Goal: Task Accomplishment & Management: Manage account settings

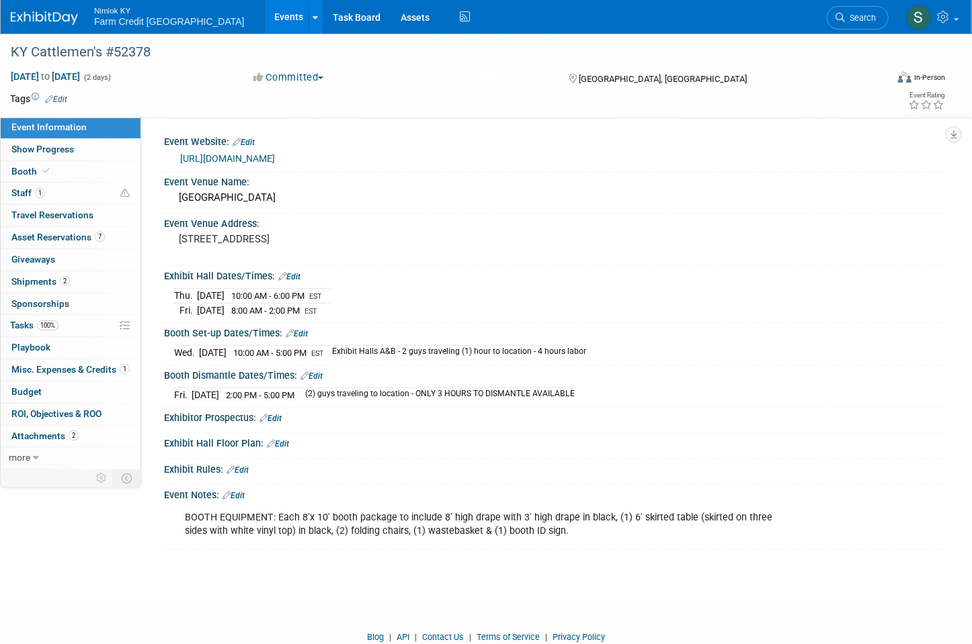
click at [265, 16] on link "Events" at bounding box center [289, 17] width 49 height 34
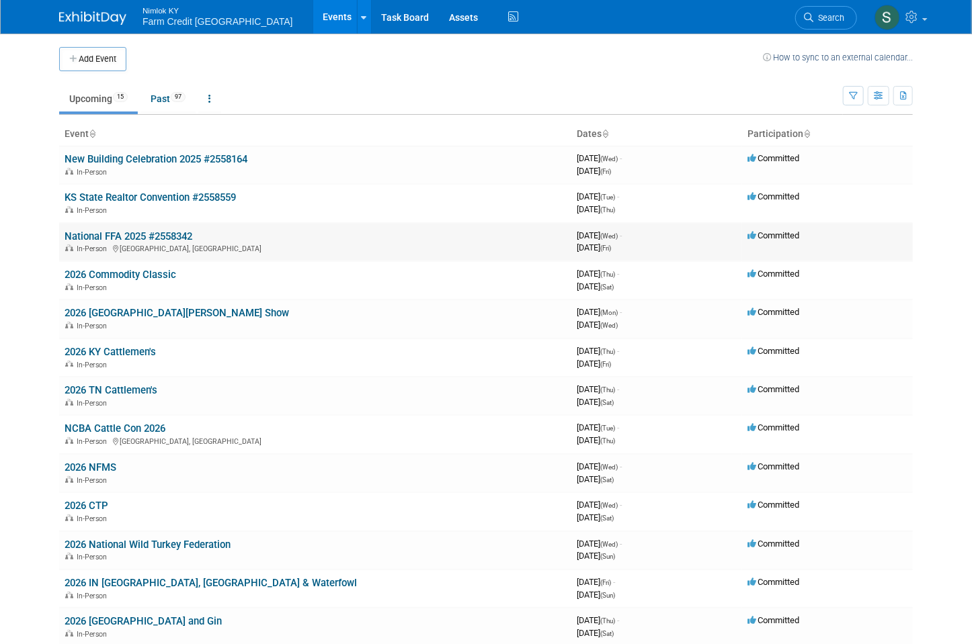
click at [89, 235] on link "National FFA 2025 #2558342" at bounding box center [129, 236] width 128 height 12
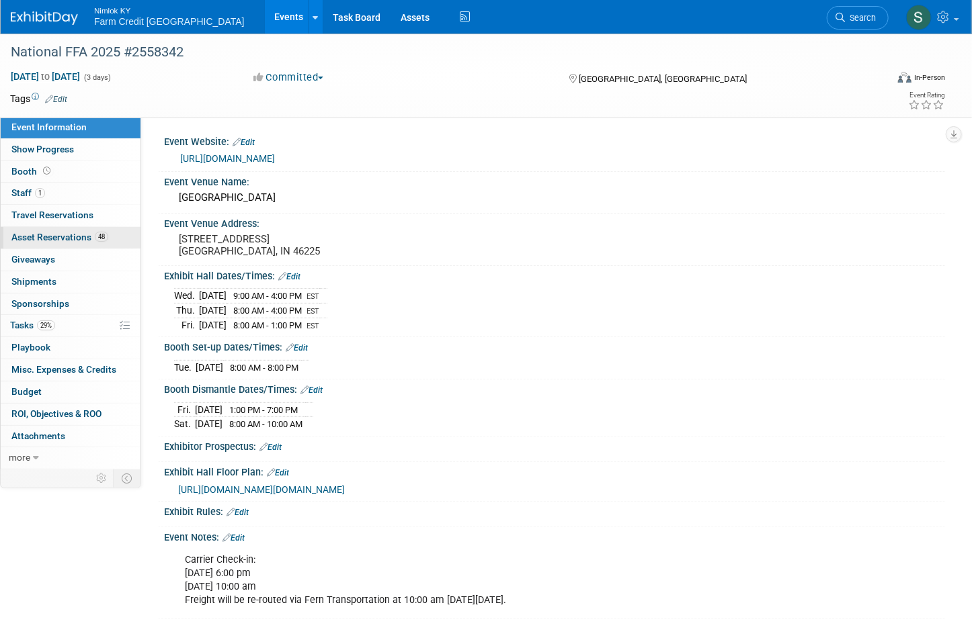
click at [59, 241] on span "Asset Reservations 48" at bounding box center [59, 237] width 97 height 11
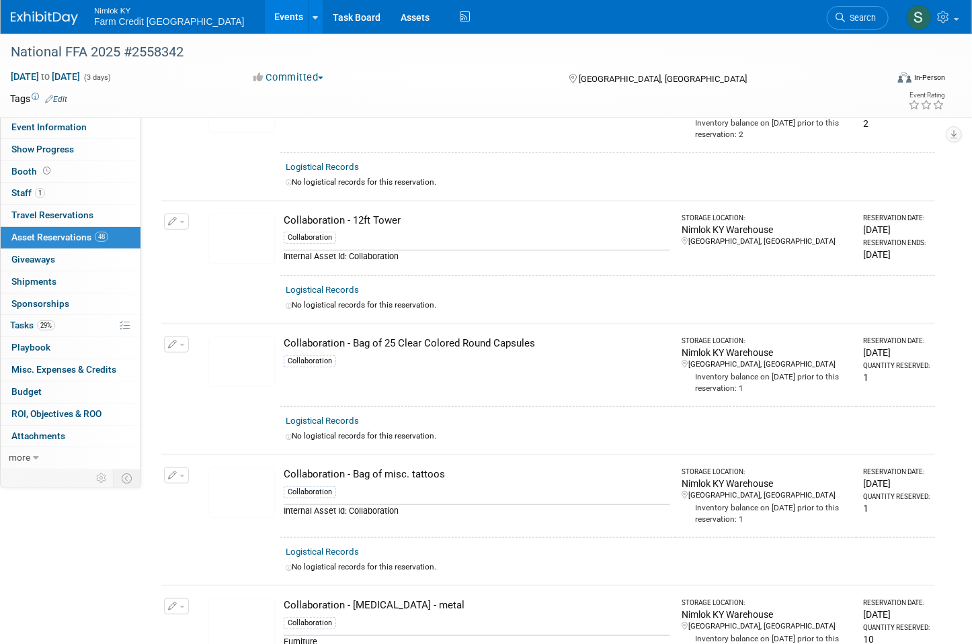
scroll to position [269, 0]
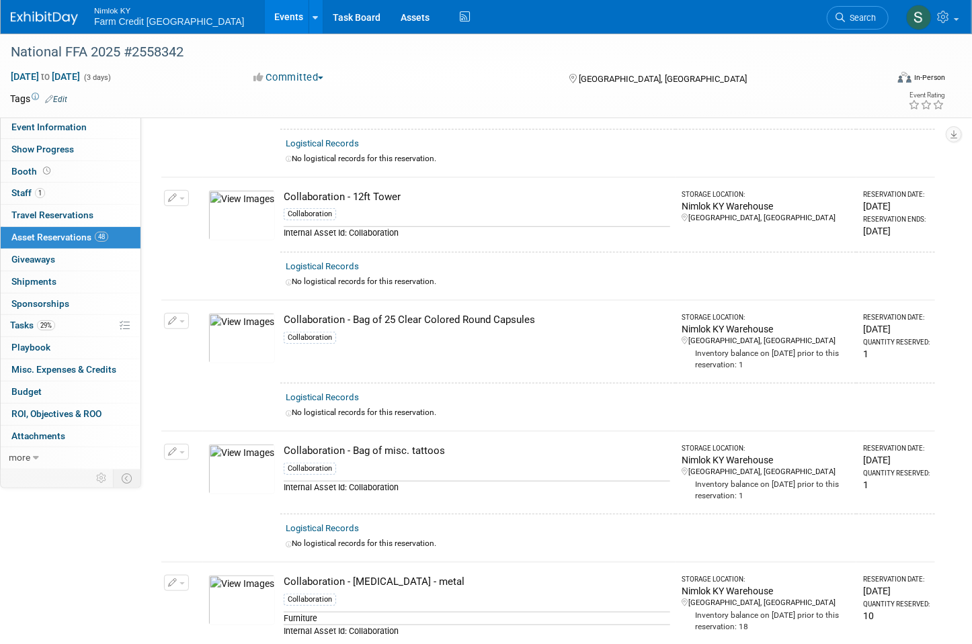
click at [225, 344] on img at bounding box center [241, 338] width 67 height 50
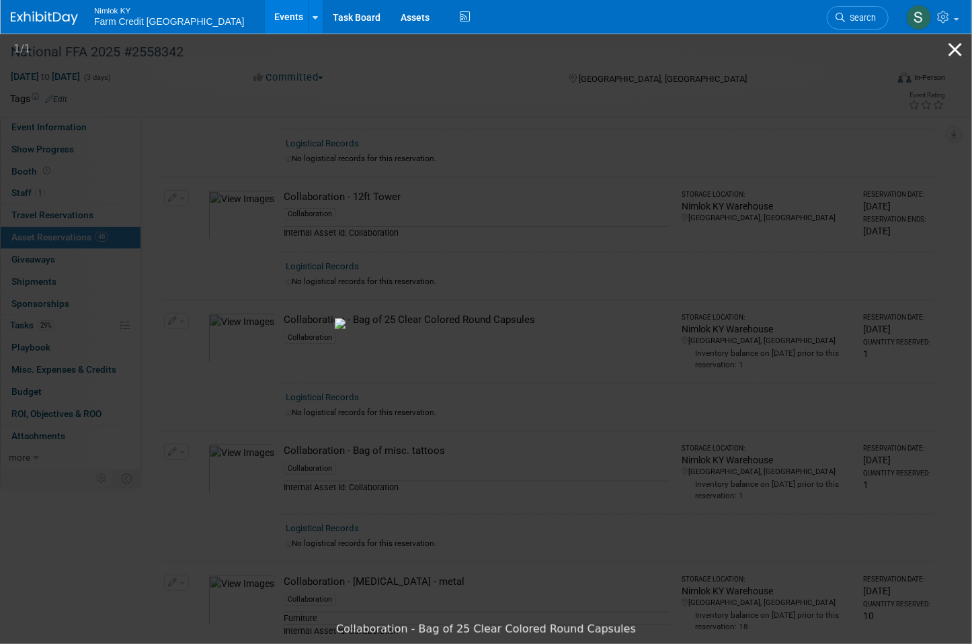
click at [954, 54] on button "Close gallery" at bounding box center [955, 50] width 34 height 32
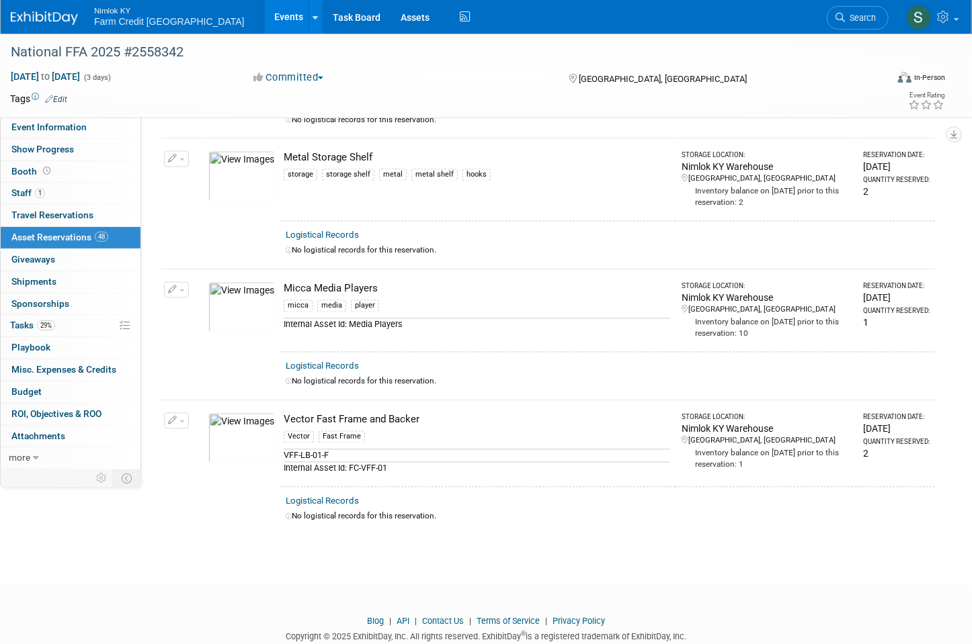
scroll to position [5924, 0]
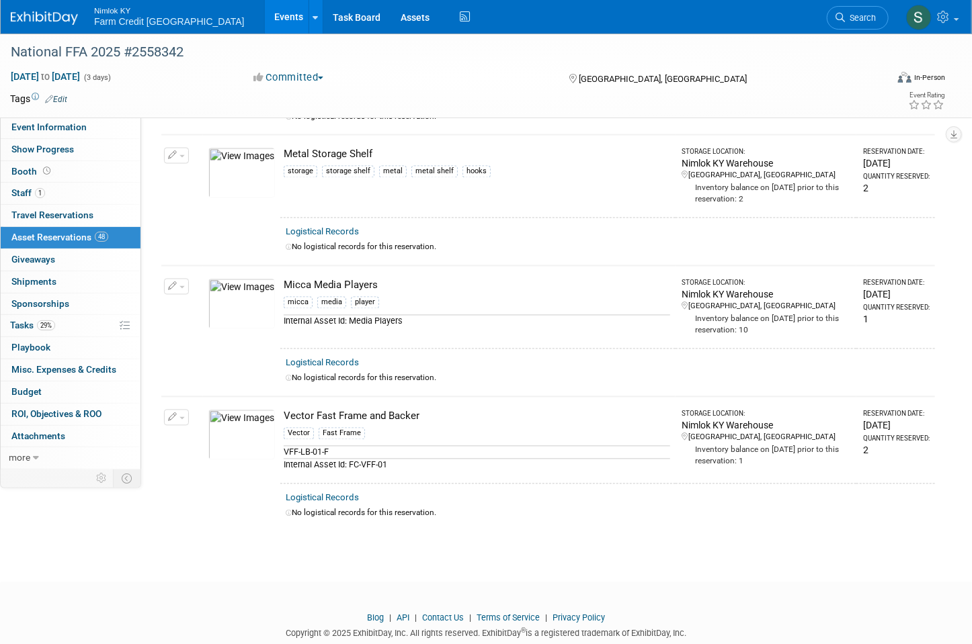
click at [265, 14] on link "Events" at bounding box center [289, 17] width 49 height 34
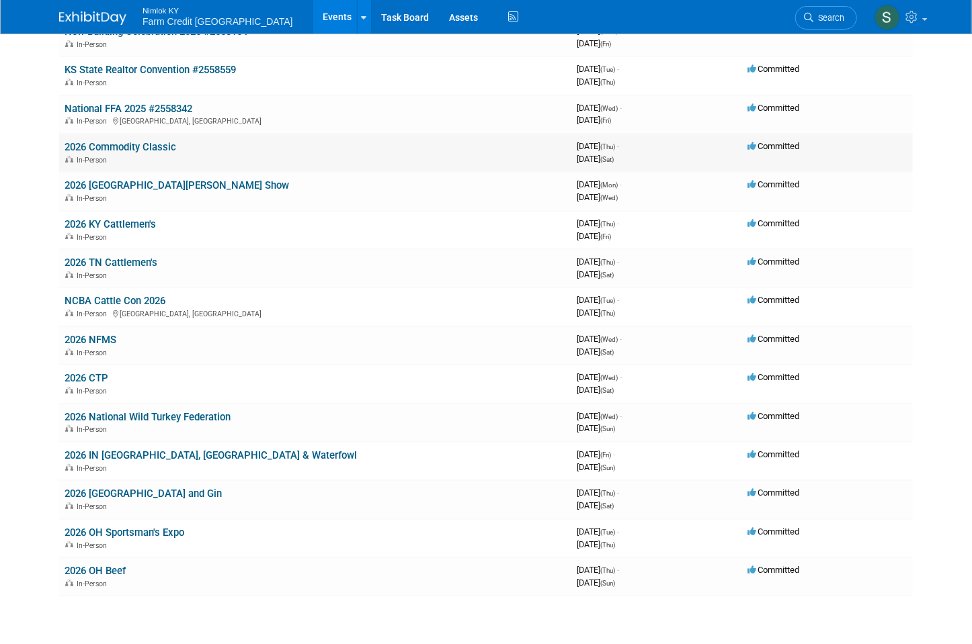
scroll to position [126, 0]
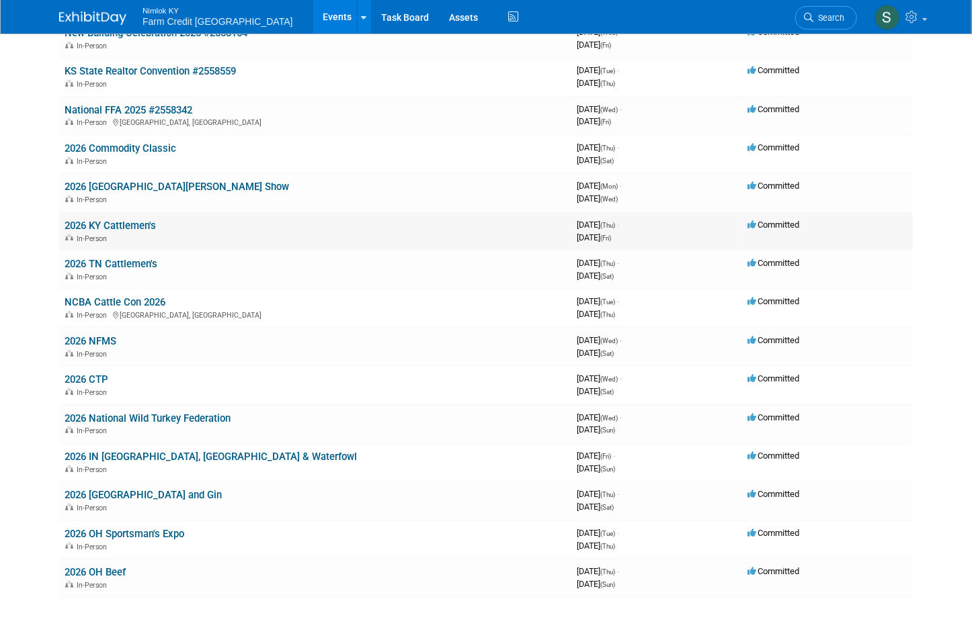
click at [102, 220] on link "2026 KY Cattlemen's" at bounding box center [110, 226] width 91 height 12
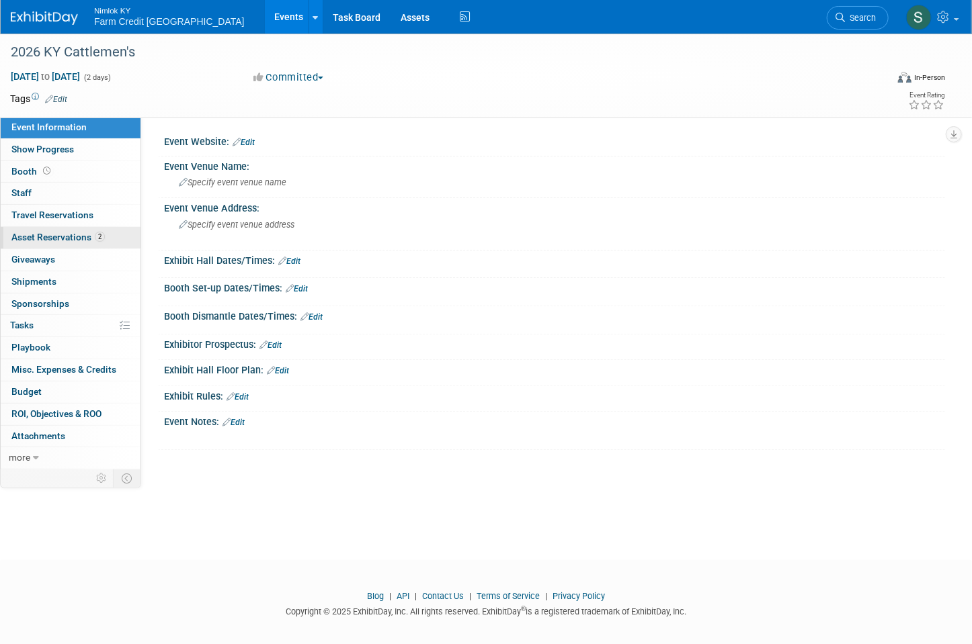
click at [89, 239] on span "Asset Reservations 2" at bounding box center [57, 237] width 93 height 11
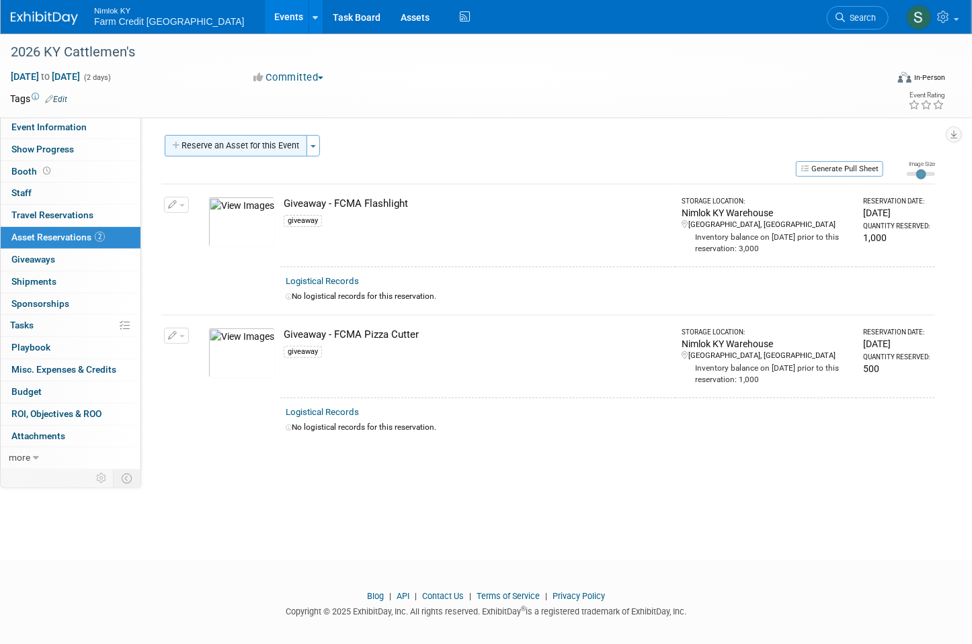
click at [246, 147] on button "Reserve an Asset for this Event" at bounding box center [236, 146] width 142 height 22
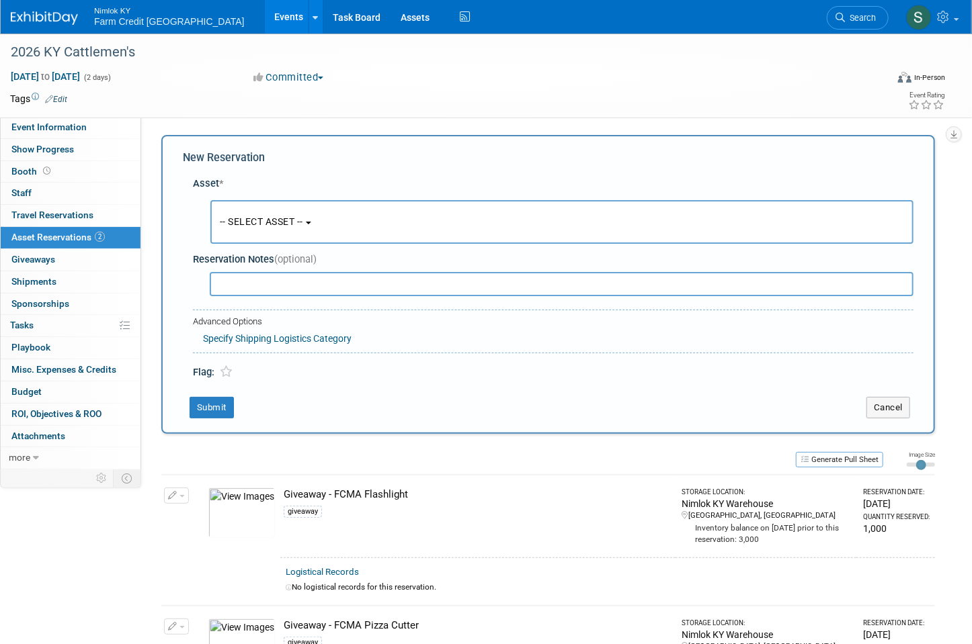
scroll to position [12, 0]
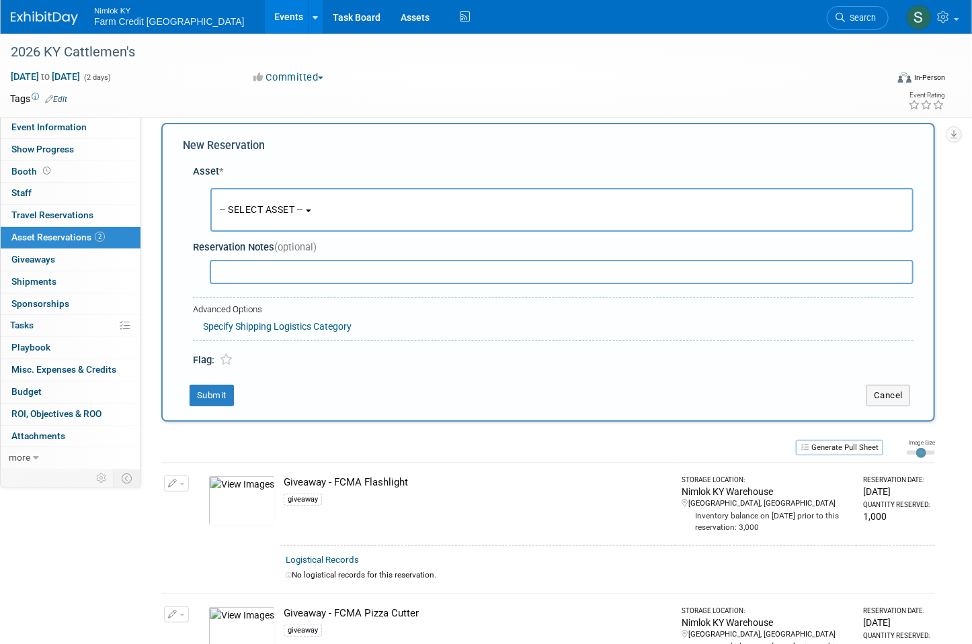
click at [309, 220] on button "-- SELECT ASSET --" at bounding box center [561, 210] width 703 height 44
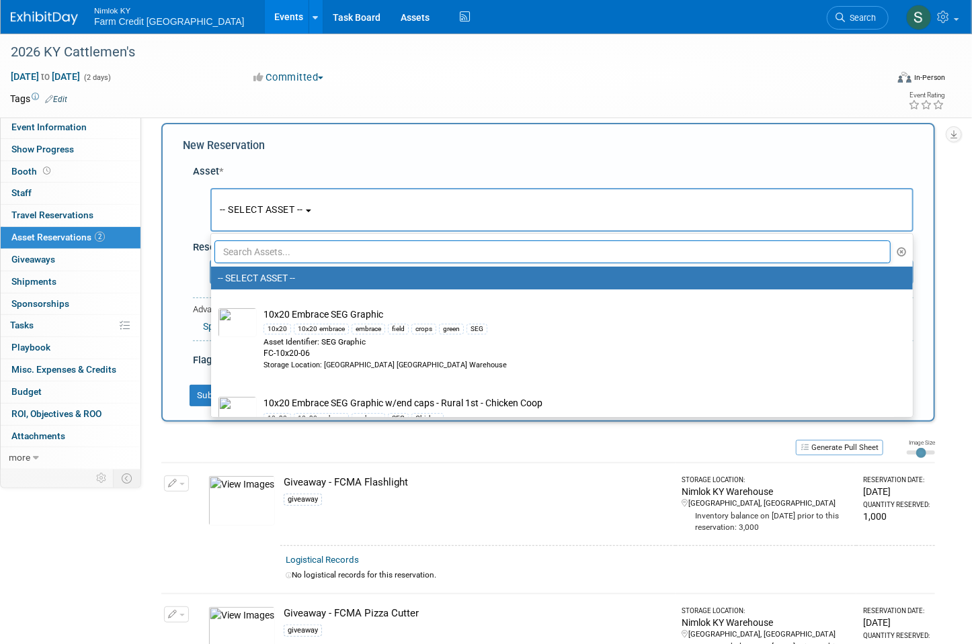
click at [298, 246] on input "text" at bounding box center [552, 252] width 676 height 23
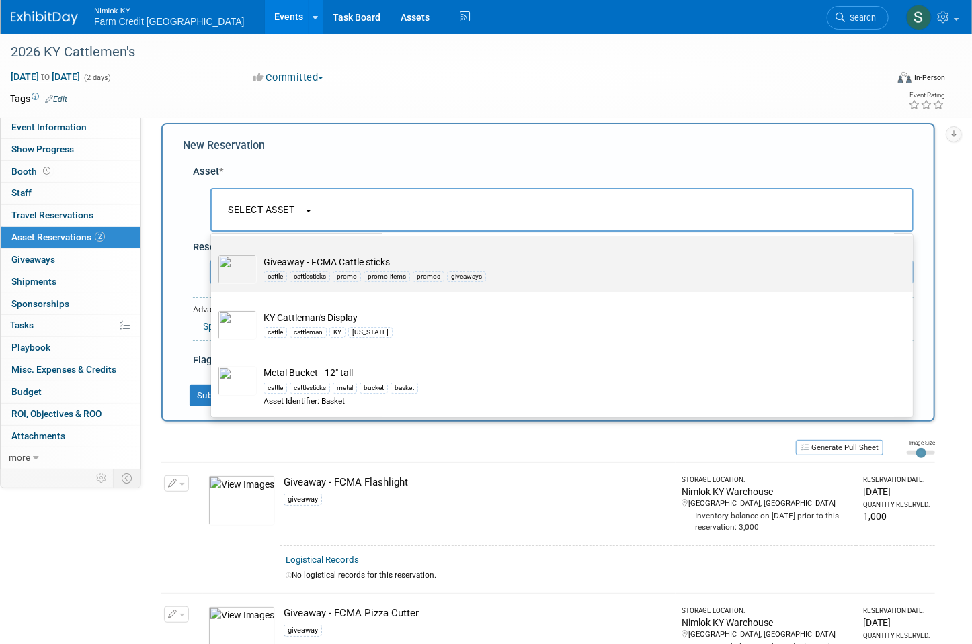
scroll to position [43, 0]
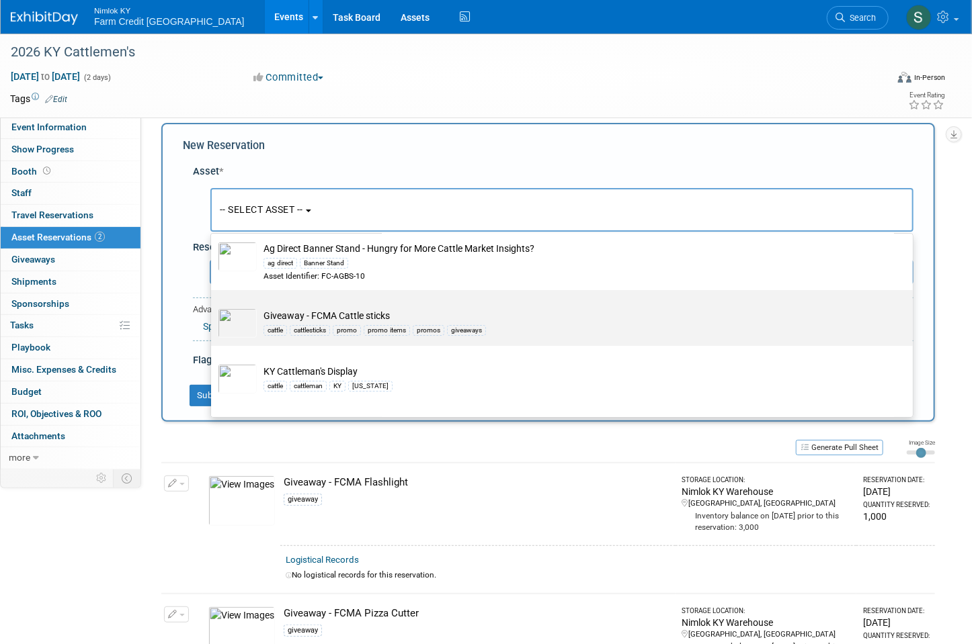
type input "cattle"
click at [411, 315] on td "Giveaway - FCMA Cattle sticks cattle cattlesticks promo promo items promos give…" at bounding box center [571, 323] width 629 height 30
click at [213, 306] on input "Giveaway - FCMA Cattle sticks cattle cattlesticks promo promo items promos give…" at bounding box center [208, 302] width 9 height 9
select select "10717327"
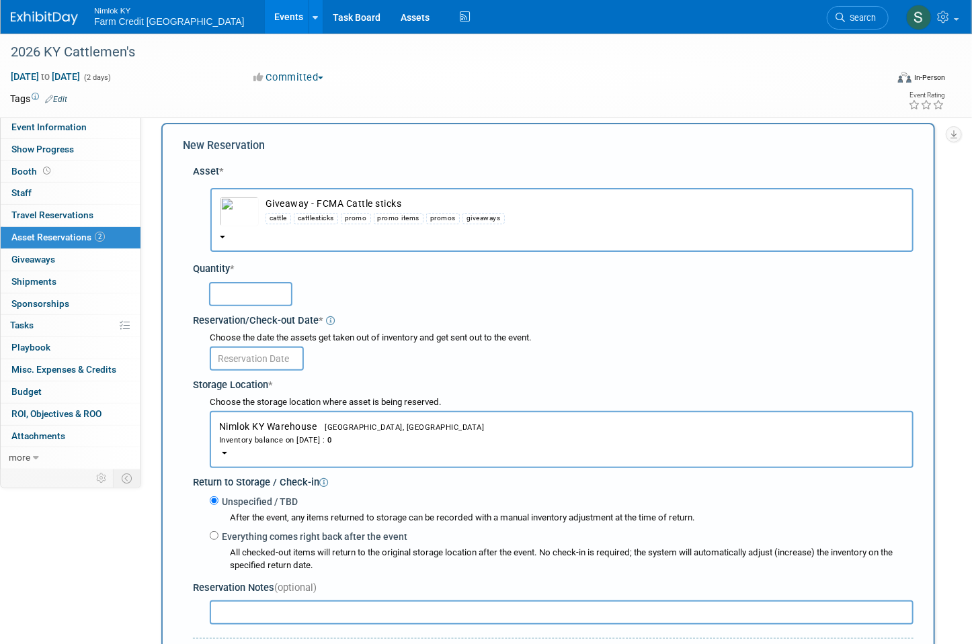
click at [461, 256] on div "Quantity * Reservation/Check-out Date * *" at bounding box center [553, 415] width 720 height 321
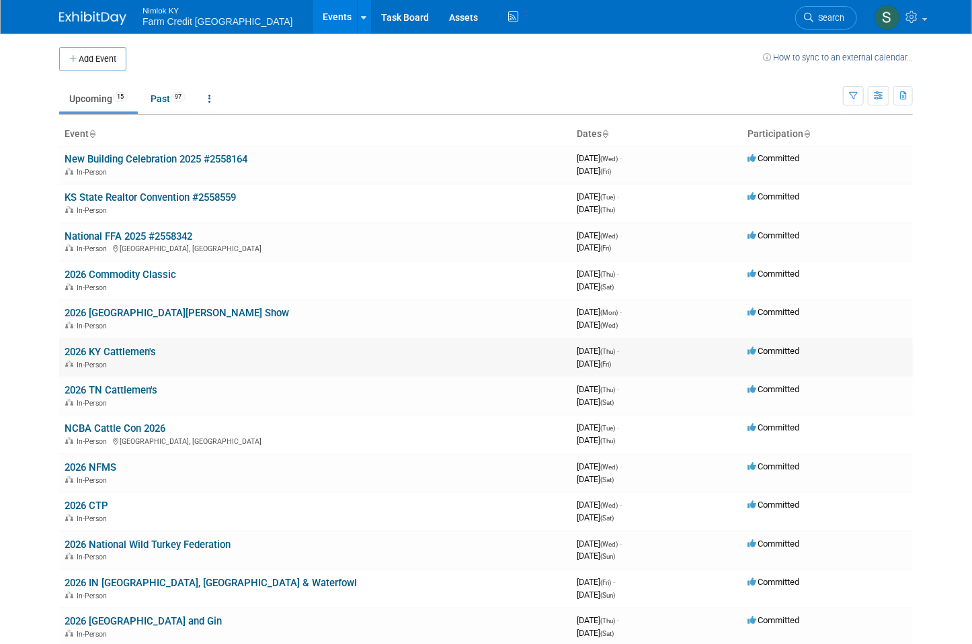
click at [122, 349] on link "2026 KY Cattlemen's" at bounding box center [110, 352] width 91 height 12
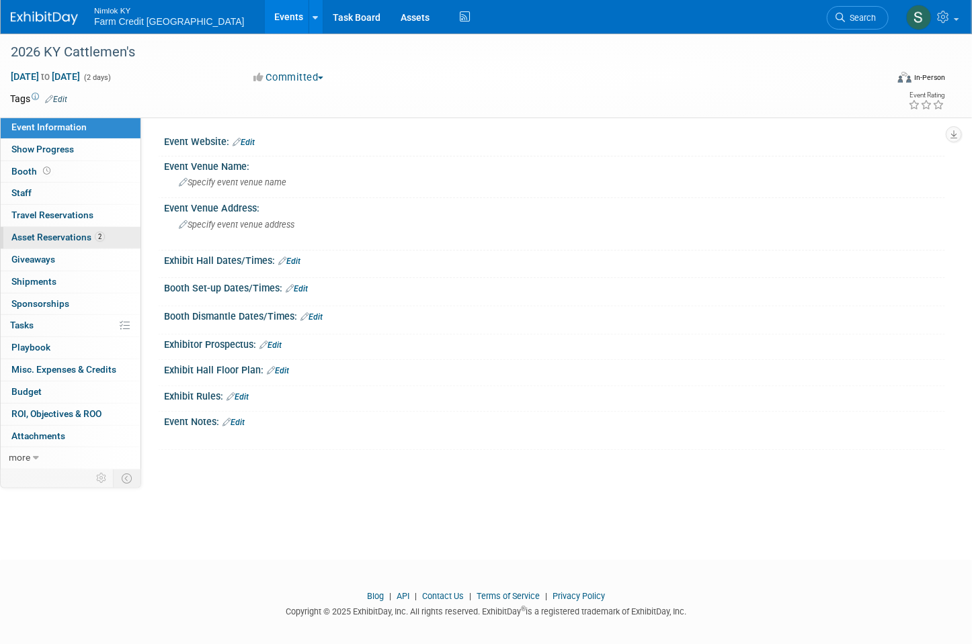
click at [73, 237] on span "Asset Reservations 2" at bounding box center [57, 237] width 93 height 11
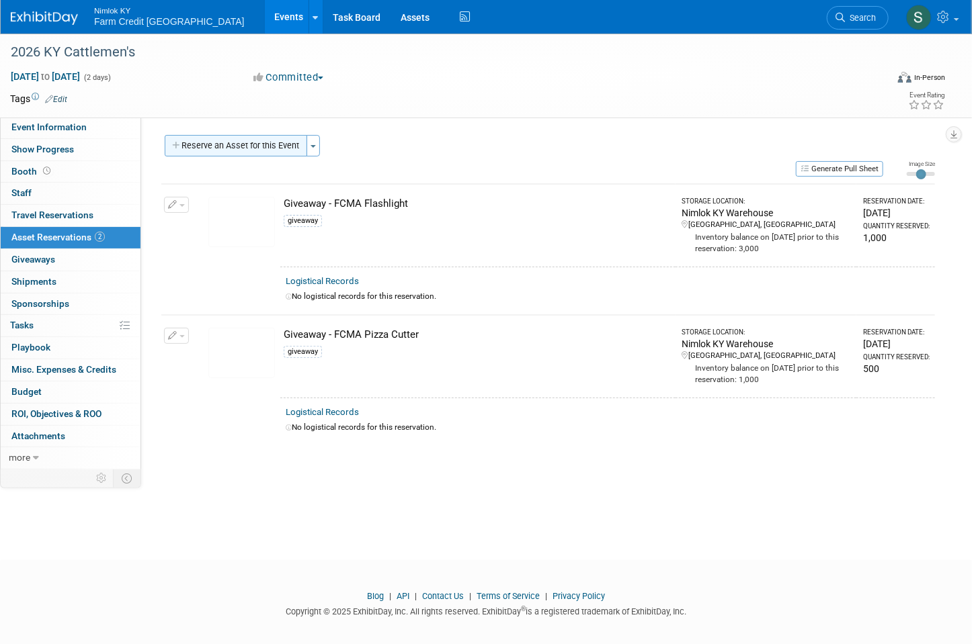
click at [214, 140] on button "Reserve an Asset for this Event" at bounding box center [236, 146] width 142 height 22
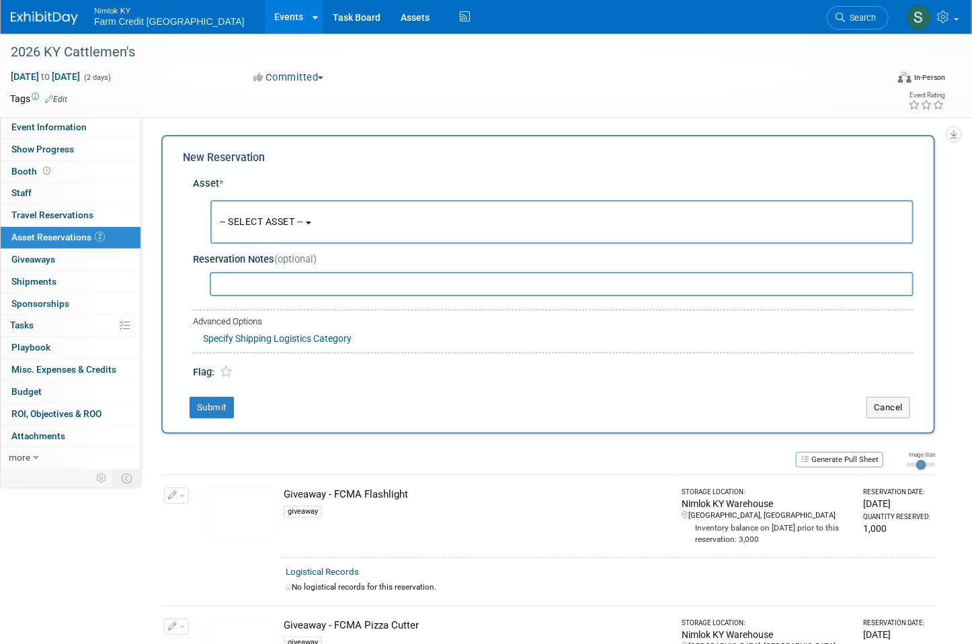
scroll to position [12, 0]
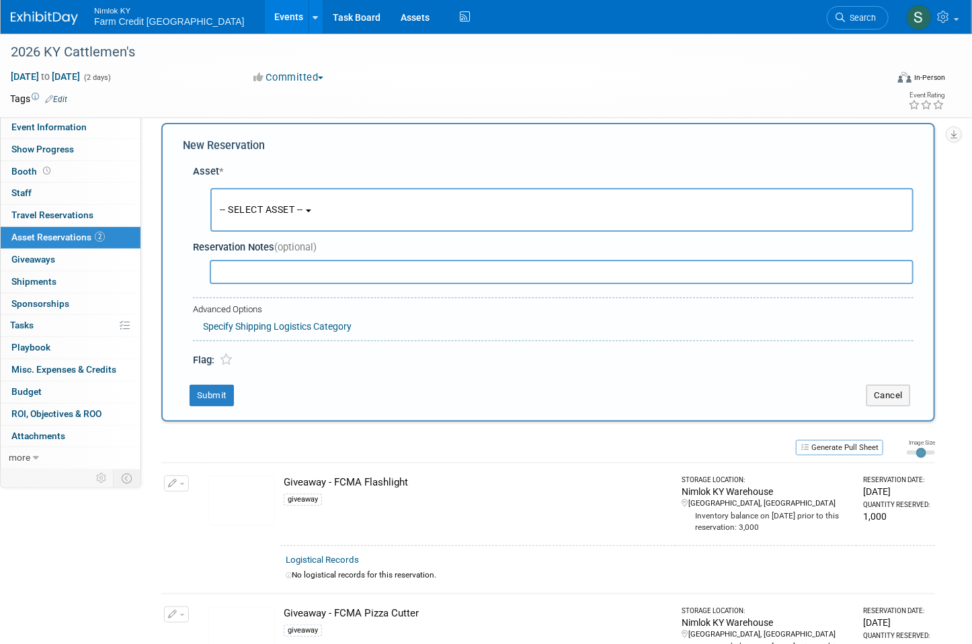
click at [315, 214] on button "-- SELECT ASSET --" at bounding box center [561, 210] width 703 height 44
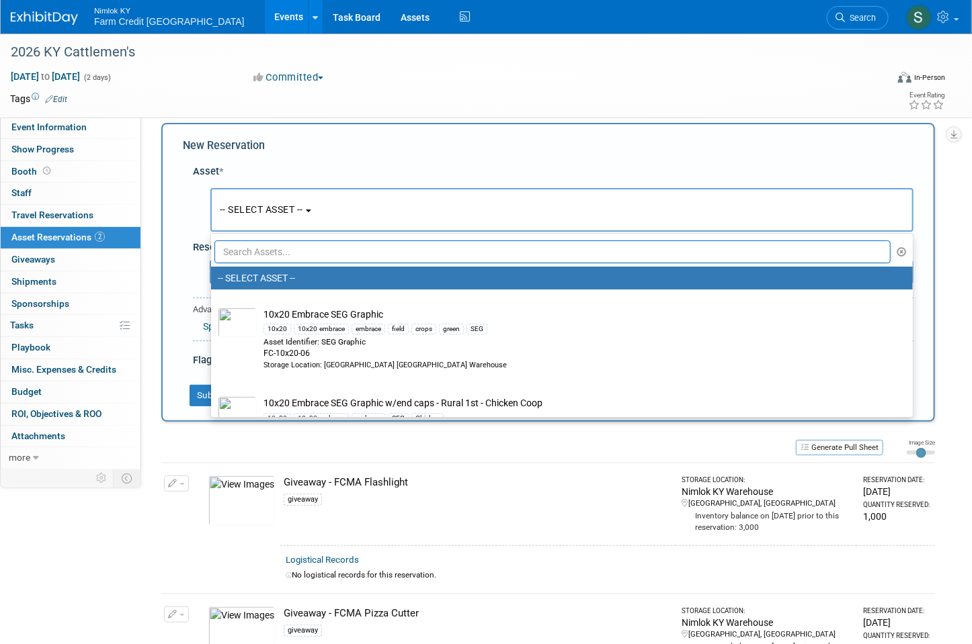
click at [307, 247] on input "text" at bounding box center [552, 252] width 676 height 23
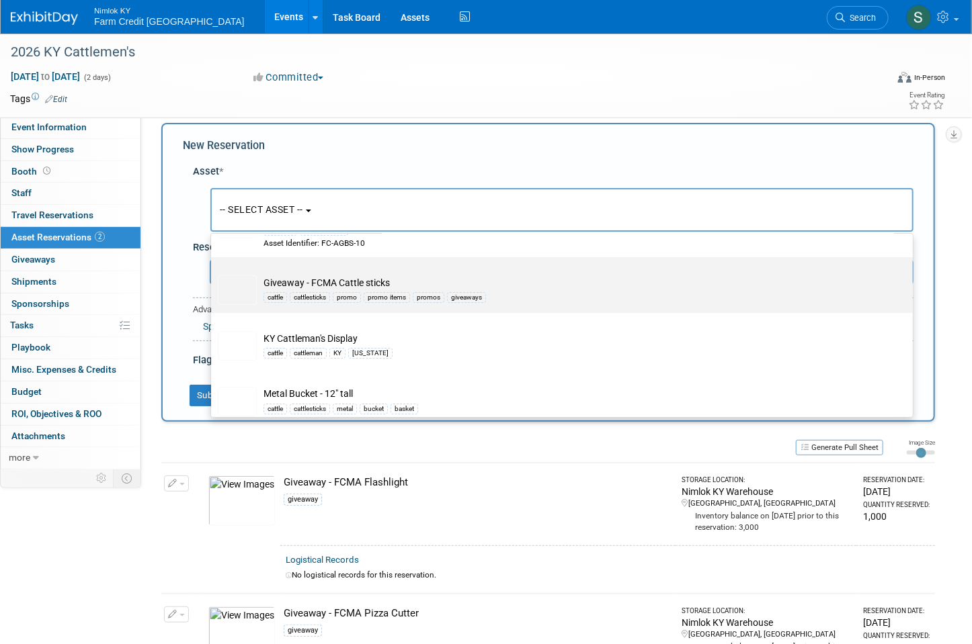
scroll to position [97, 0]
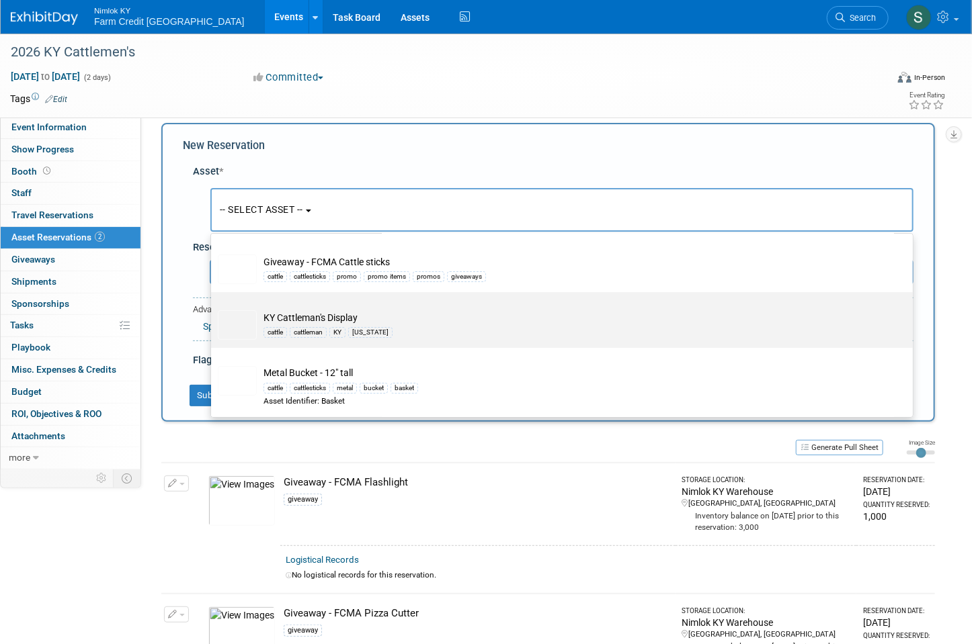
type input "cattle"
click at [285, 323] on td "KY Cattleman's Display cattle cattleman KY [US_STATE]" at bounding box center [571, 325] width 629 height 30
click at [213, 308] on input "KY Cattleman's Display cattle cattleman KY Kentucky" at bounding box center [208, 304] width 9 height 9
type input "2026"
select select "10722384"
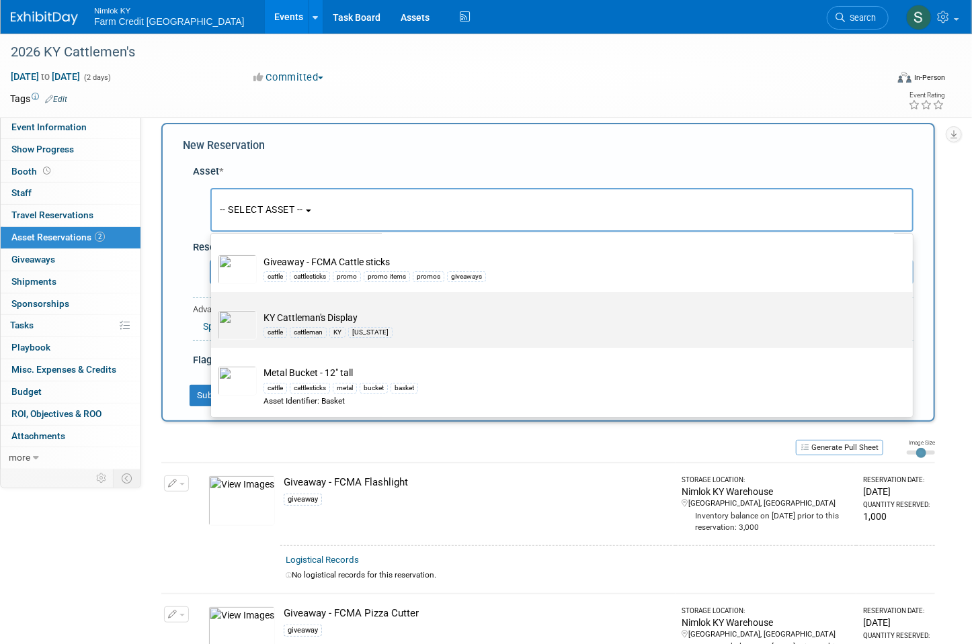
select select "0"
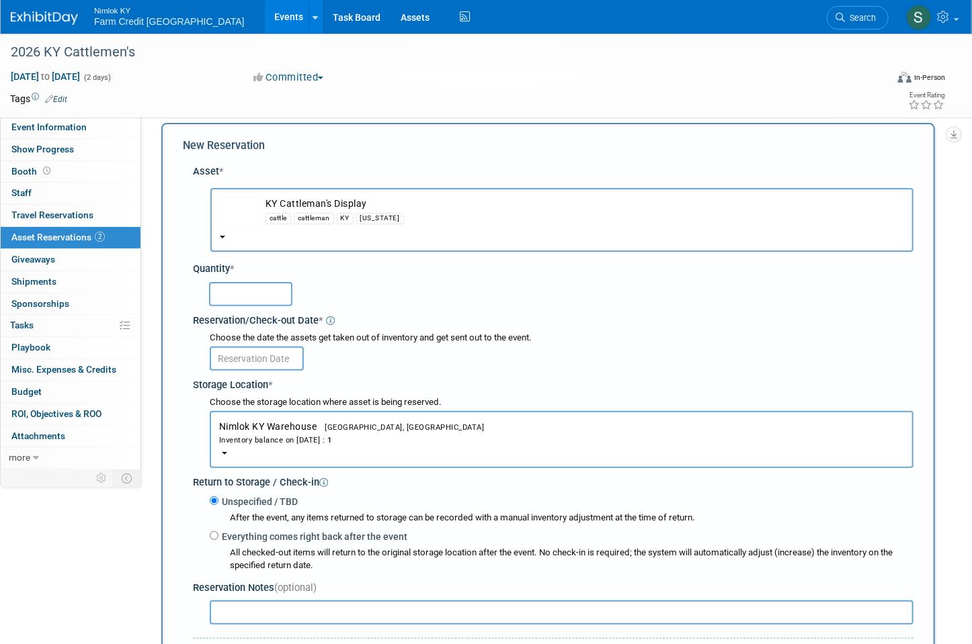
click at [263, 300] on input "text" at bounding box center [250, 294] width 83 height 24
type input "1"
drag, startPoint x: 363, startPoint y: 313, endPoint x: 223, endPoint y: 373, distance: 152.0
click at [335, 326] on div "Quantity * 1 Reservation/Check-out Date * * 1 1" at bounding box center [553, 415] width 720 height 321
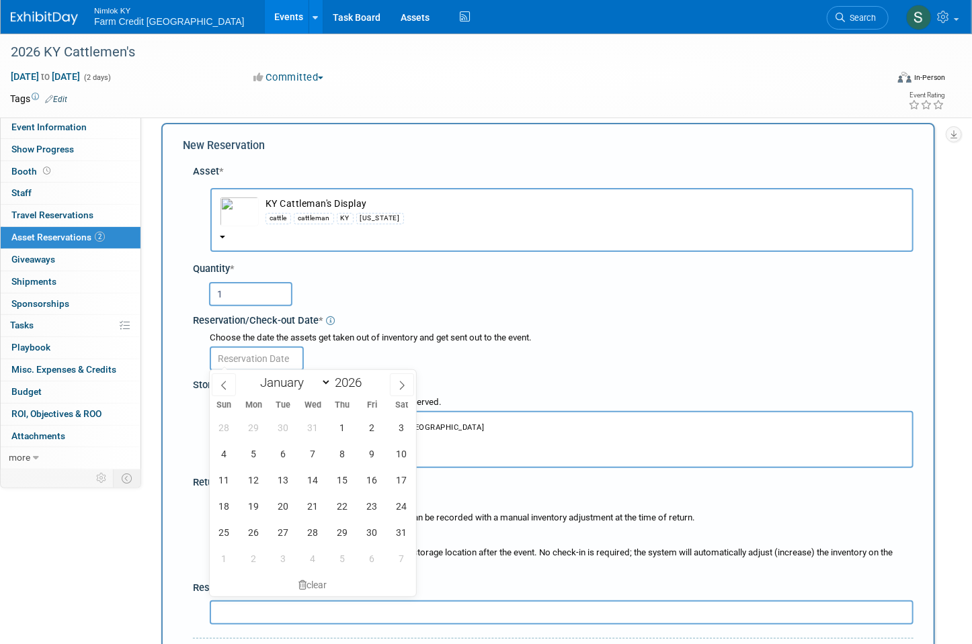
click at [243, 357] on input "text" at bounding box center [257, 359] width 94 height 24
click at [349, 431] on span "1" at bounding box center [342, 428] width 26 height 26
type input "Jan 1, 2026"
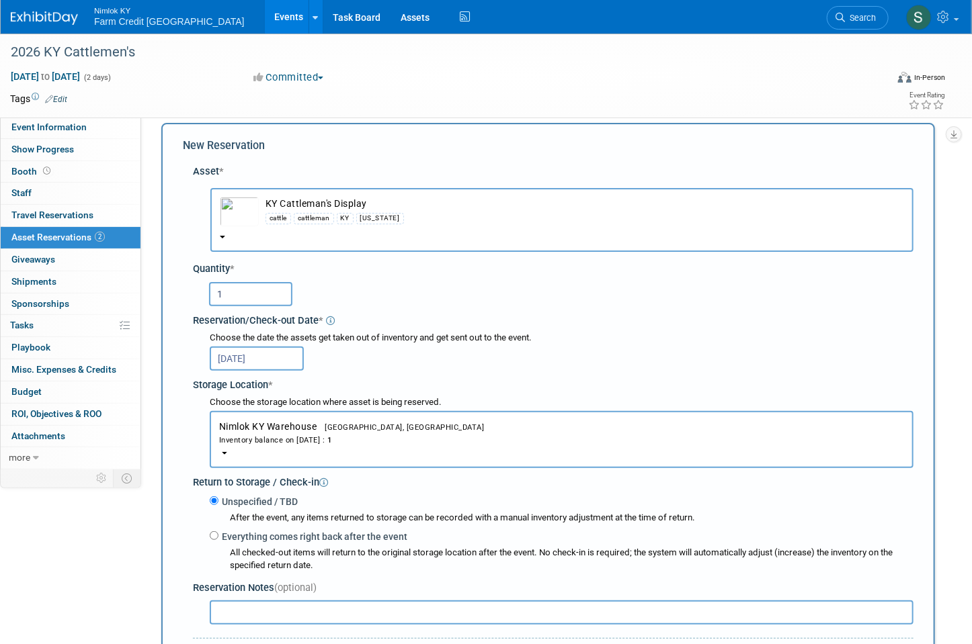
drag, startPoint x: 384, startPoint y: 340, endPoint x: 376, endPoint y: 344, distance: 9.6
click at [383, 340] on div "Choose the date the assets get taken out of inventory and get sent out to the e…" at bounding box center [562, 338] width 704 height 13
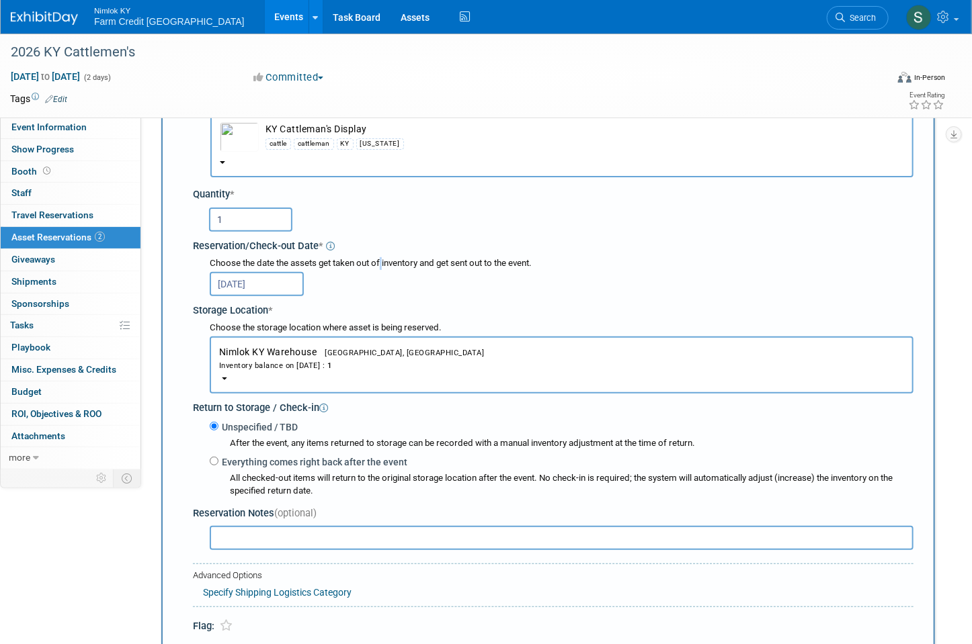
scroll to position [173, 0]
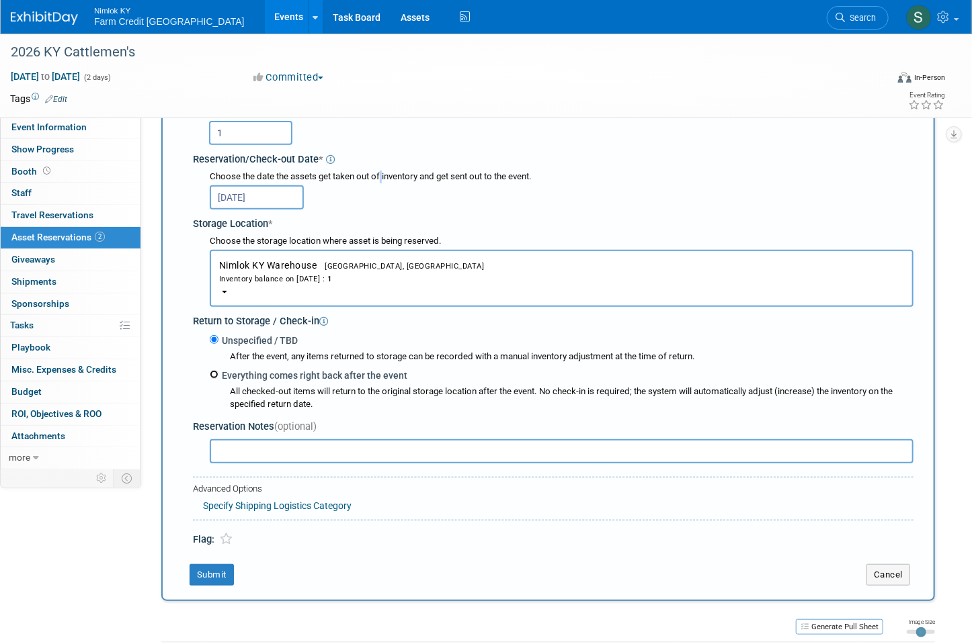
click at [213, 370] on input "Everything comes right back after the event" at bounding box center [214, 374] width 9 height 9
radio input "true"
type input "2026"
select select "0"
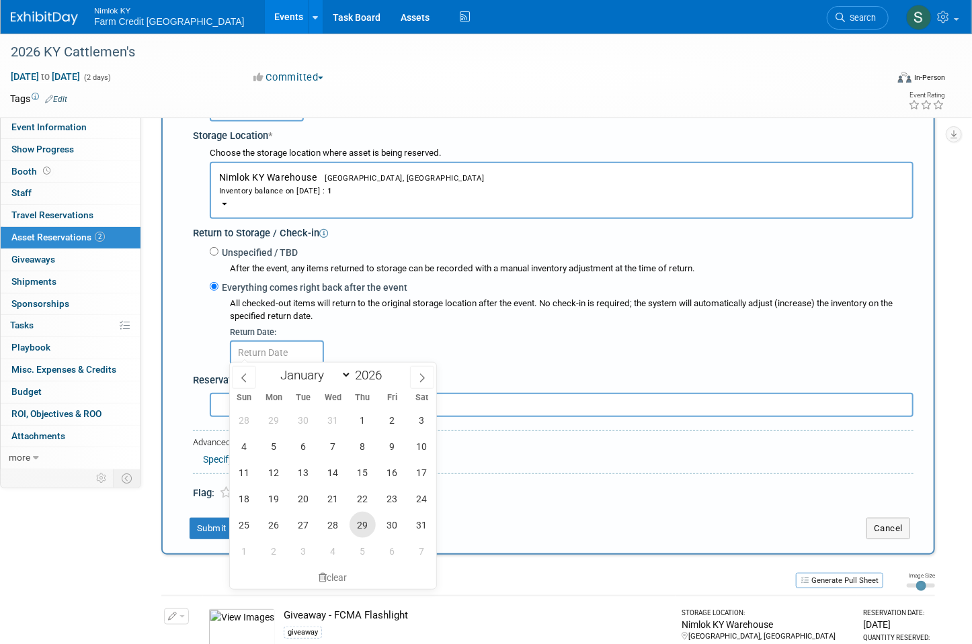
scroll to position [281, 0]
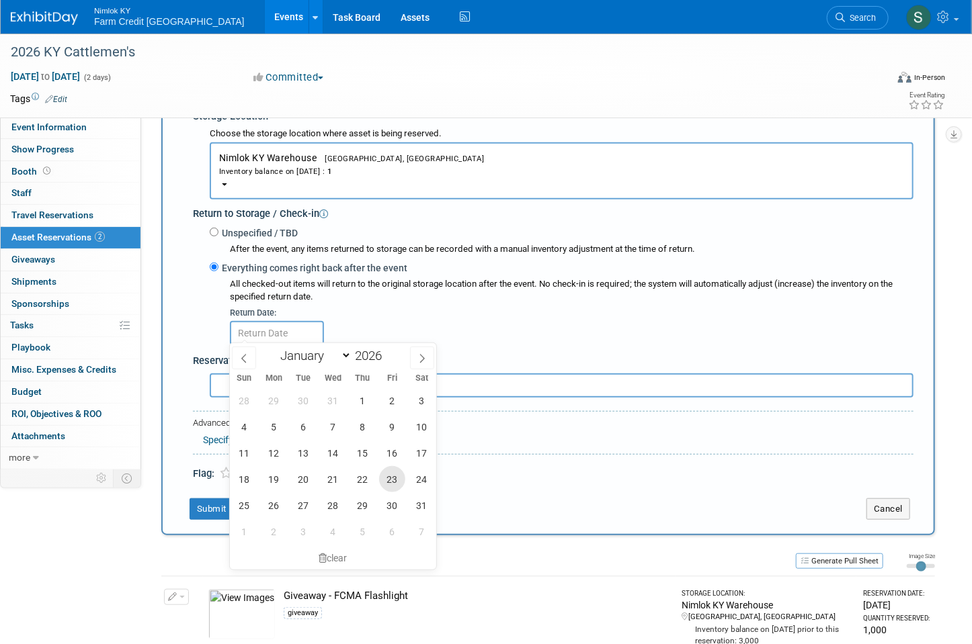
click at [392, 481] on span "23" at bounding box center [392, 479] width 26 height 26
type input "Jan 23, 2026"
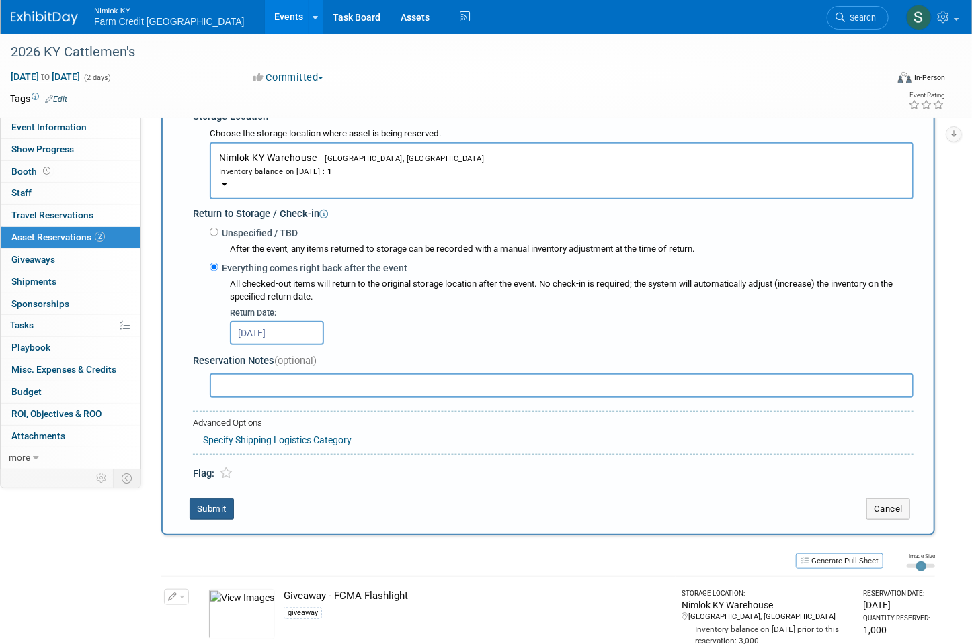
click at [209, 499] on button "Submit" at bounding box center [211, 510] width 44 height 22
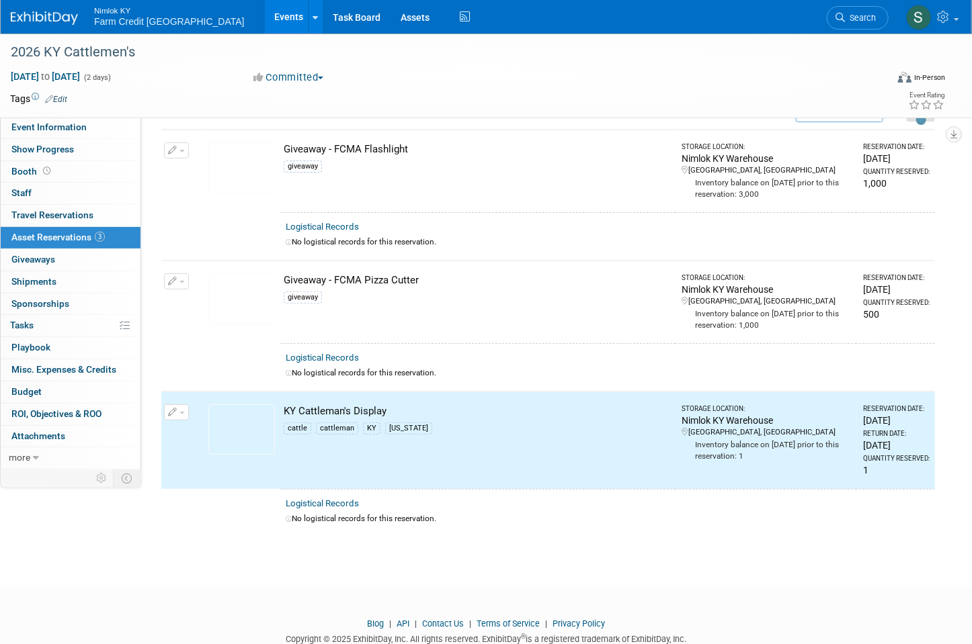
scroll to position [36, 0]
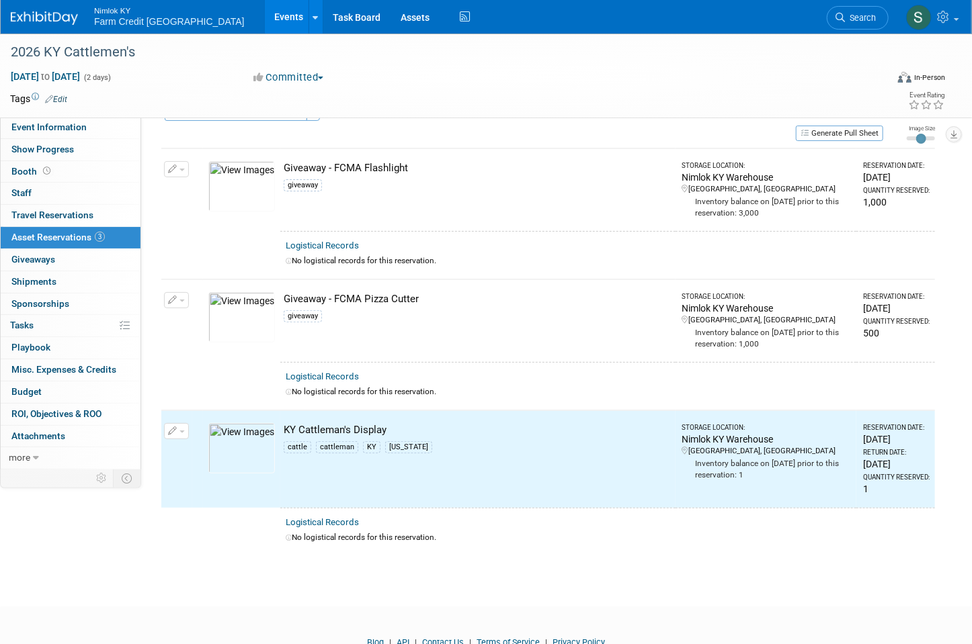
click at [250, 452] on img at bounding box center [241, 448] width 67 height 50
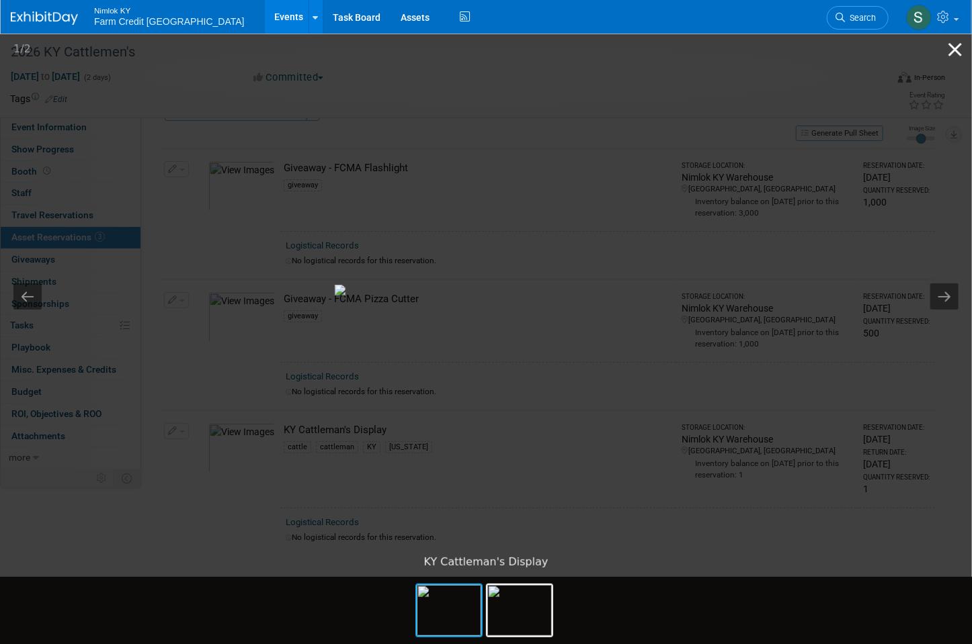
click at [949, 52] on button "Close gallery" at bounding box center [955, 50] width 34 height 32
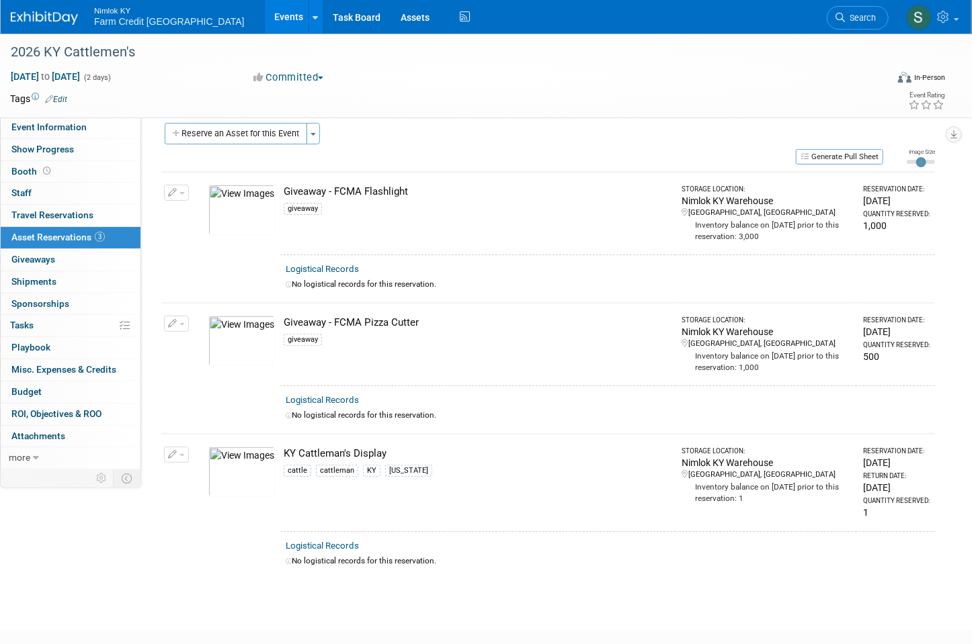
scroll to position [0, 0]
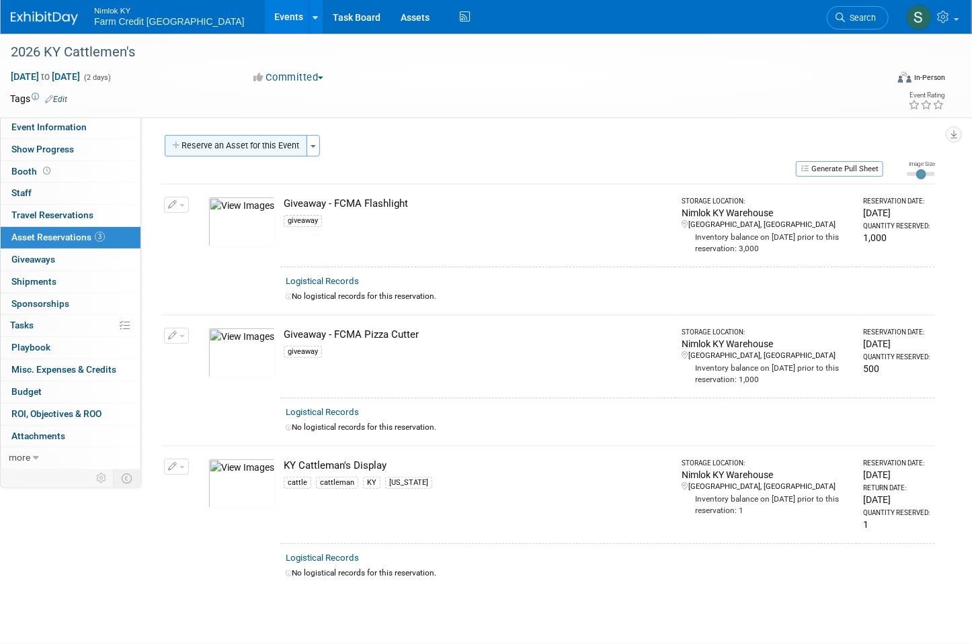
click at [271, 138] on button "Reserve an Asset for this Event" at bounding box center [236, 146] width 142 height 22
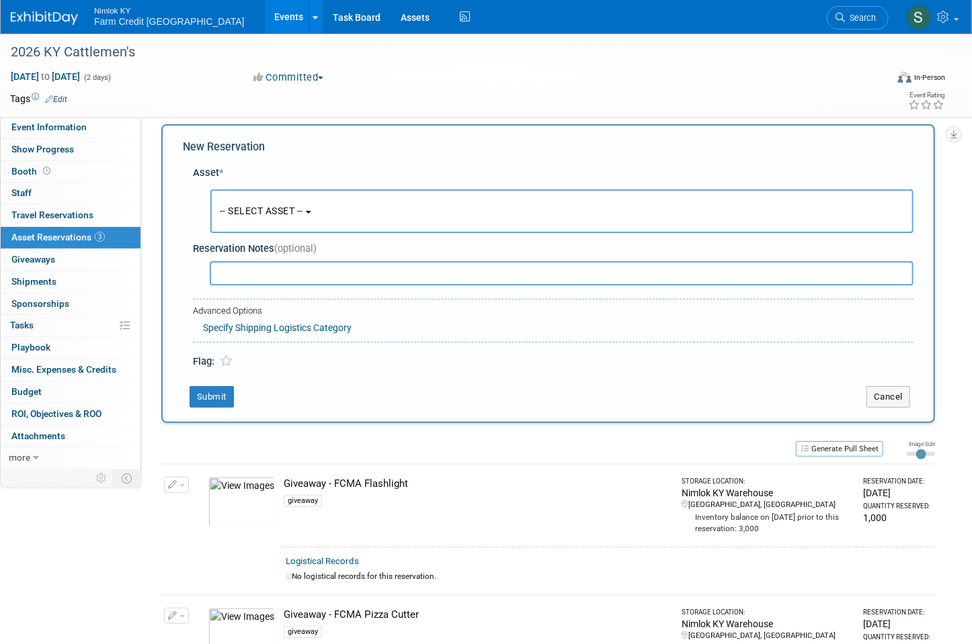
scroll to position [12, 0]
click at [259, 213] on span "-- SELECT ASSET --" at bounding box center [261, 209] width 83 height 11
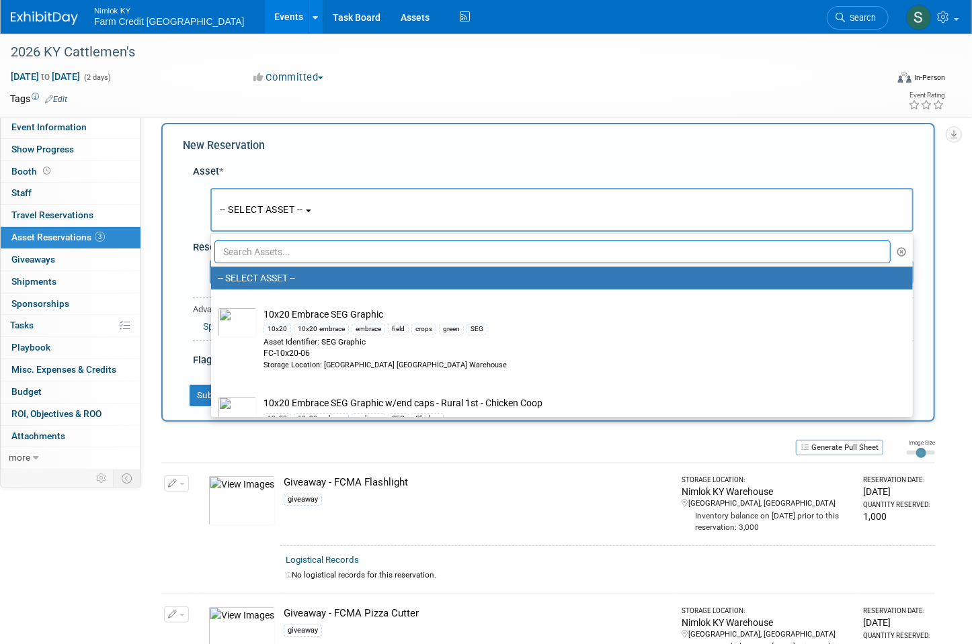
click at [263, 247] on input "text" at bounding box center [552, 252] width 676 height 23
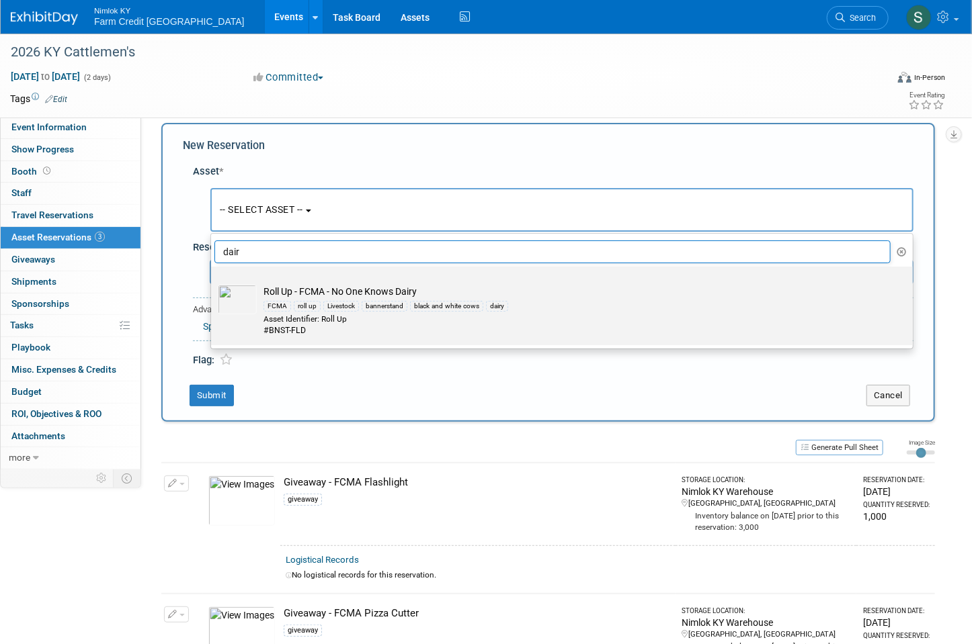
type input "dair"
click at [422, 293] on td "Roll Up - FCMA - No One Knows Dairy FCMA roll up Livestock bannerstand black an…" at bounding box center [571, 311] width 629 height 52
click at [213, 283] on input "Roll Up - FCMA - No One Knows Dairy FCMA roll up Livestock bannerstand black an…" at bounding box center [208, 278] width 9 height 9
select select "10722419"
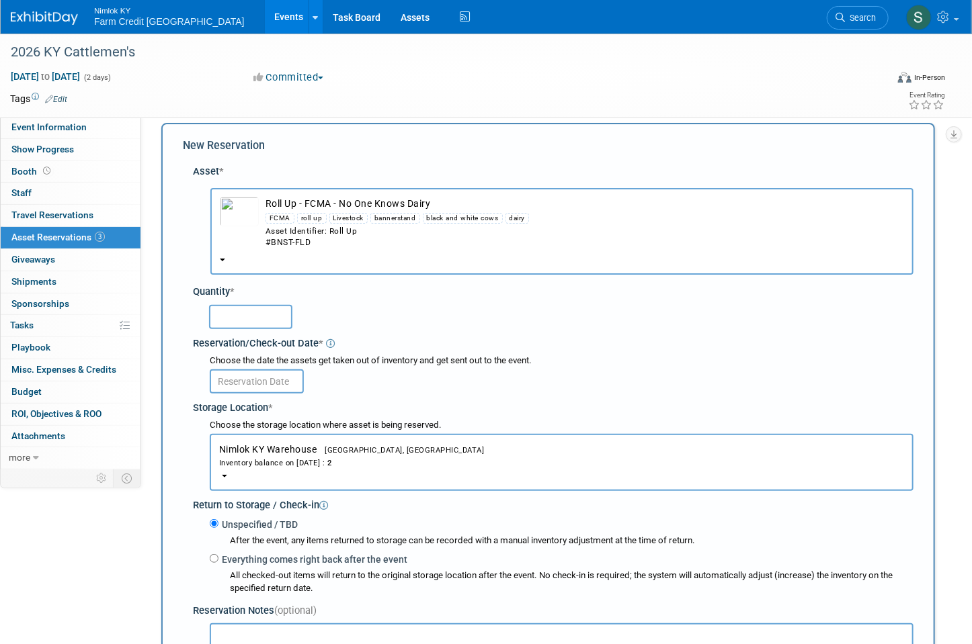
click at [241, 315] on input "text" at bounding box center [250, 317] width 83 height 24
type input "1"
click at [379, 303] on div "1" at bounding box center [561, 316] width 704 height 26
click at [274, 379] on input "text" at bounding box center [257, 382] width 94 height 24
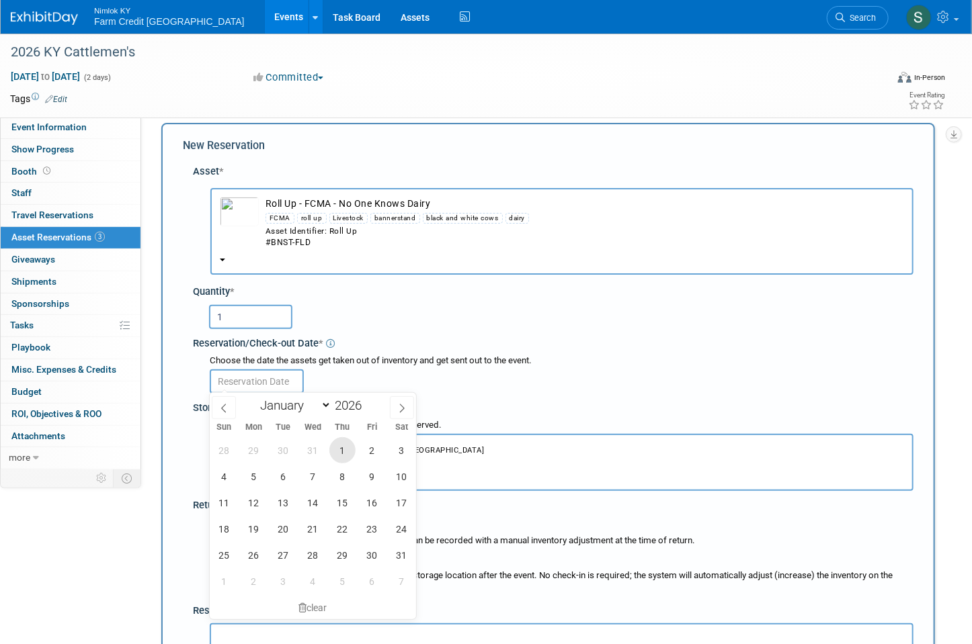
click at [337, 449] on span "1" at bounding box center [342, 450] width 26 height 26
type input "Jan 1, 2026"
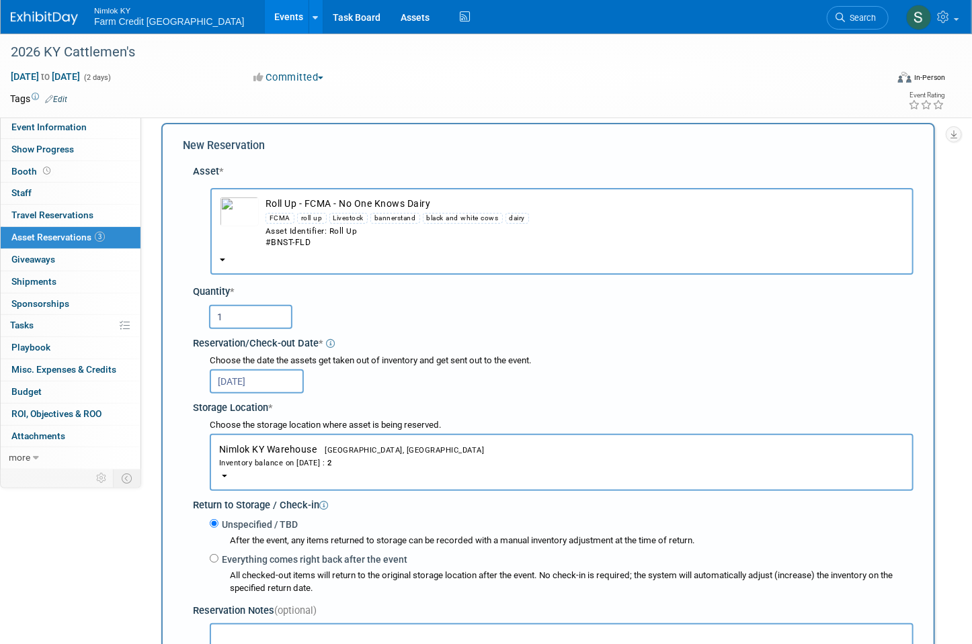
click at [218, 555] on label "Everything comes right back after the event" at bounding box center [312, 559] width 189 height 13
click at [218, 555] on input "Everything comes right back after the event" at bounding box center [214, 558] width 9 height 9
radio input "true"
type input "2026"
select select "0"
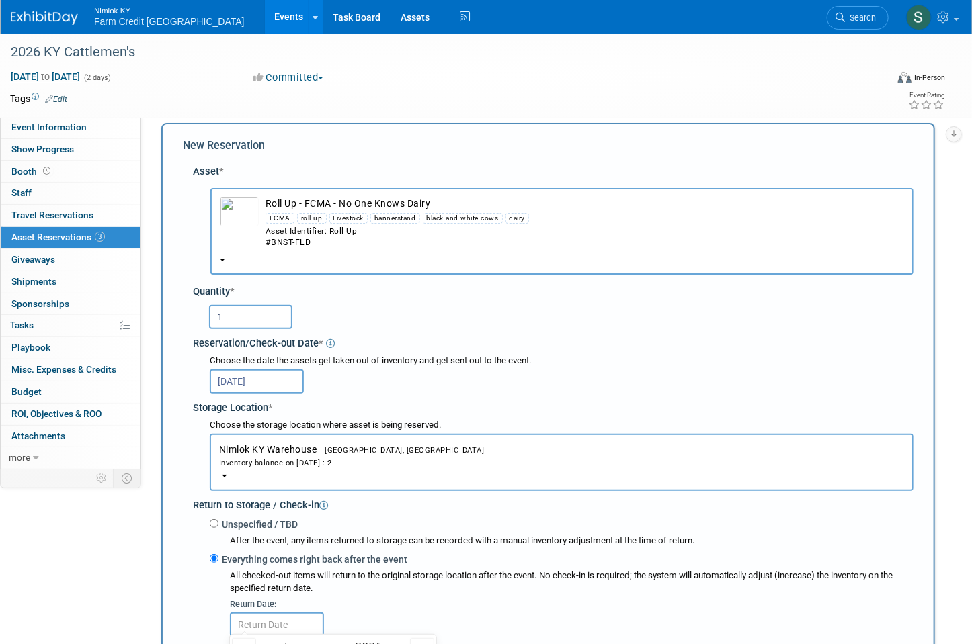
scroll to position [227, 0]
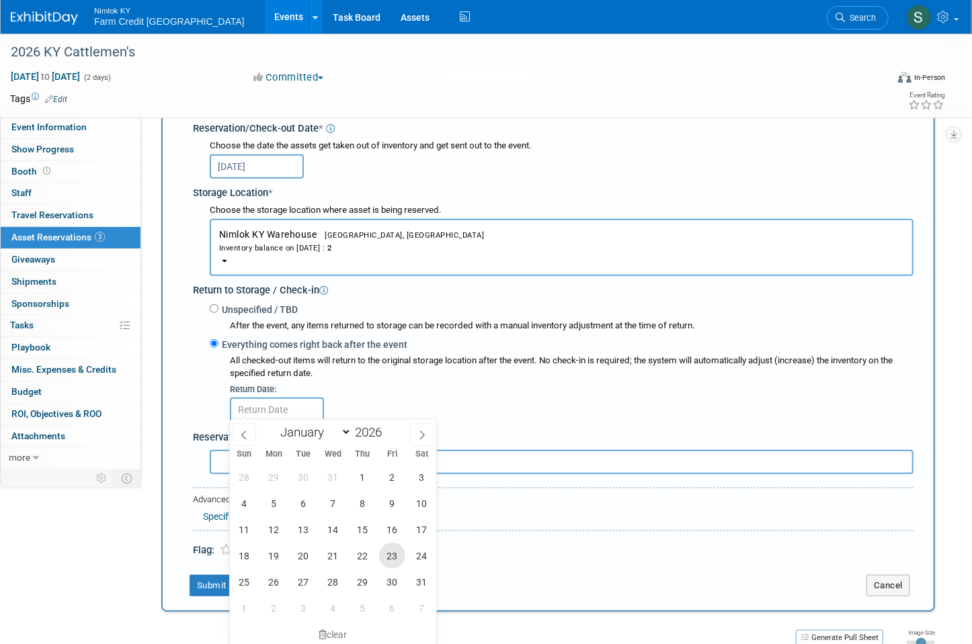
drag, startPoint x: 394, startPoint y: 552, endPoint x: 425, endPoint y: 462, distance: 94.8
click at [394, 552] on span "23" at bounding box center [392, 556] width 26 height 26
type input "Jan 23, 2026"
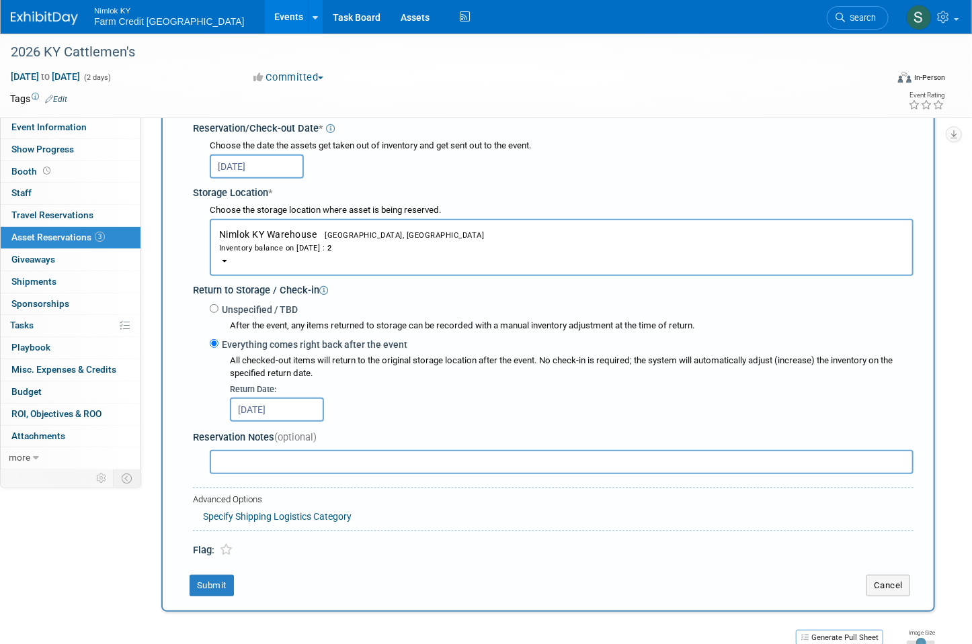
drag, startPoint x: 454, startPoint y: 368, endPoint x: 435, endPoint y: 381, distance: 22.6
click at [450, 372] on div "All checked-out items will return to the original storage location after the ev…" at bounding box center [571, 368] width 683 height 26
click at [218, 583] on button "Submit" at bounding box center [211, 586] width 44 height 22
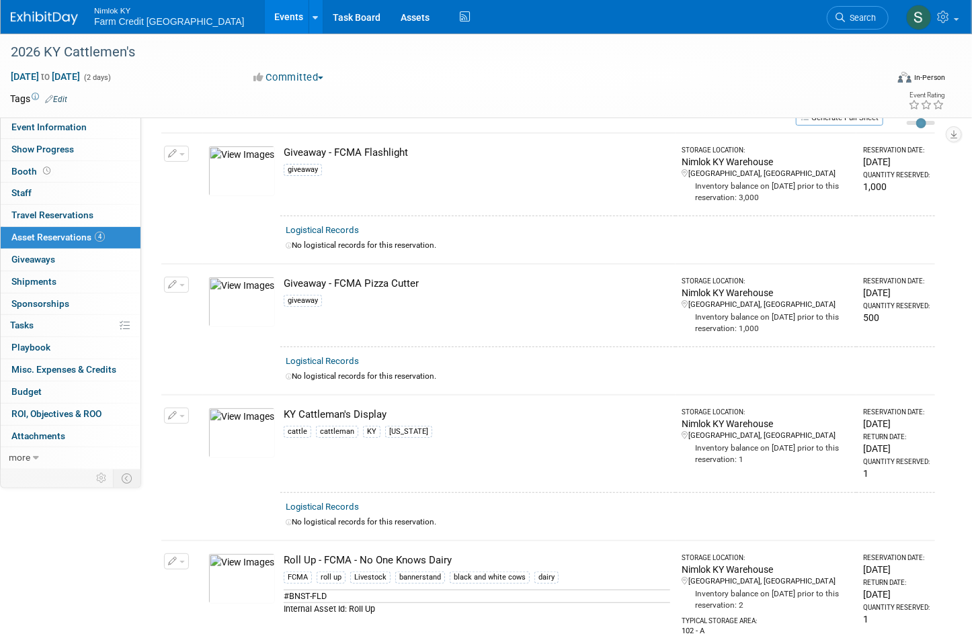
scroll to position [0, 0]
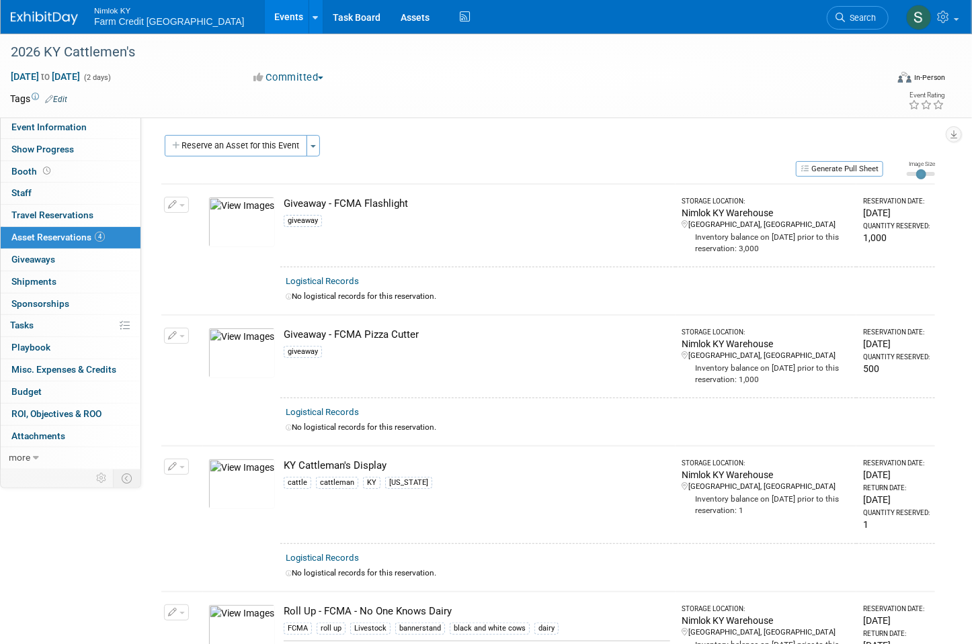
click at [247, 134] on div "Event Website: Edit Event Venue Name: Specify event venue name Event Venue Addr…" at bounding box center [543, 292] width 804 height 351
click at [242, 141] on button "Reserve an Asset for this Event" at bounding box center [236, 146] width 142 height 22
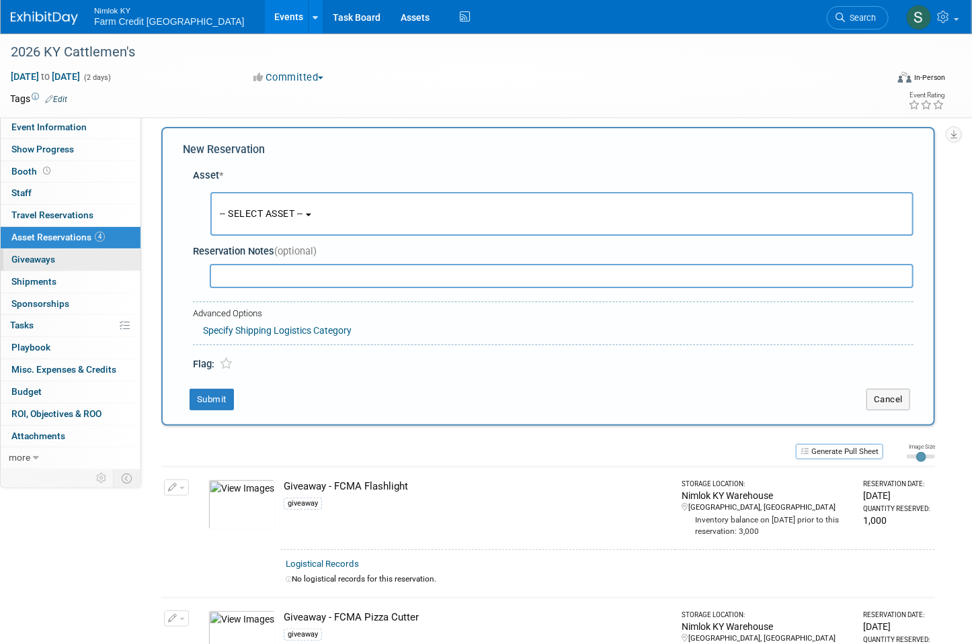
scroll to position [12, 0]
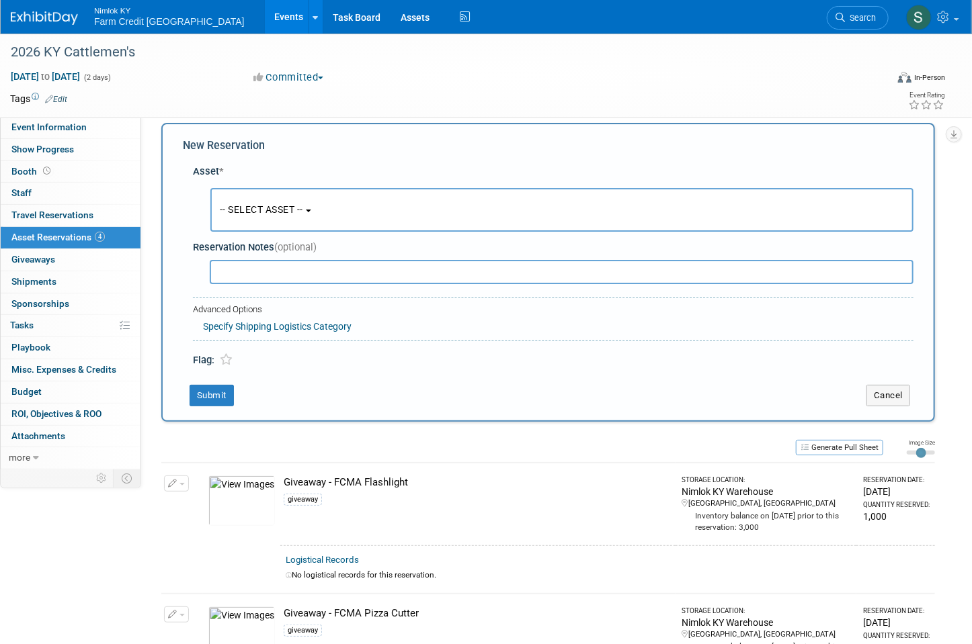
click at [285, 202] on button "-- SELECT ASSET --" at bounding box center [561, 210] width 703 height 44
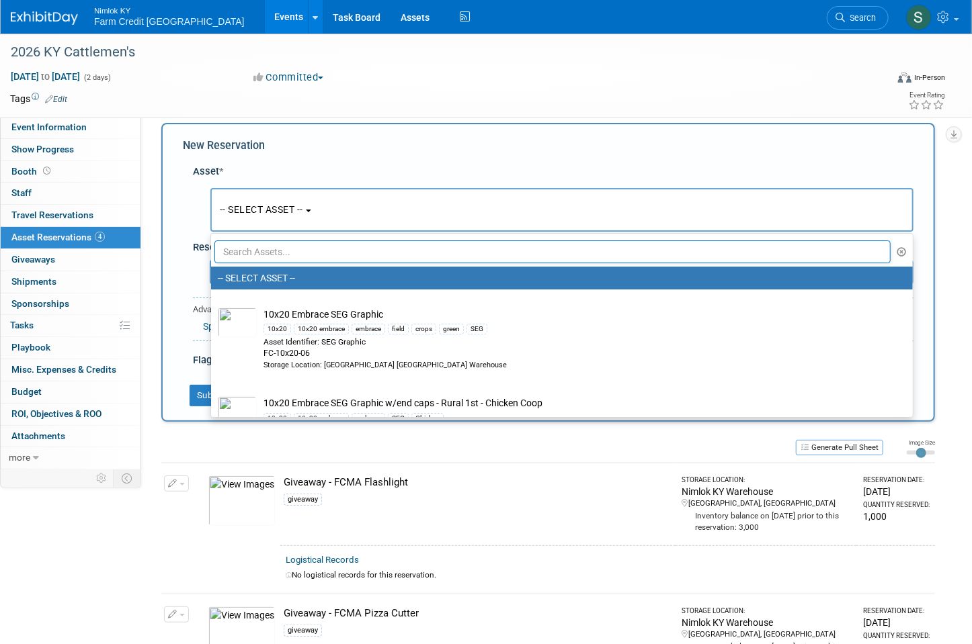
click at [261, 251] on input "text" at bounding box center [552, 252] width 676 height 23
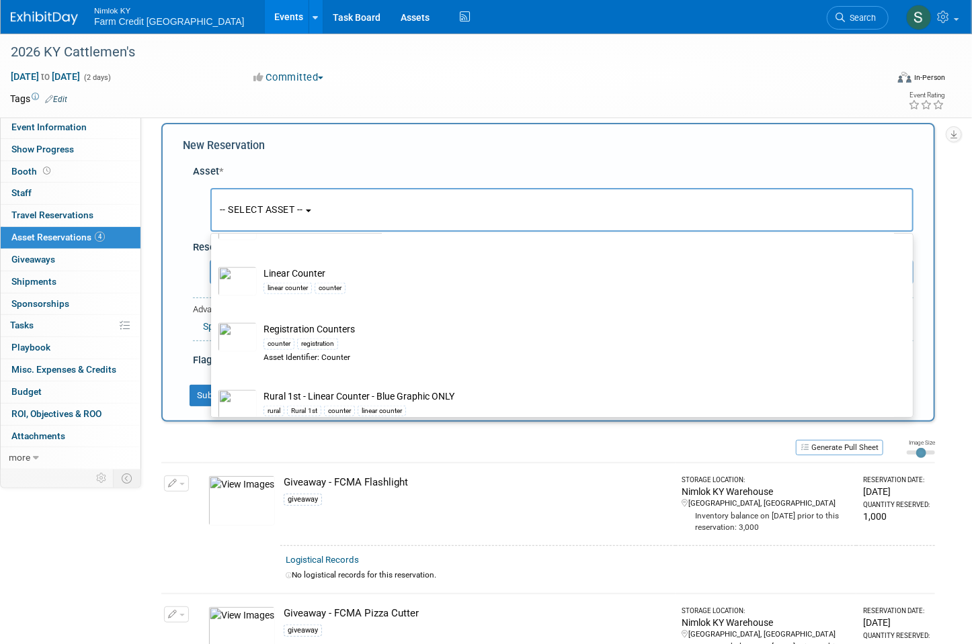
scroll to position [956, 0]
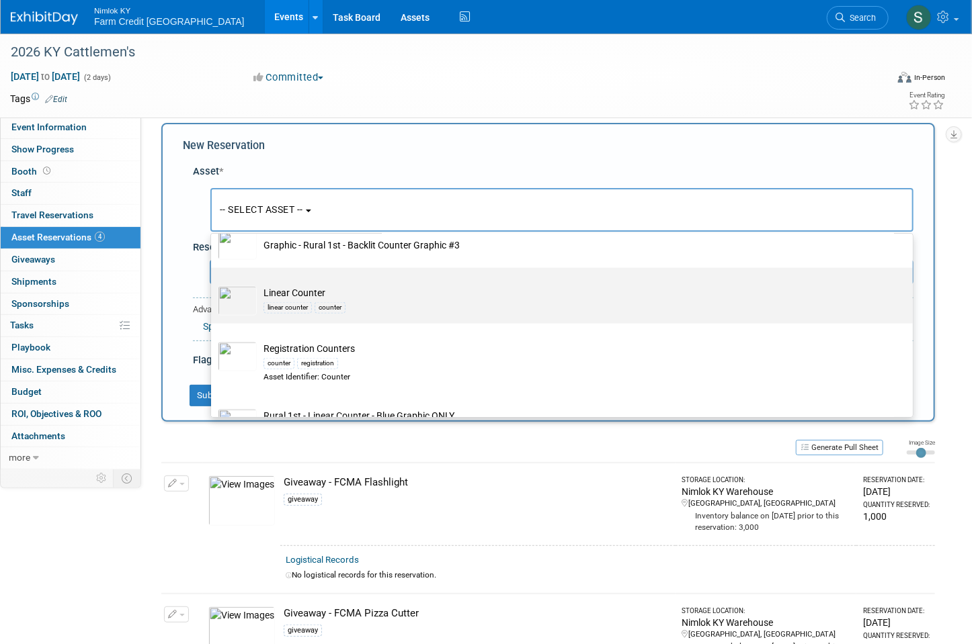
type input "counter"
click at [309, 290] on td "Linear Counter linear counter counter" at bounding box center [571, 301] width 629 height 30
click at [213, 284] on input "Linear Counter linear counter counter" at bounding box center [208, 279] width 9 height 9
select select "10717328"
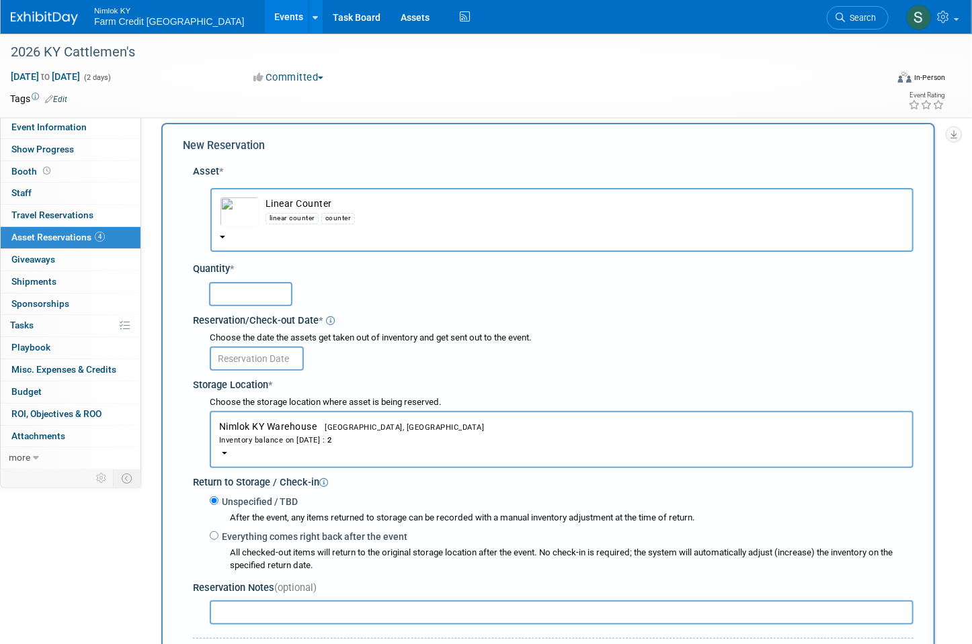
click at [257, 296] on input "text" at bounding box center [250, 294] width 83 height 24
type input "2"
click at [355, 310] on div "Reservation/Check-out Date *" at bounding box center [553, 319] width 720 height 18
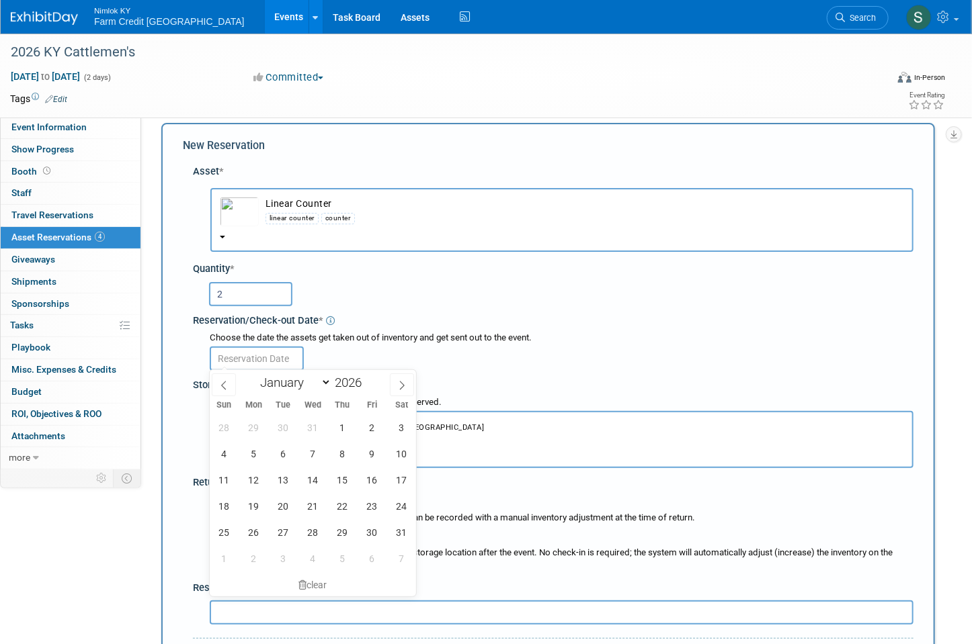
click at [266, 359] on input "text" at bounding box center [257, 359] width 94 height 24
click at [333, 433] on span "1" at bounding box center [342, 428] width 26 height 26
type input "Jan 1, 2026"
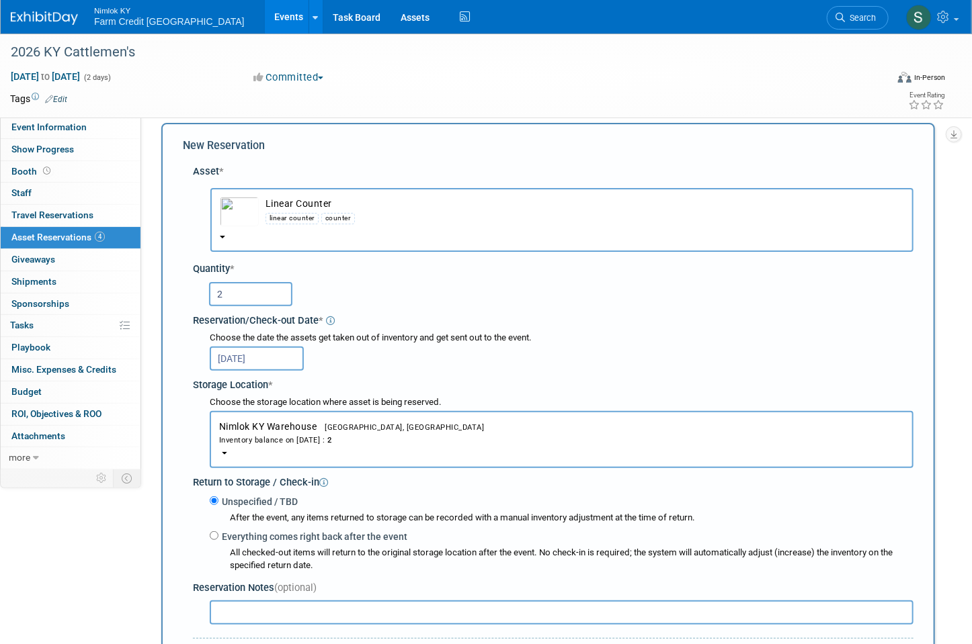
drag, startPoint x: 367, startPoint y: 286, endPoint x: 341, endPoint y: 323, distance: 44.9
click at [365, 292] on div "2" at bounding box center [561, 293] width 704 height 26
click at [364, 298] on div "2" at bounding box center [561, 293] width 704 height 26
click at [217, 536] on input "Everything comes right back after the event" at bounding box center [214, 535] width 9 height 9
radio input "true"
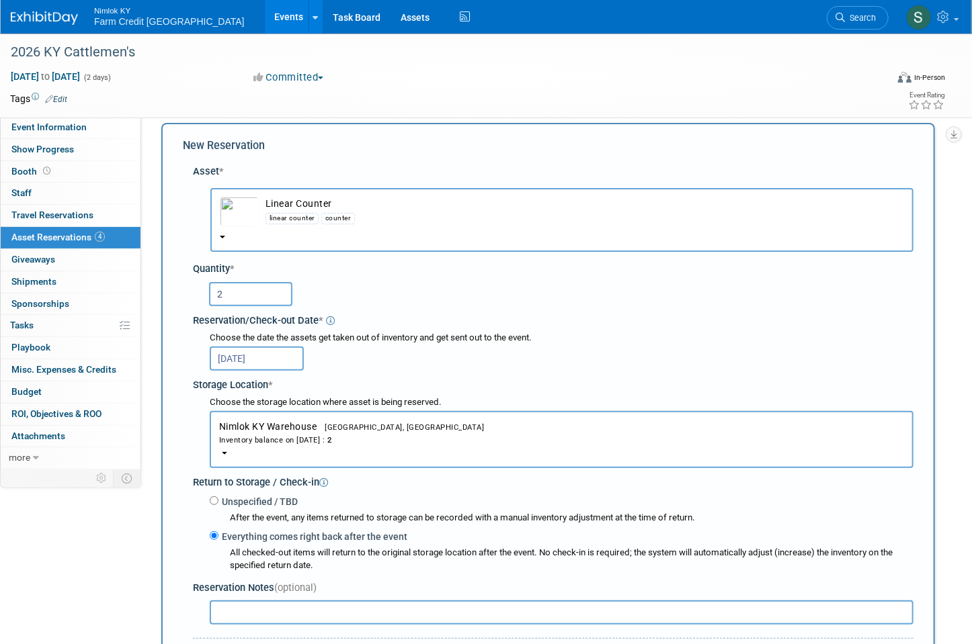
type input "2026"
select select "0"
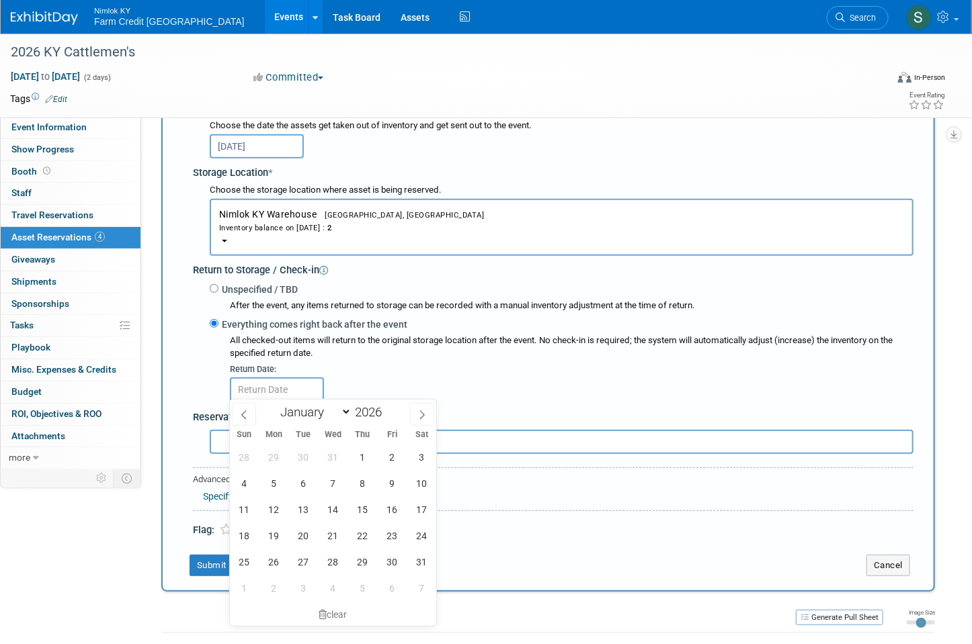
scroll to position [227, 0]
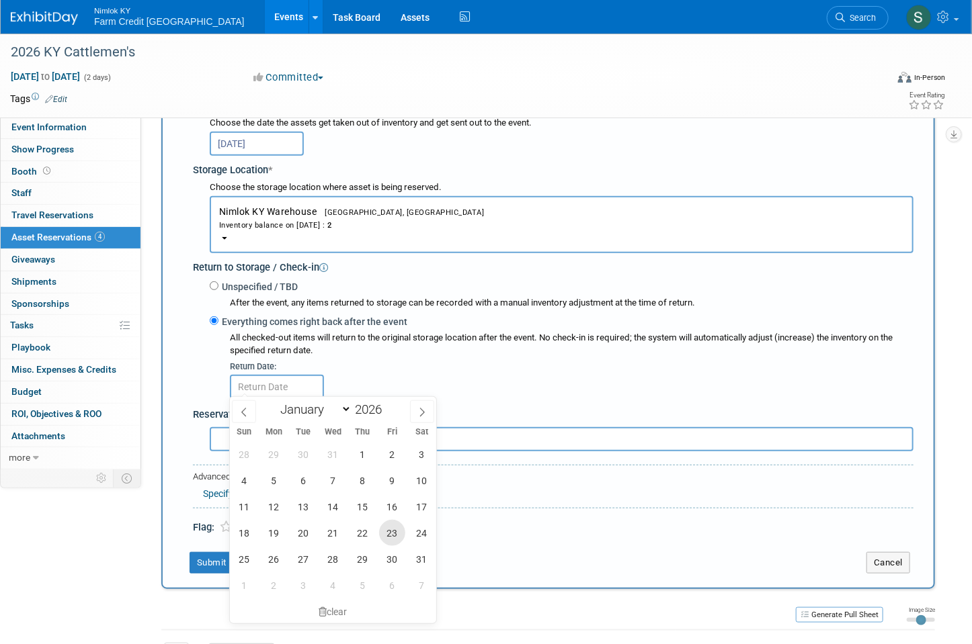
click at [396, 531] on span "23" at bounding box center [392, 533] width 26 height 26
type input "Jan 23, 2026"
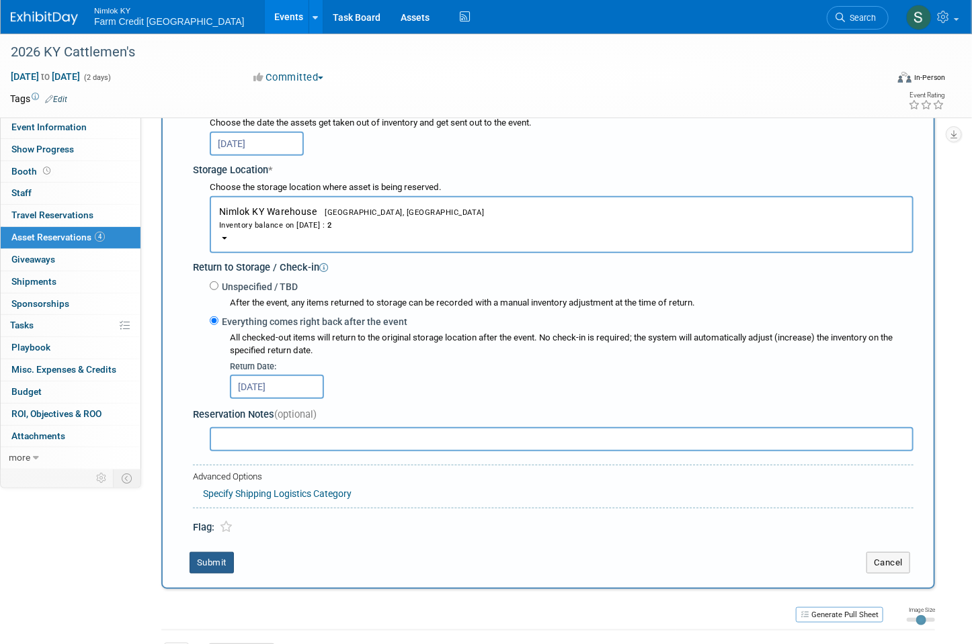
click at [209, 565] on button "Submit" at bounding box center [211, 563] width 44 height 22
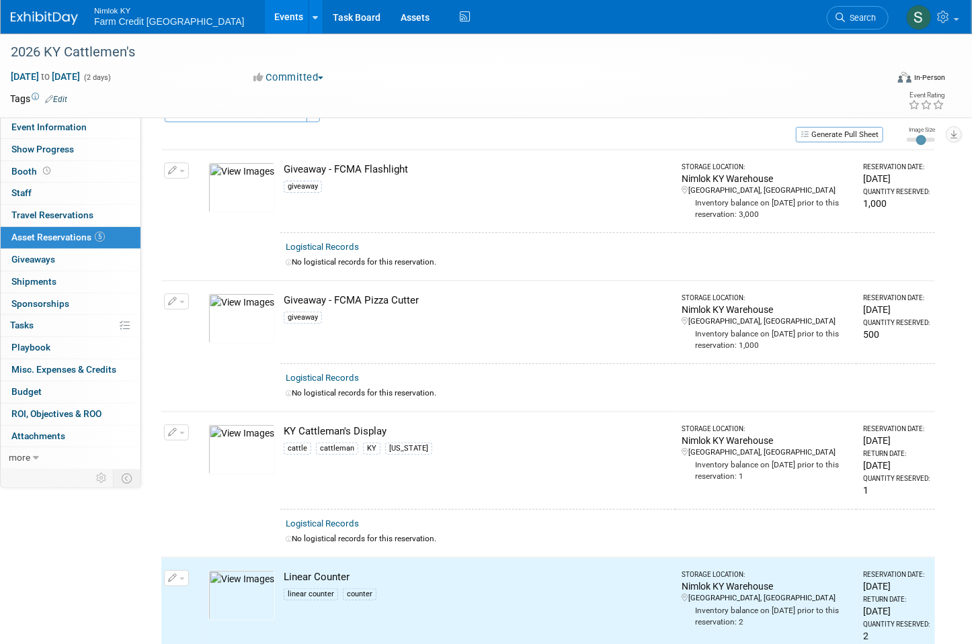
scroll to position [0, 0]
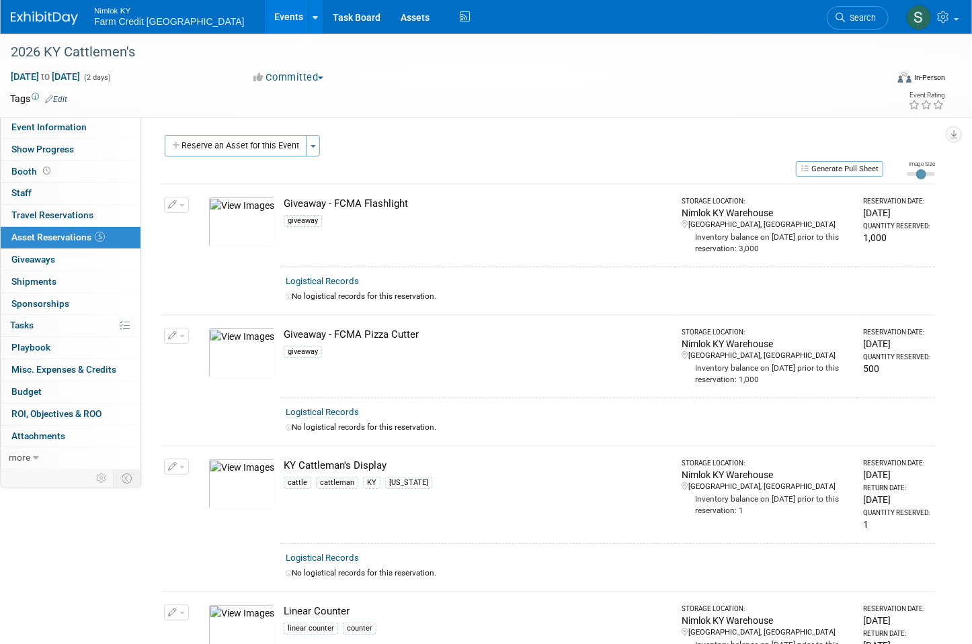
click at [242, 488] on img at bounding box center [241, 484] width 67 height 50
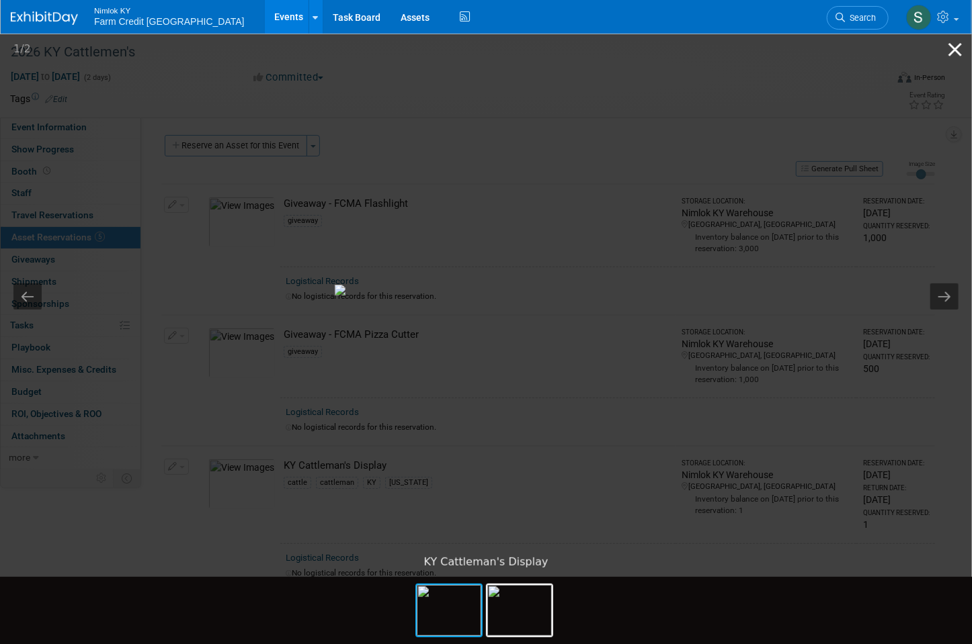
click at [955, 50] on button "Close gallery" at bounding box center [955, 50] width 34 height 32
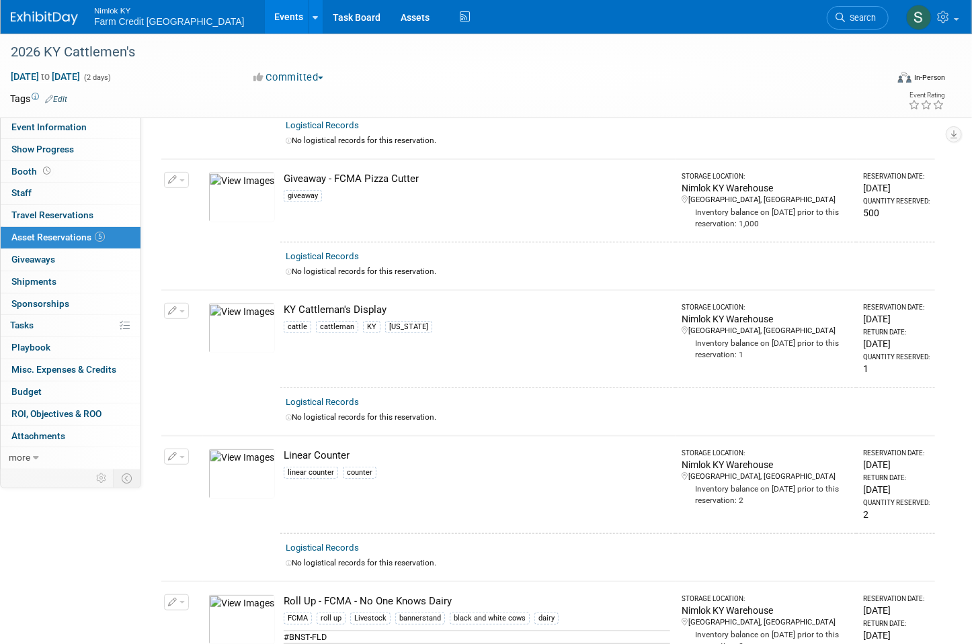
scroll to position [161, 0]
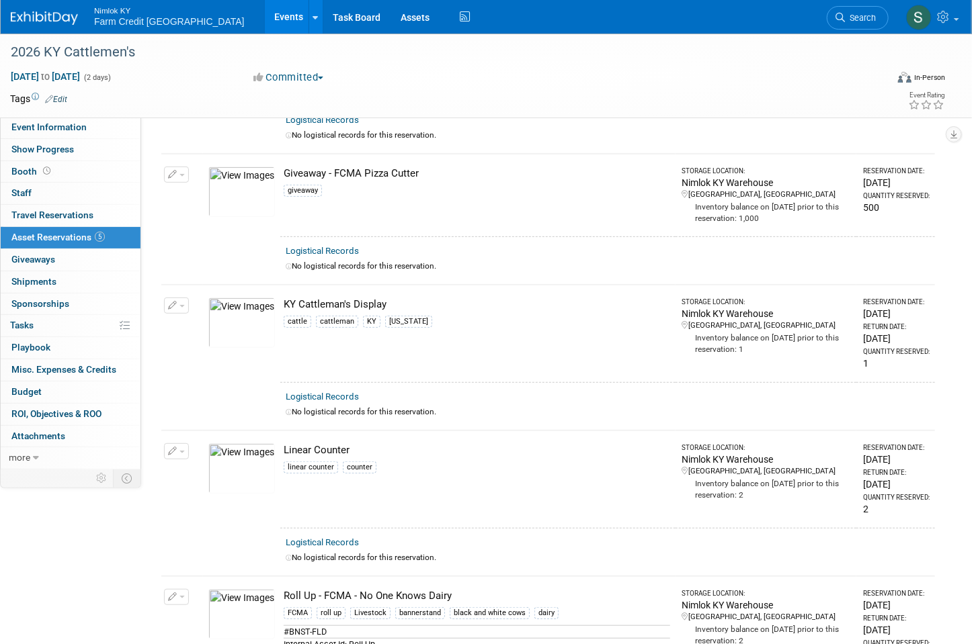
click at [179, 451] on span "button" at bounding box center [181, 452] width 5 height 3
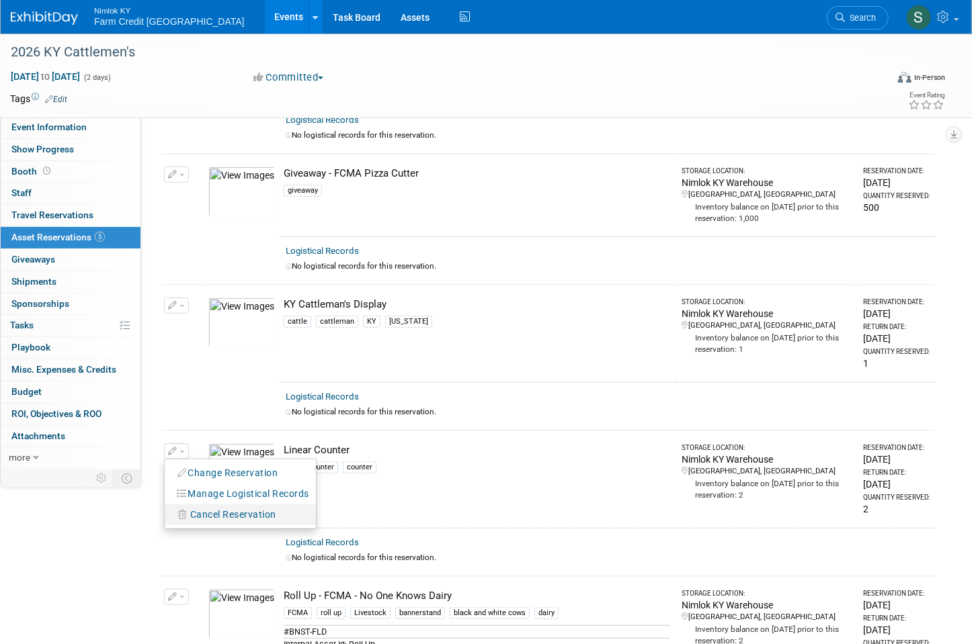
click at [188, 506] on button "Cancel Reservation" at bounding box center [227, 515] width 112 height 18
click at [327, 521] on link "Yes" at bounding box center [331, 526] width 39 height 22
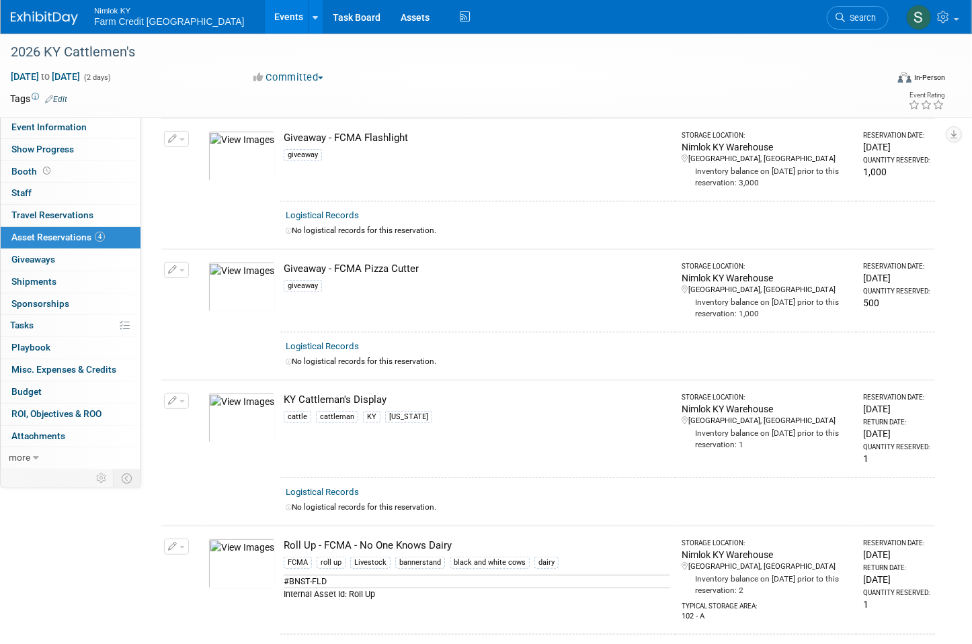
scroll to position [0, 0]
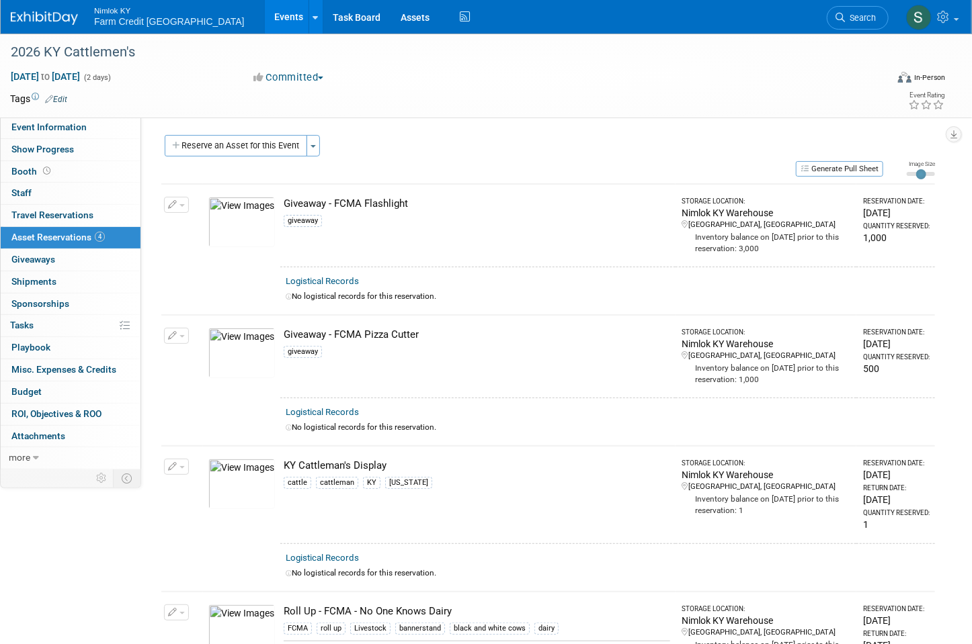
click at [251, 129] on div "Event Website: Edit Event Venue Name: Specify event venue name Event Venue Addr…" at bounding box center [543, 292] width 804 height 351
click at [246, 139] on button "Reserve an Asset for this Event" at bounding box center [236, 146] width 142 height 22
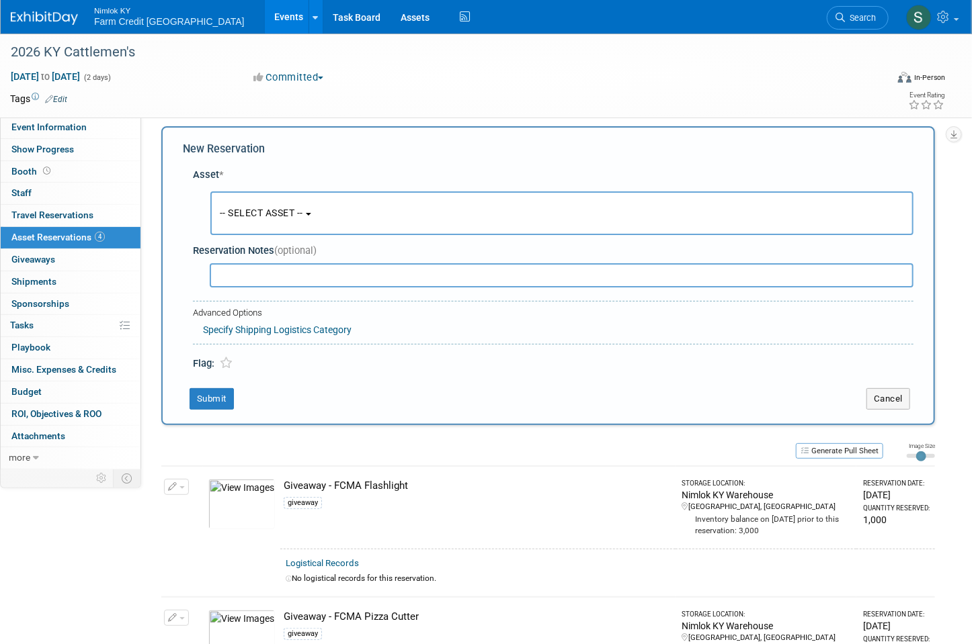
scroll to position [12, 0]
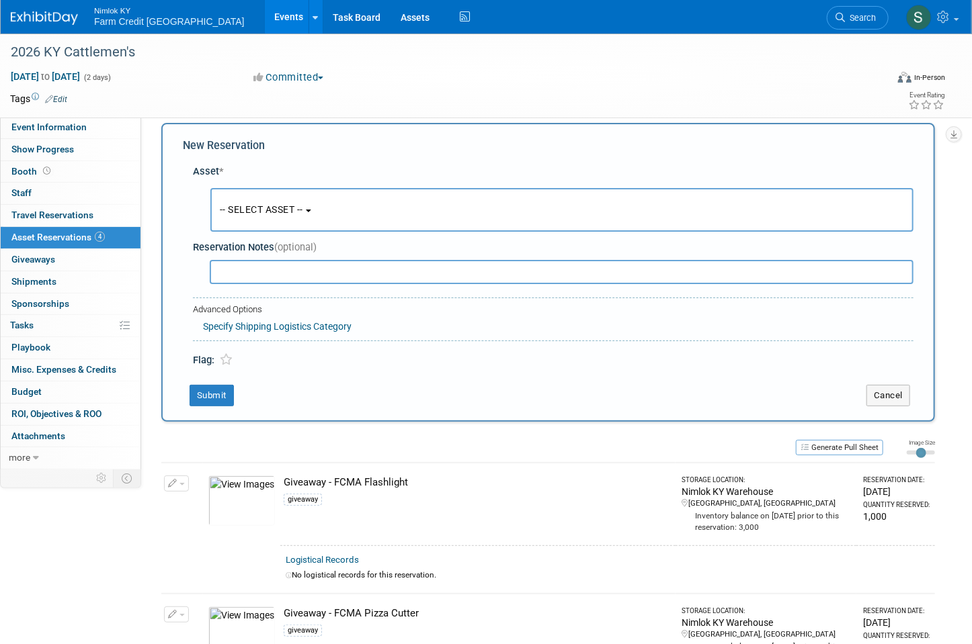
click at [267, 204] on span "-- SELECT ASSET --" at bounding box center [261, 209] width 83 height 11
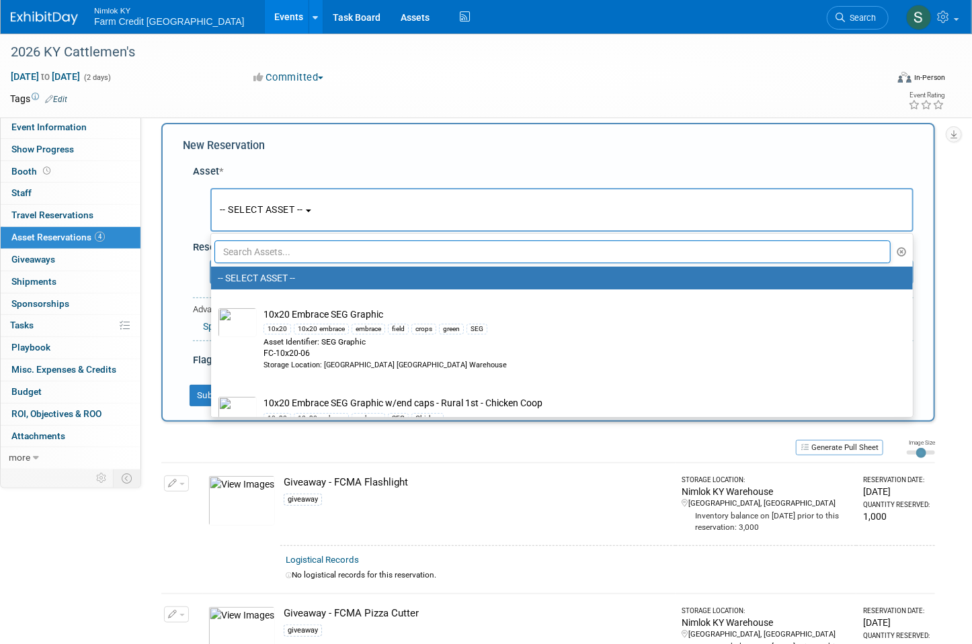
click at [271, 246] on input "text" at bounding box center [552, 252] width 676 height 23
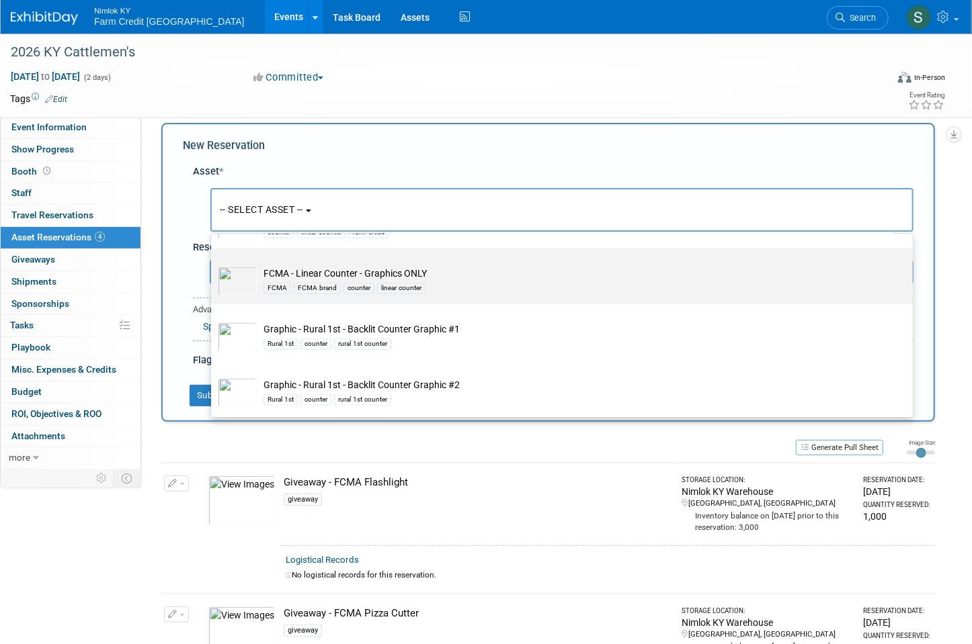
scroll to position [849, 0]
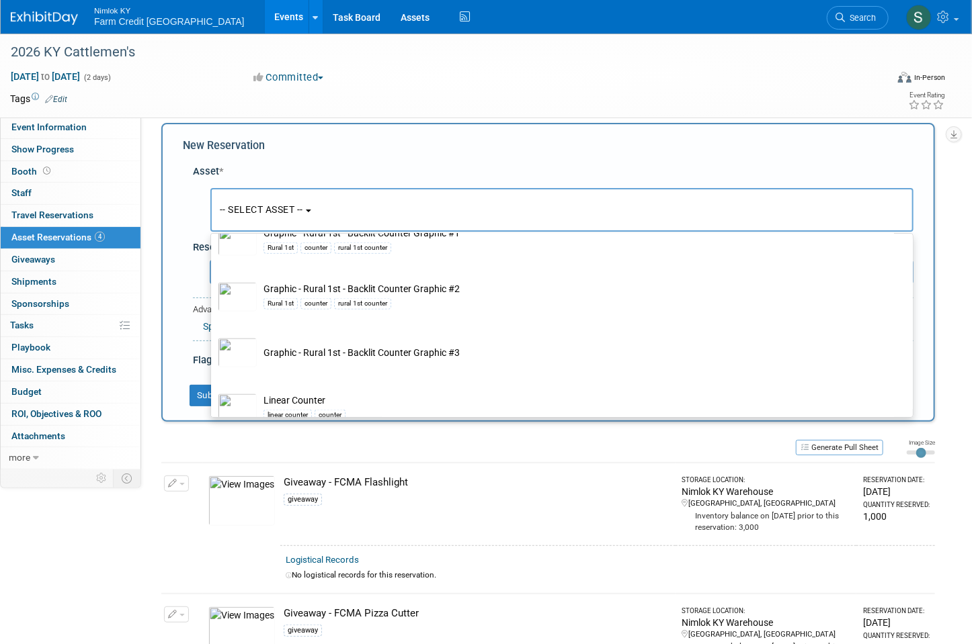
click at [274, 209] on span "-- SELECT ASSET --" at bounding box center [261, 209] width 83 height 11
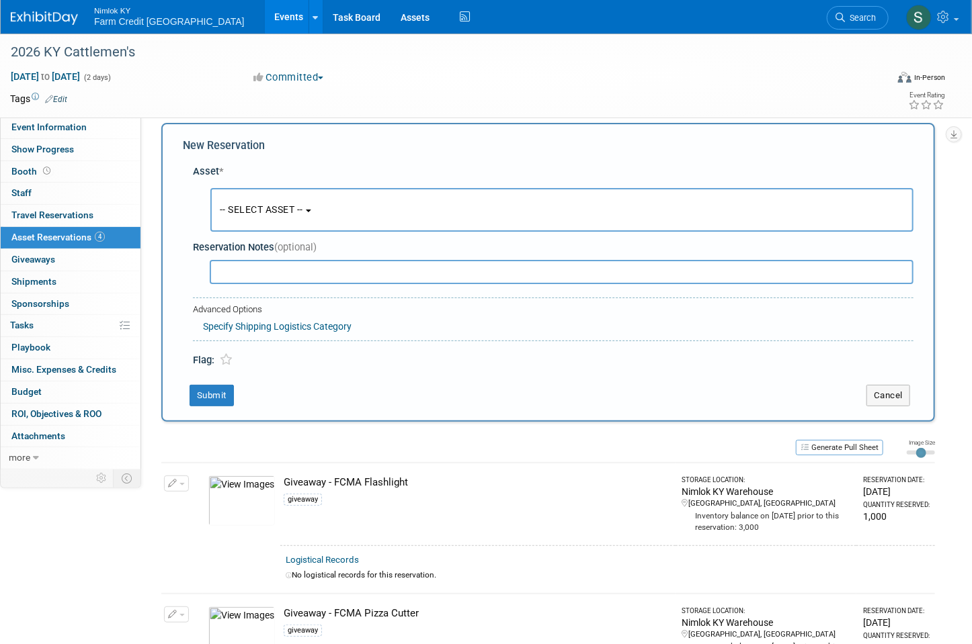
click at [261, 214] on span "-- SELECT ASSET --" at bounding box center [261, 209] width 83 height 11
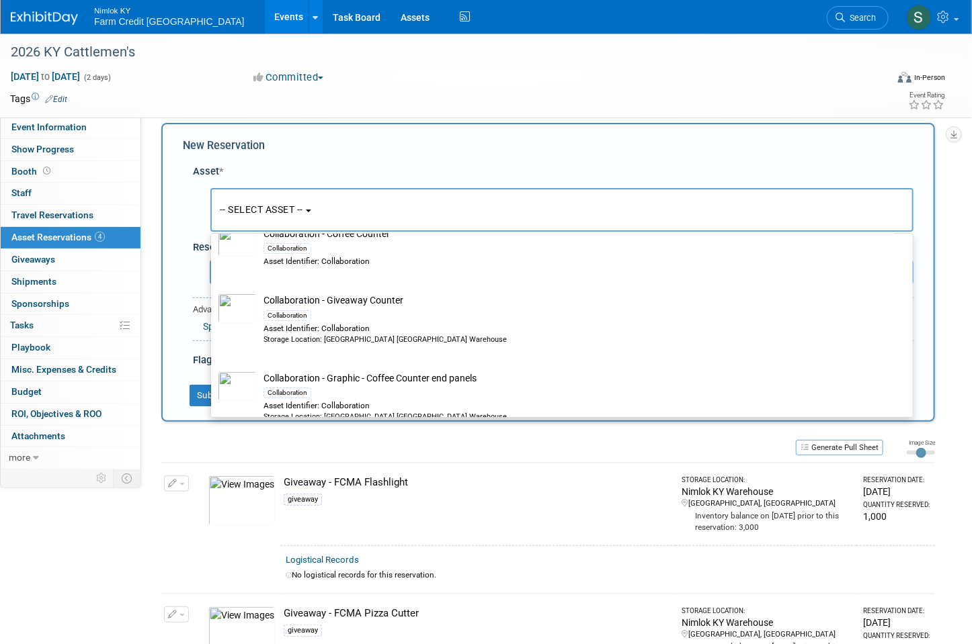
scroll to position [0, 0]
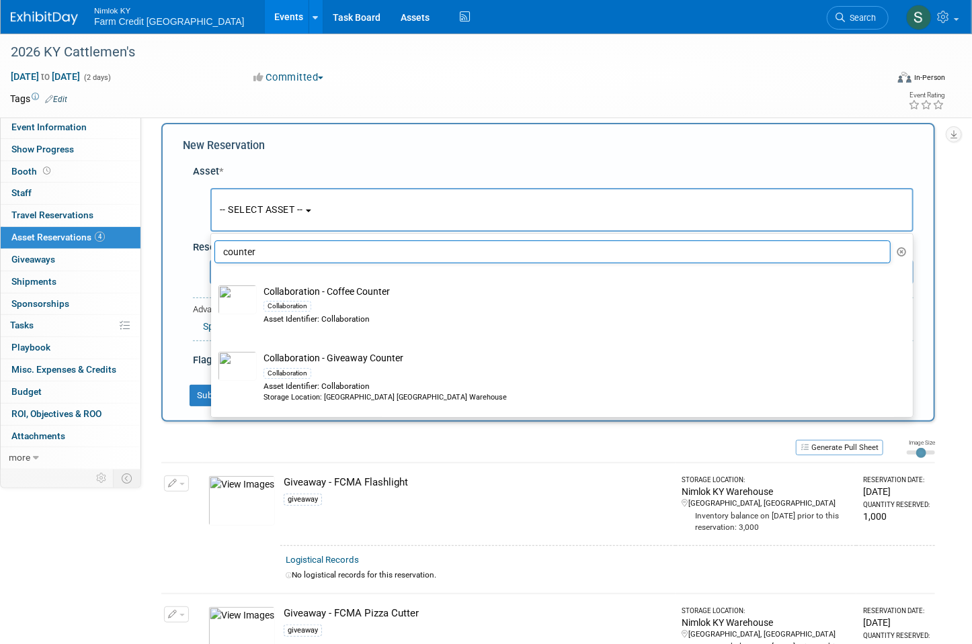
click at [259, 251] on input "counter" at bounding box center [552, 252] width 676 height 23
type input "c"
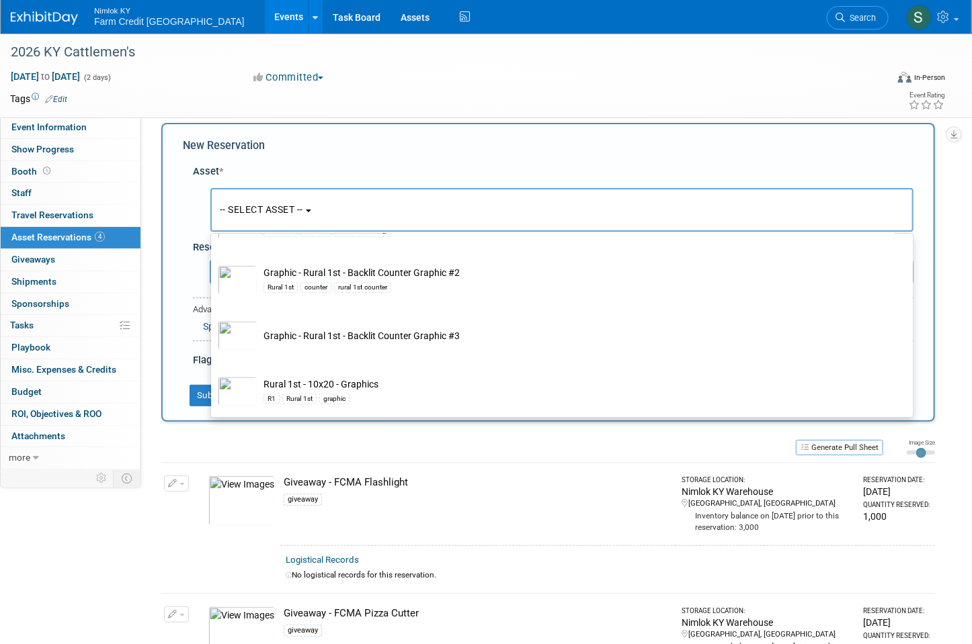
scroll to position [3231, 0]
click at [400, 146] on div "New Reservation" at bounding box center [548, 145] width 730 height 15
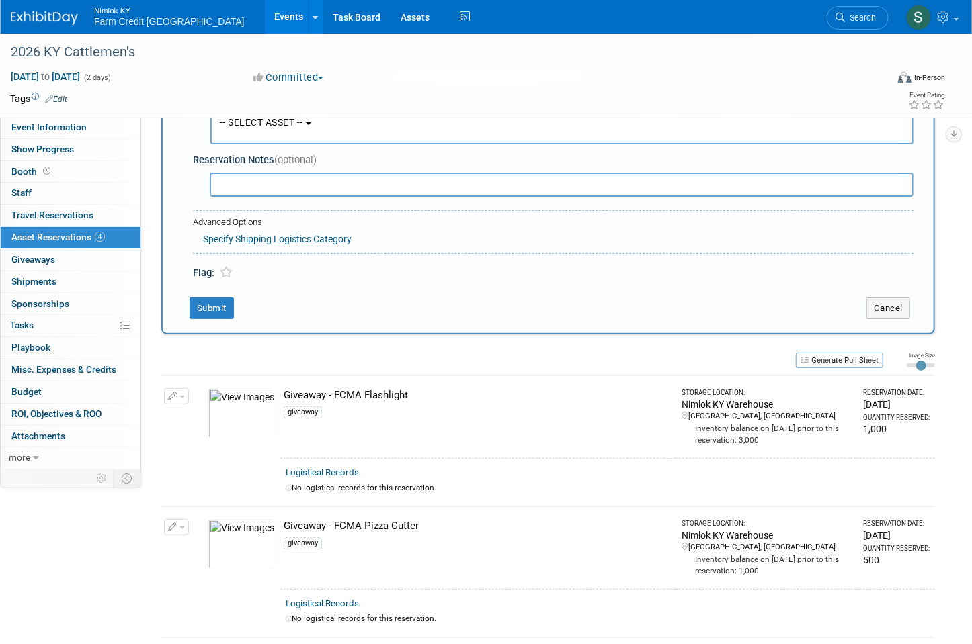
scroll to position [0, 0]
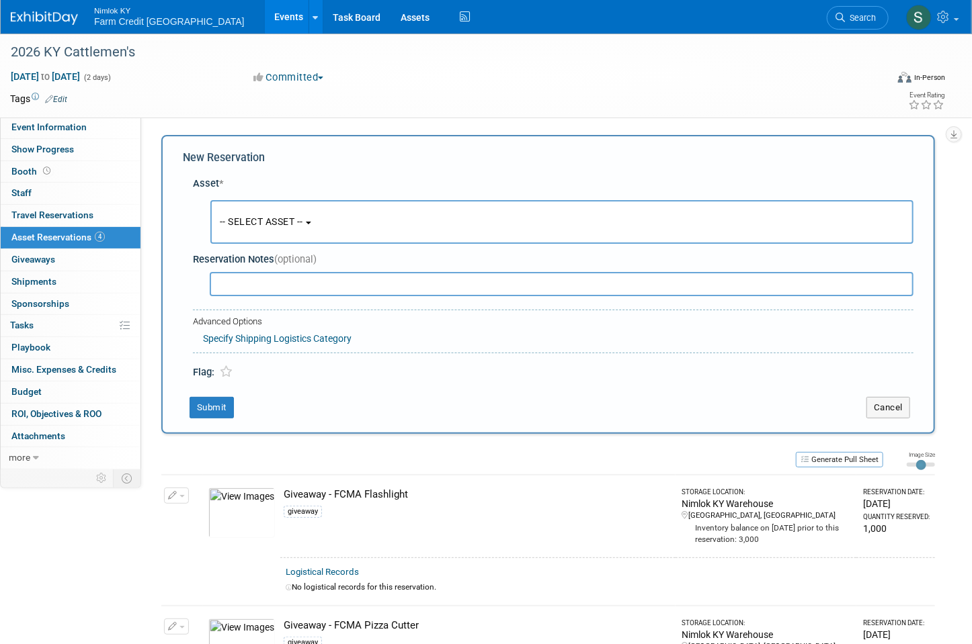
click at [271, 214] on button "-- SELECT ASSET --" at bounding box center [561, 222] width 703 height 44
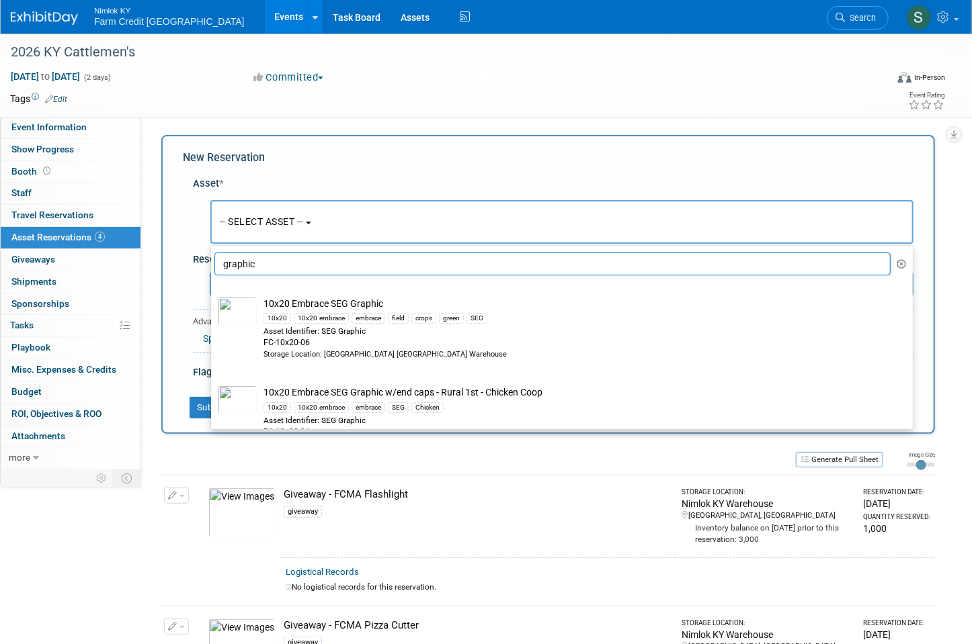
click at [298, 261] on input "graphic" at bounding box center [552, 264] width 676 height 23
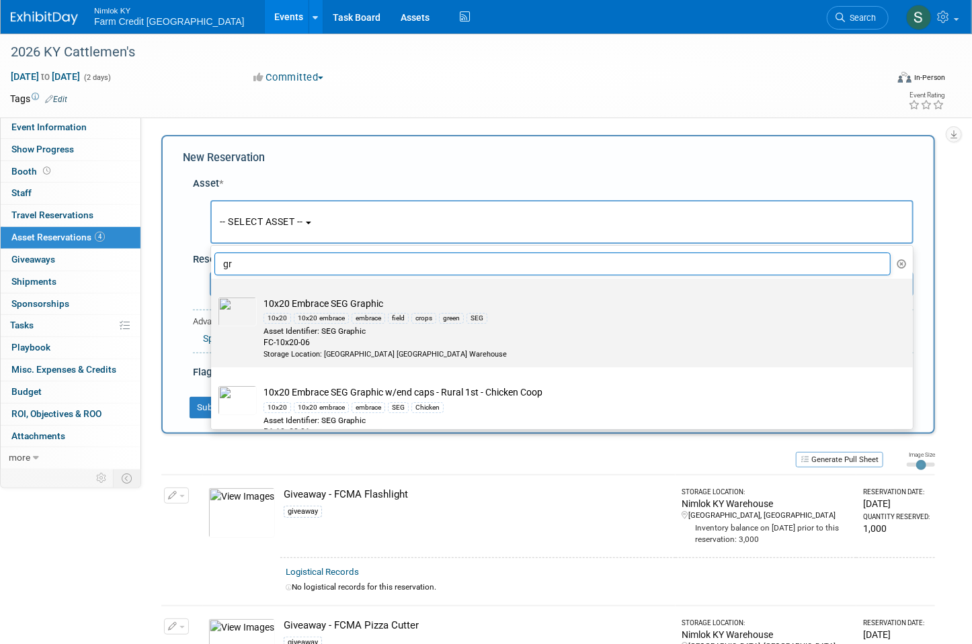
type input "g"
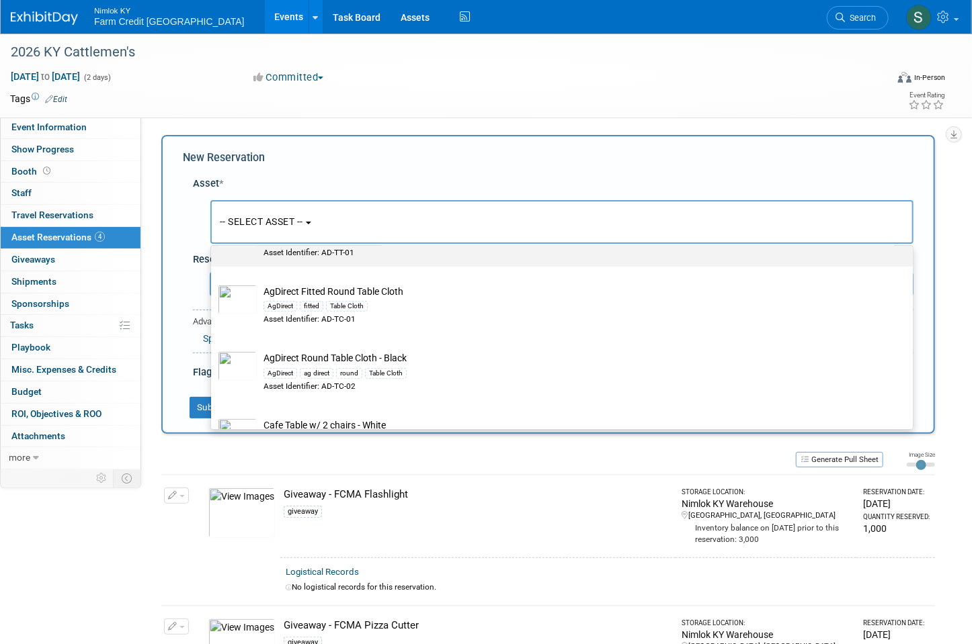
scroll to position [430, 0]
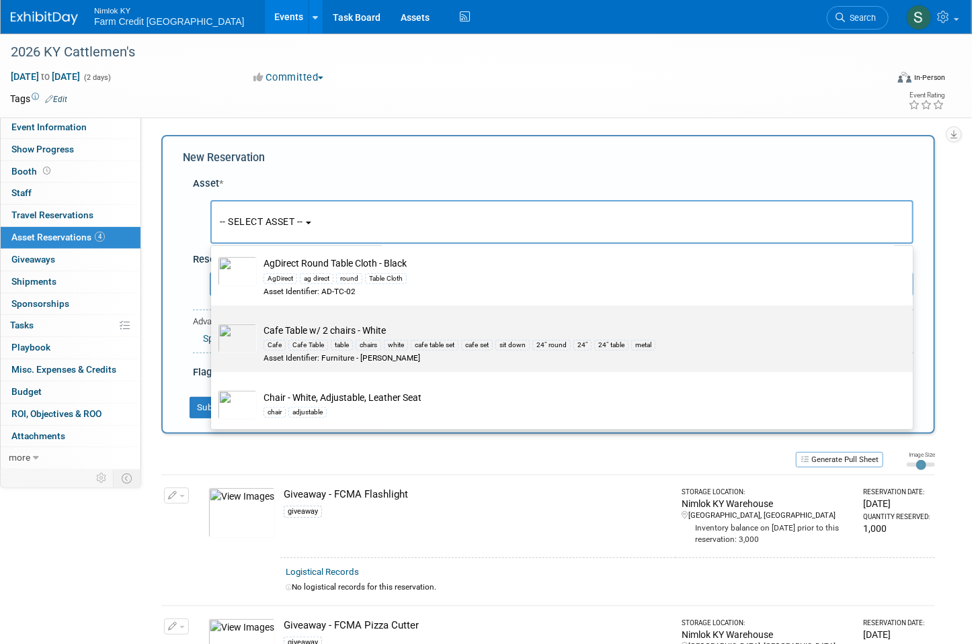
type input "table"
click at [247, 342] on img at bounding box center [237, 339] width 39 height 30
click at [213, 322] on input "Cafe Table w/ 2 chairs - White Cafe Cafe Table table chairs white cafe table se…" at bounding box center [208, 317] width 9 height 9
select select "10715876"
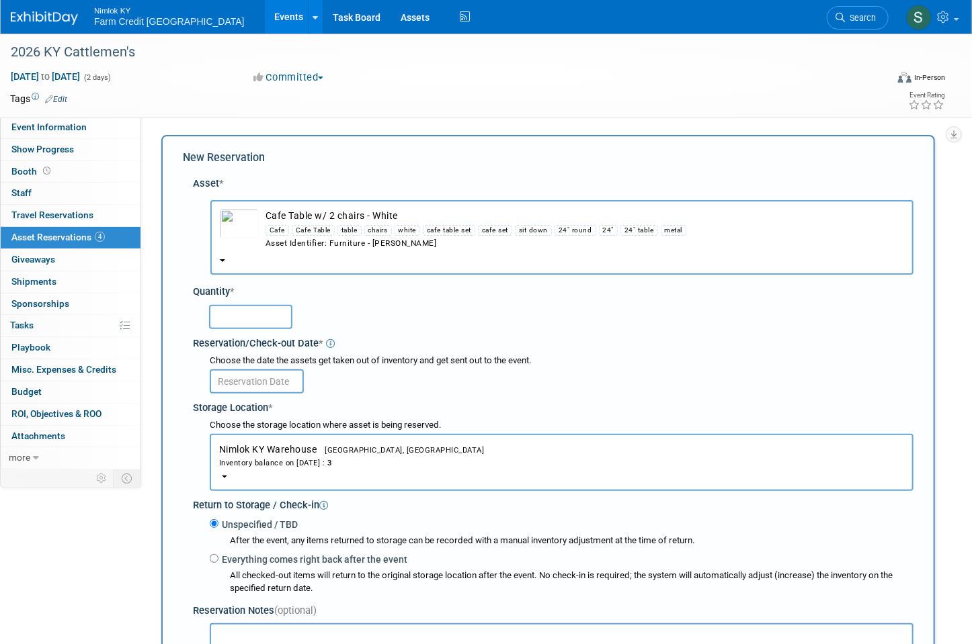
click at [252, 312] on input "text" at bounding box center [250, 317] width 83 height 24
type input "1"
drag, startPoint x: 417, startPoint y: 314, endPoint x: 352, endPoint y: 355, distance: 76.4
click at [414, 314] on div "1" at bounding box center [561, 316] width 704 height 26
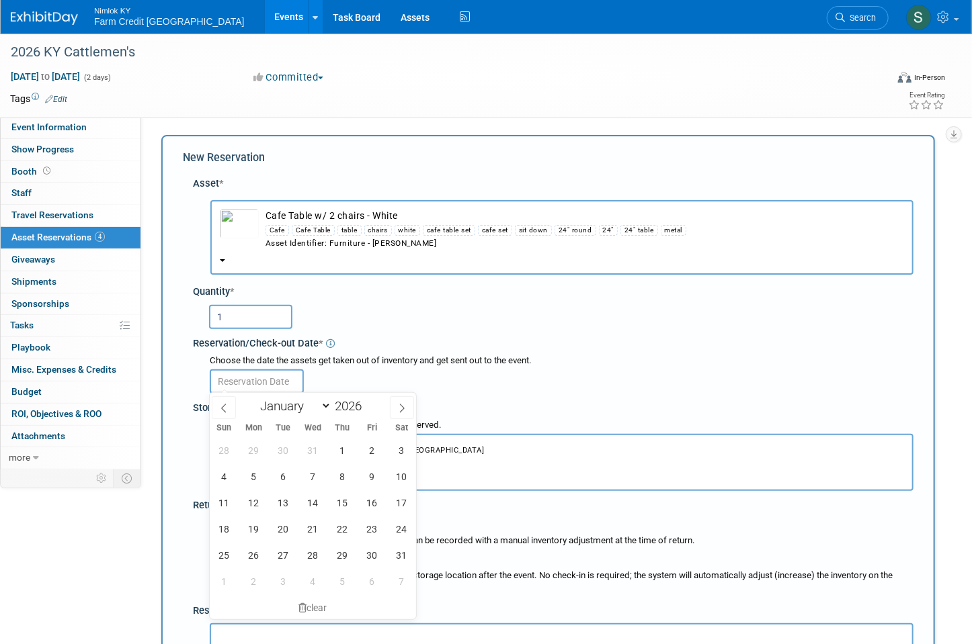
click at [265, 372] on input "text" at bounding box center [257, 382] width 94 height 24
click at [346, 452] on span "1" at bounding box center [342, 450] width 26 height 26
type input "Jan 1, 2026"
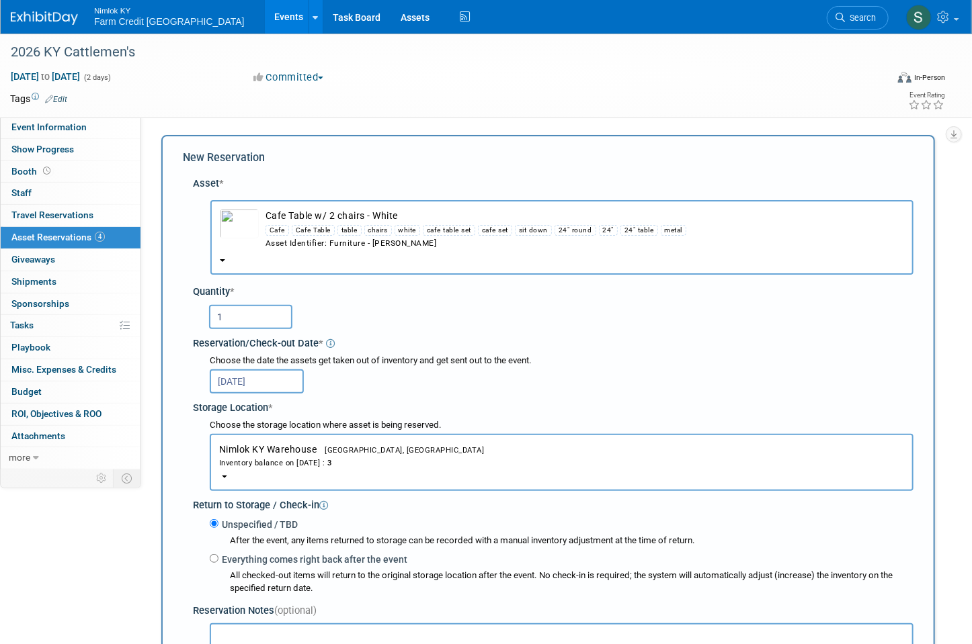
drag, startPoint x: 505, startPoint y: 324, endPoint x: 443, endPoint y: 372, distance: 78.0
click at [504, 324] on div "1" at bounding box center [561, 316] width 704 height 26
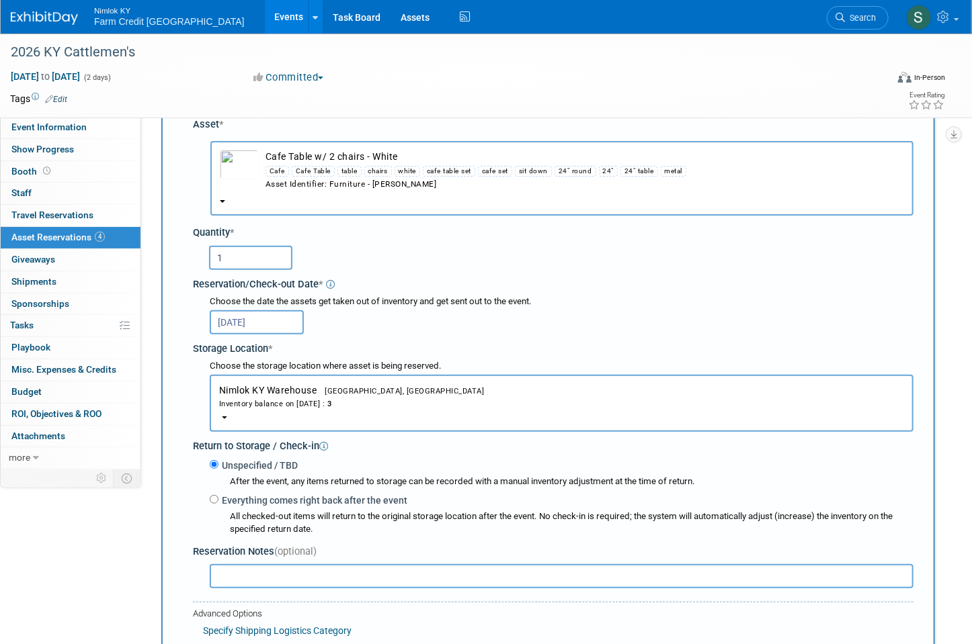
scroll to position [161, 0]
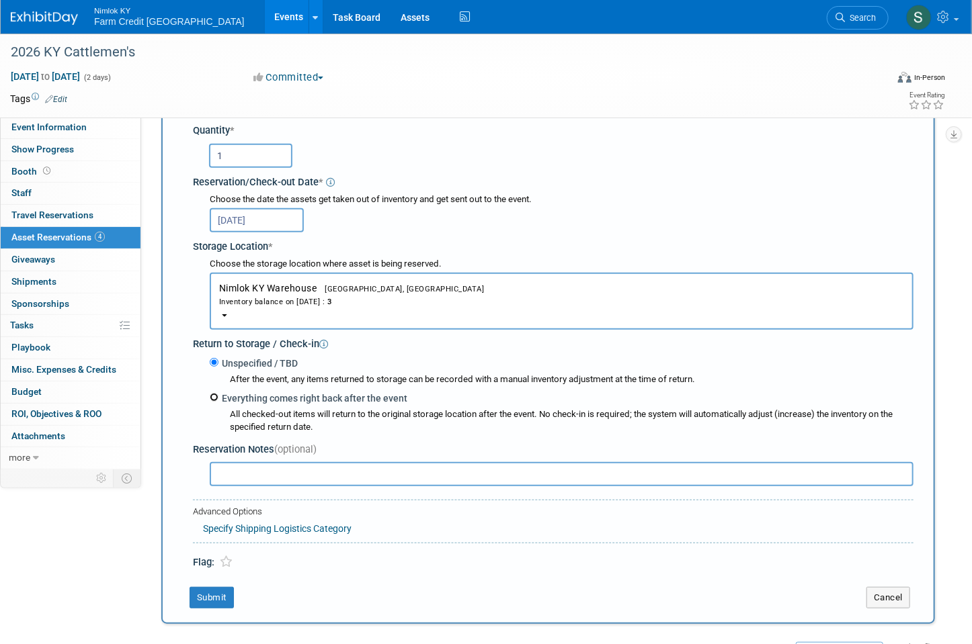
click at [214, 393] on input "Everything comes right back after the event" at bounding box center [214, 397] width 9 height 9
radio input "true"
type input "2026"
select select "0"
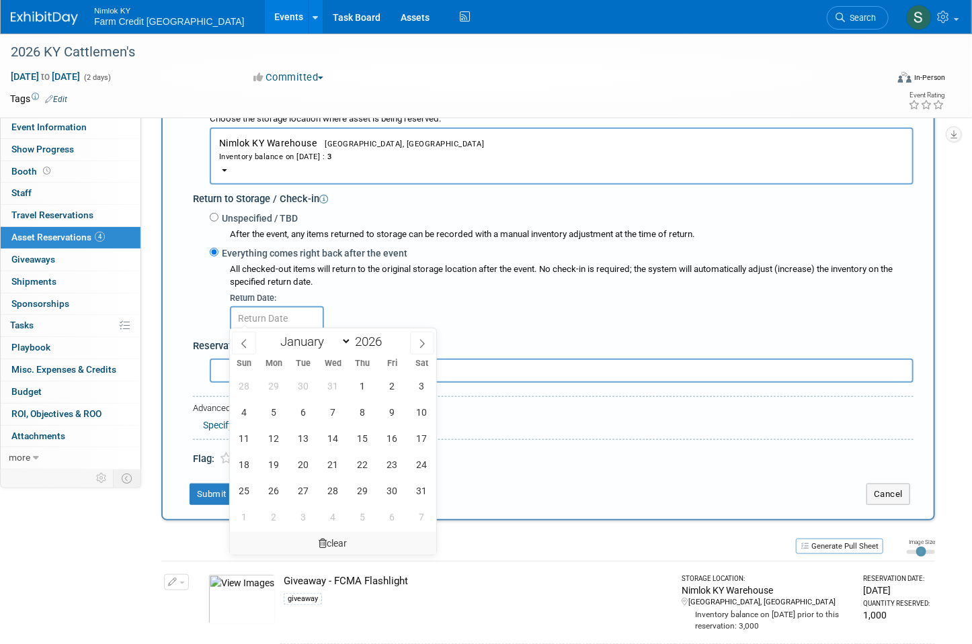
scroll to position [323, 0]
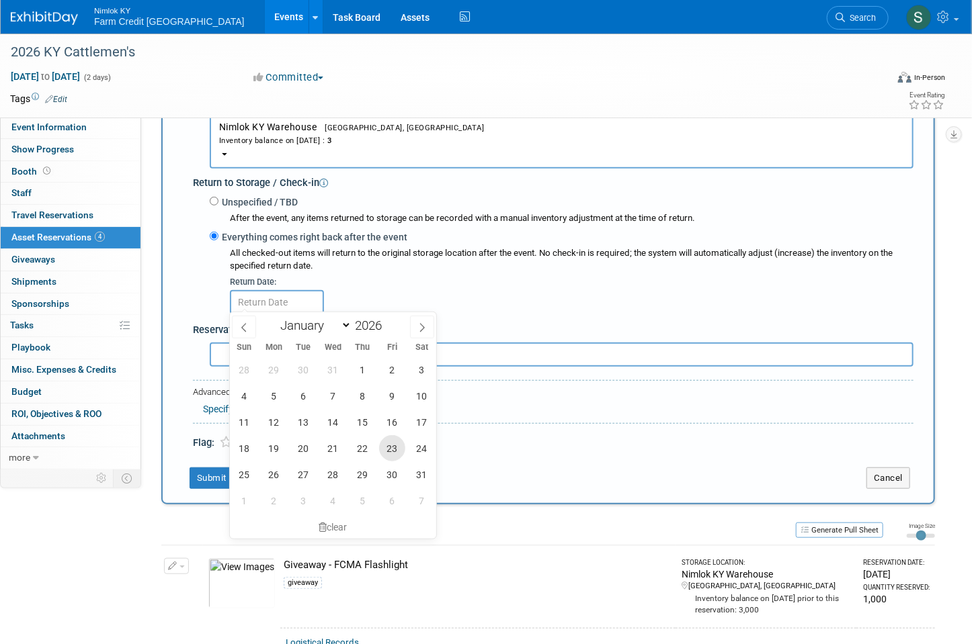
click at [400, 441] on span "23" at bounding box center [392, 448] width 26 height 26
type input "Jan 23, 2026"
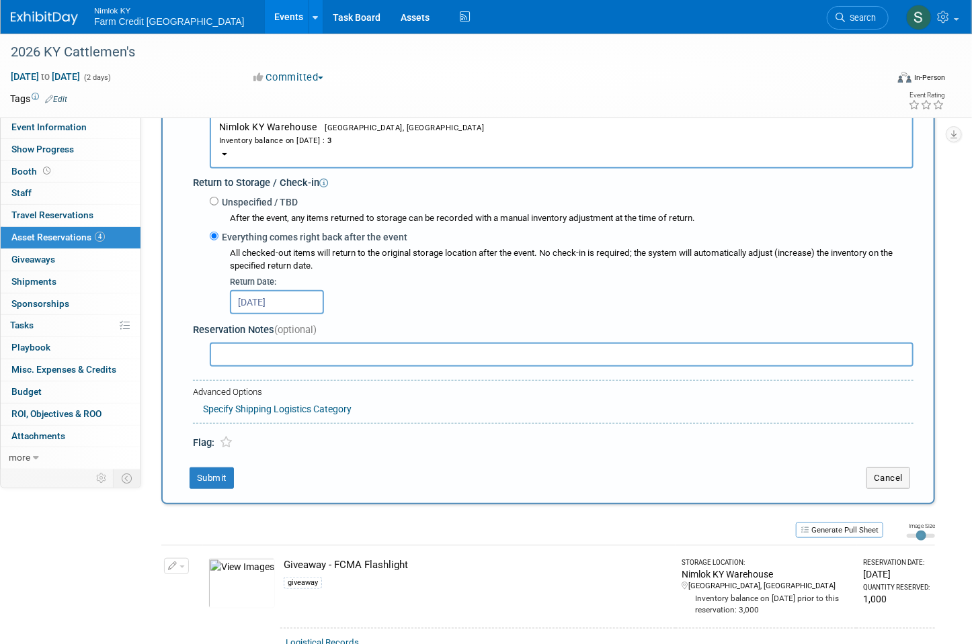
click at [452, 300] on div "Jan 23, 2026" at bounding box center [571, 301] width 683 height 26
click at [223, 476] on button "Submit" at bounding box center [211, 479] width 44 height 22
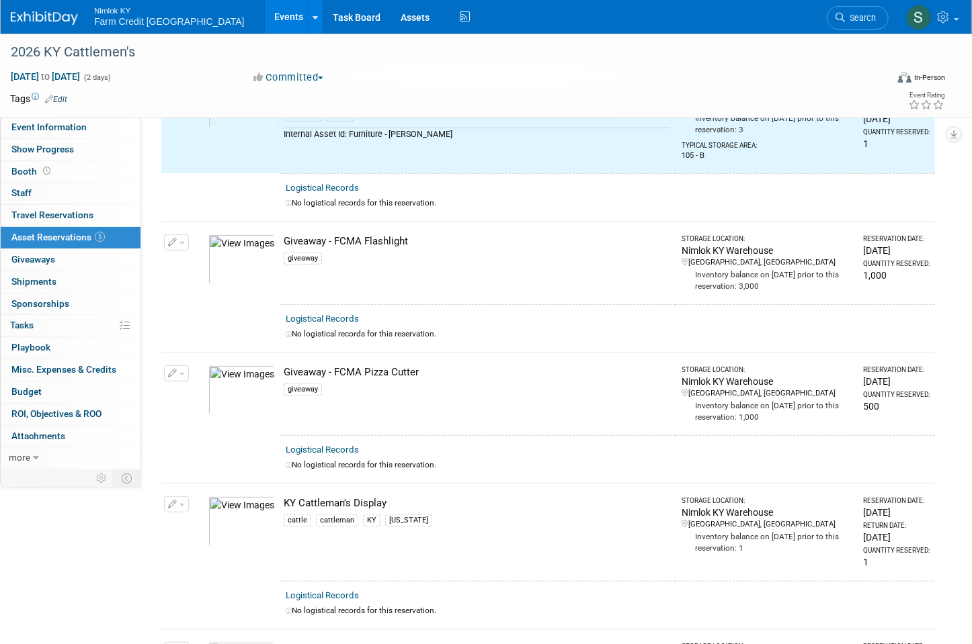
scroll to position [177, 0]
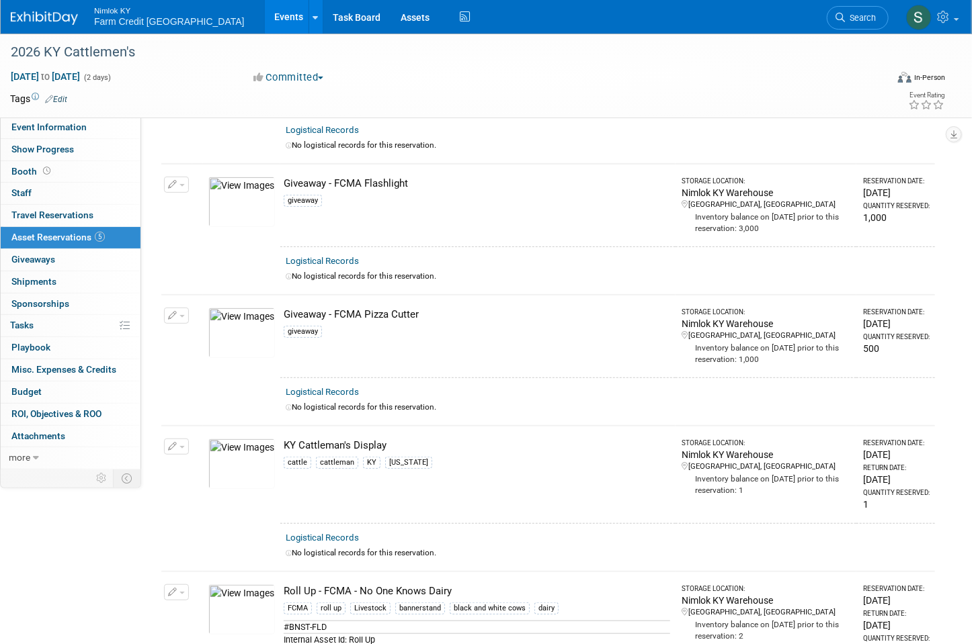
click at [247, 462] on img at bounding box center [241, 464] width 67 height 50
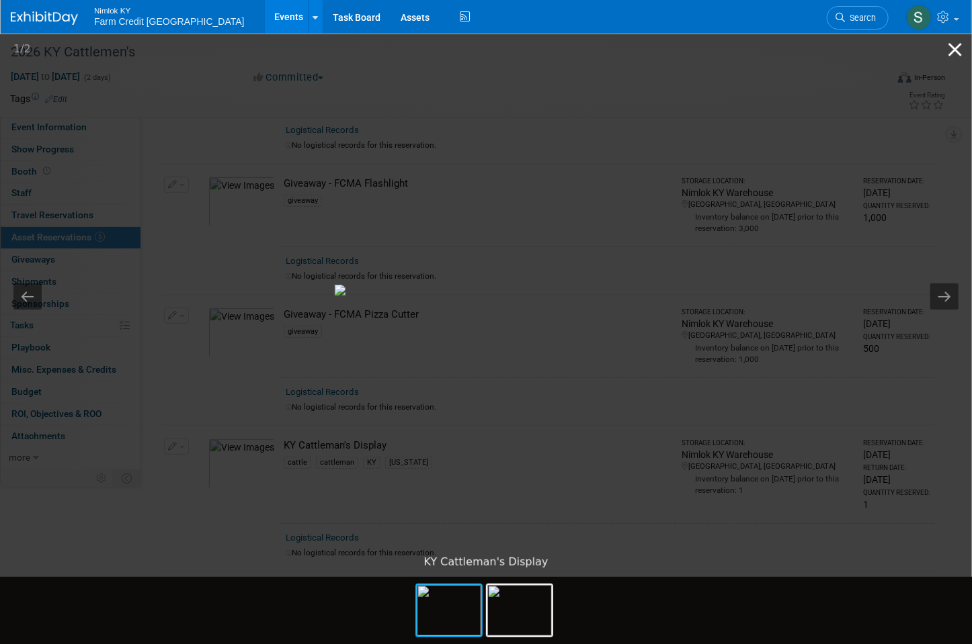
click at [953, 51] on button "Close gallery" at bounding box center [955, 50] width 34 height 32
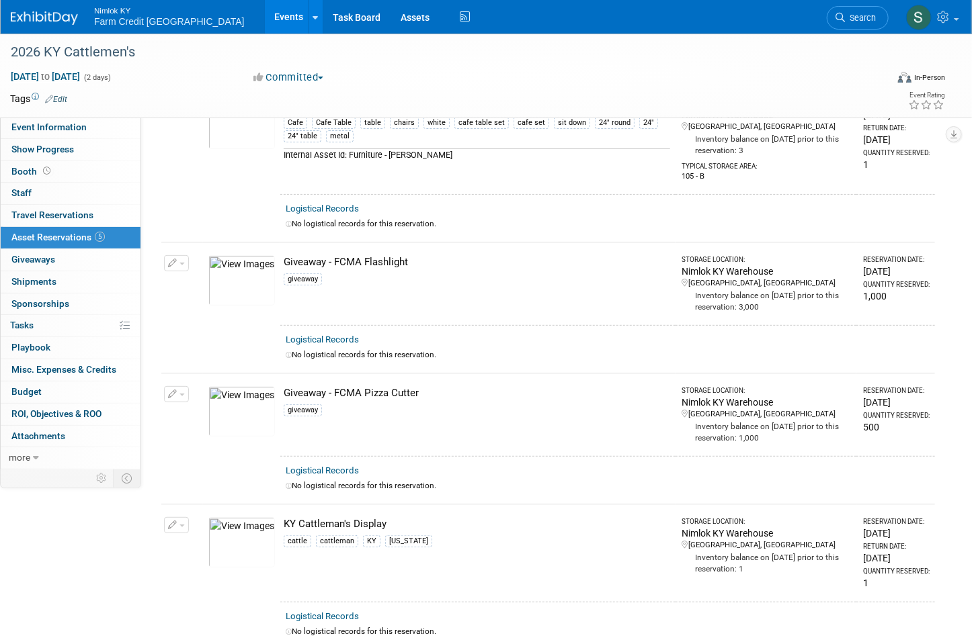
scroll to position [0, 0]
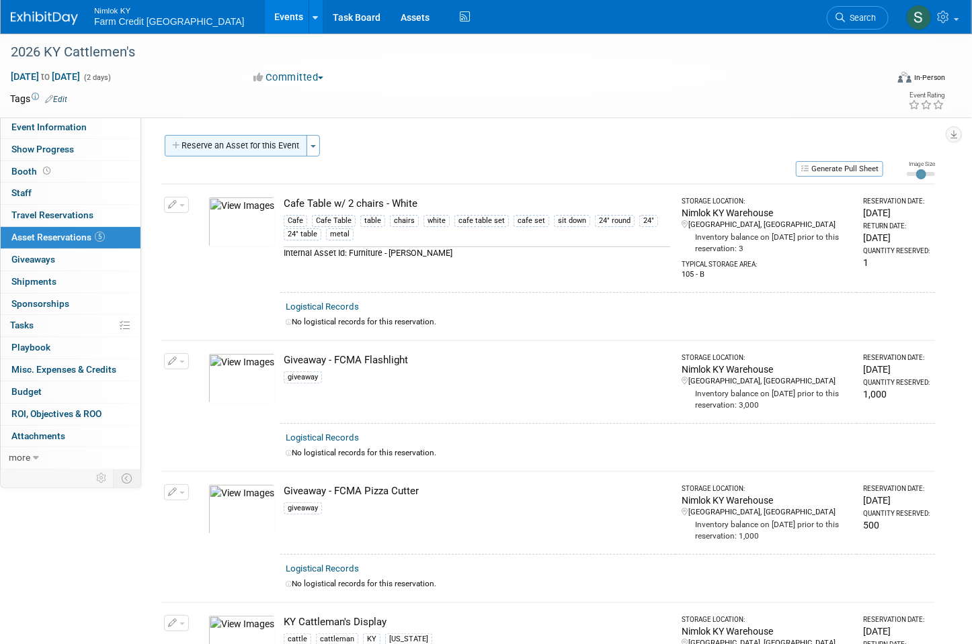
click at [292, 142] on button "Reserve an Asset for this Event" at bounding box center [236, 146] width 142 height 22
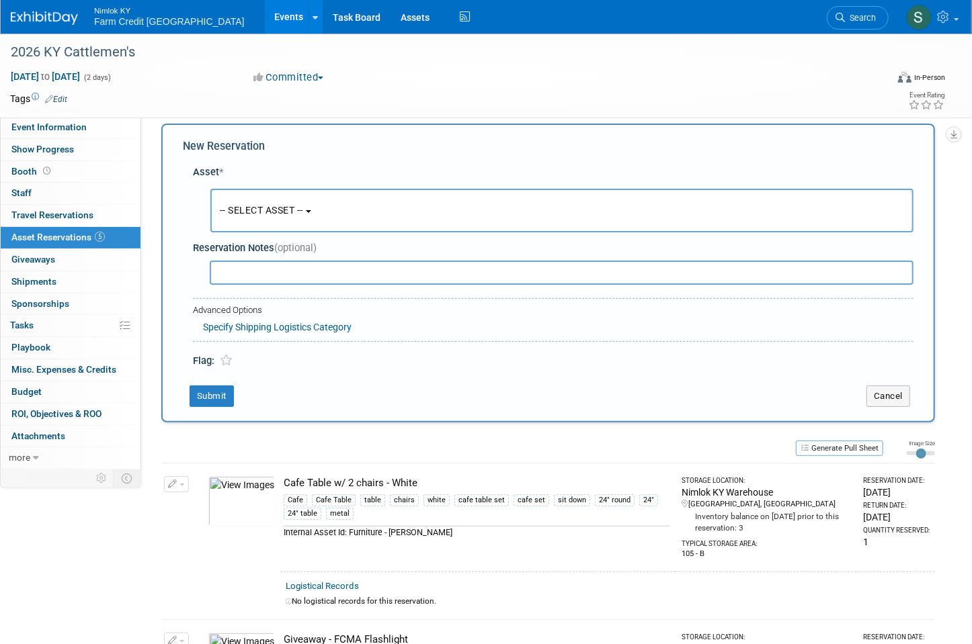
scroll to position [12, 0]
click at [274, 211] on span "-- SELECT ASSET --" at bounding box center [261, 209] width 83 height 11
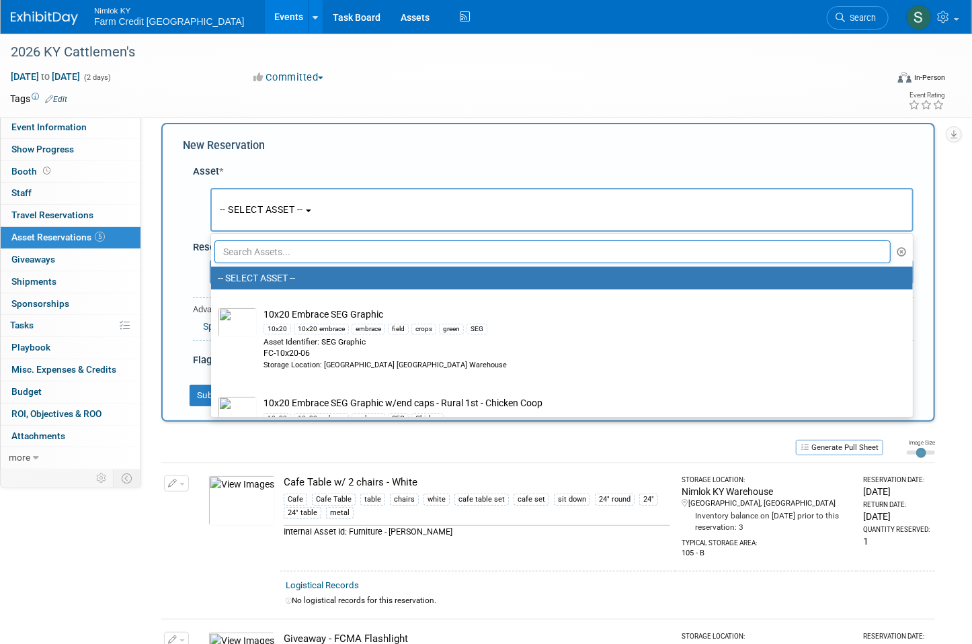
click at [271, 252] on input "text" at bounding box center [552, 252] width 676 height 23
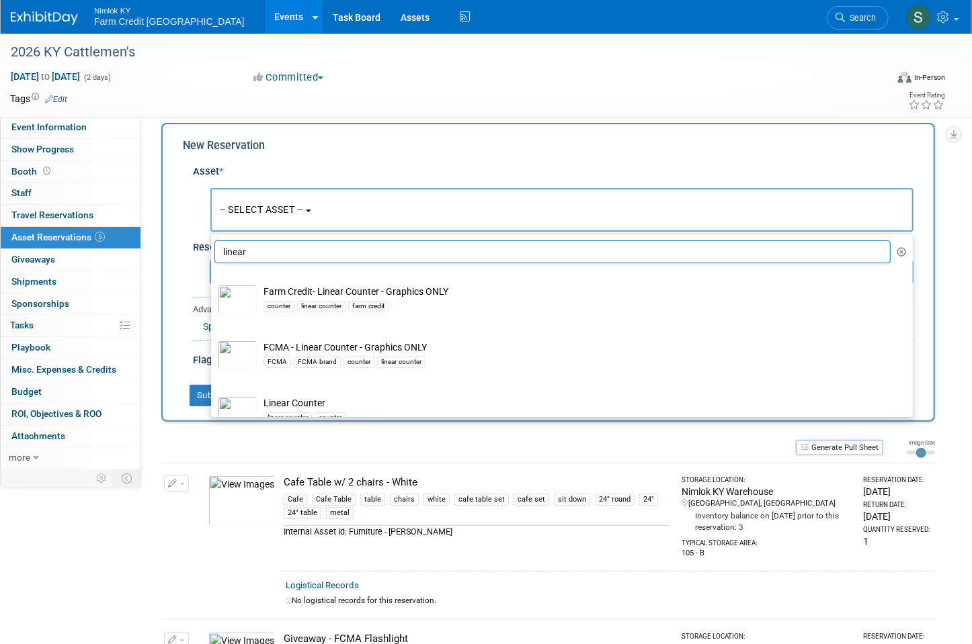
scroll to position [0, 0]
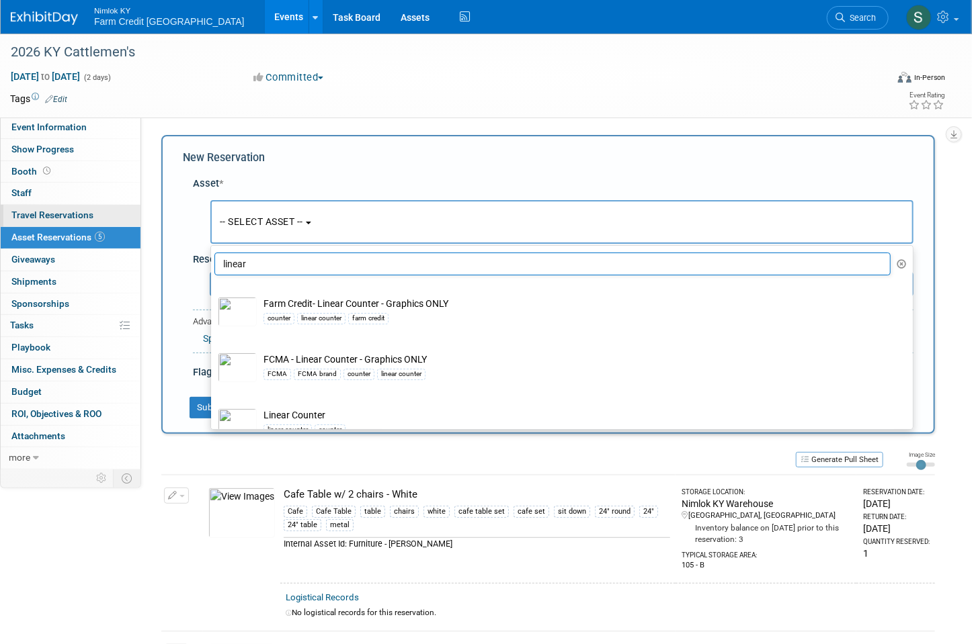
drag, startPoint x: 261, startPoint y: 268, endPoint x: 28, endPoint y: 220, distance: 238.0
click at [28, 220] on div "Event Information Event Info Show Progress Show Progress Booth Booth 0 Staff 0 …" at bounding box center [486, 615] width 972 height 1162
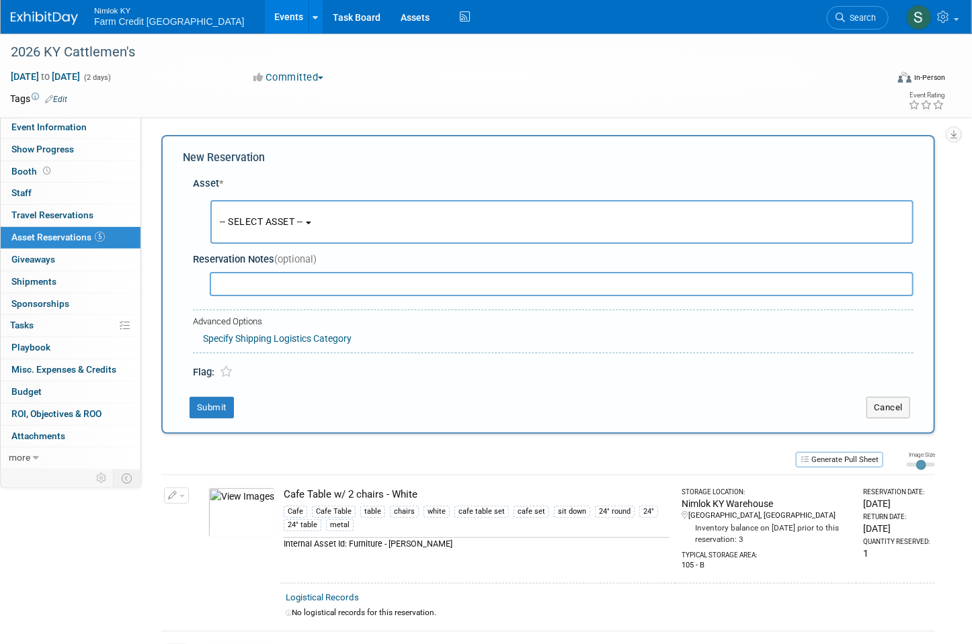
click at [402, 216] on button "-- SELECT ASSET --" at bounding box center [561, 222] width 703 height 44
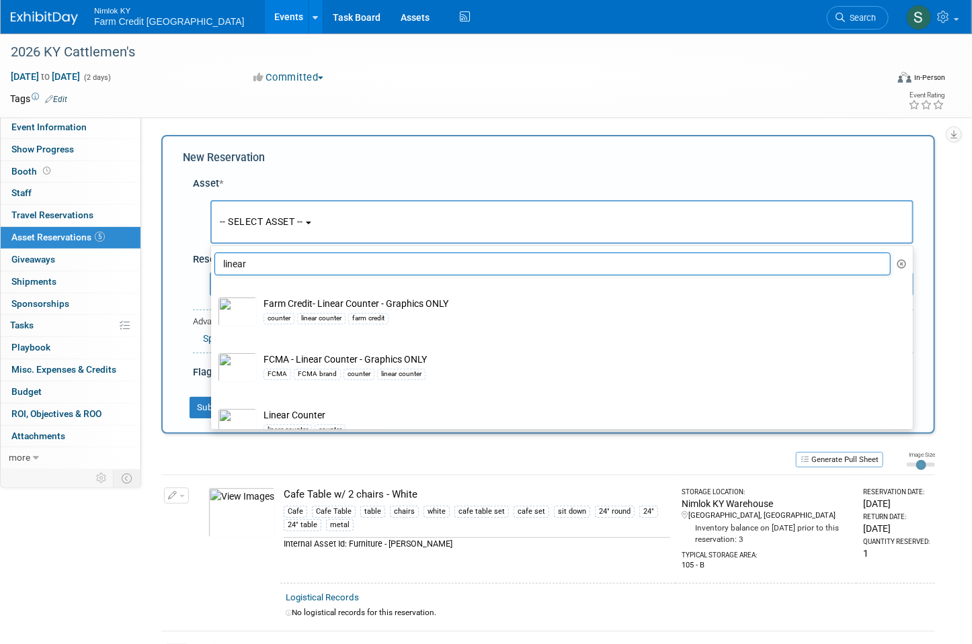
click at [341, 258] on input "linear" at bounding box center [552, 264] width 676 height 23
type input "l"
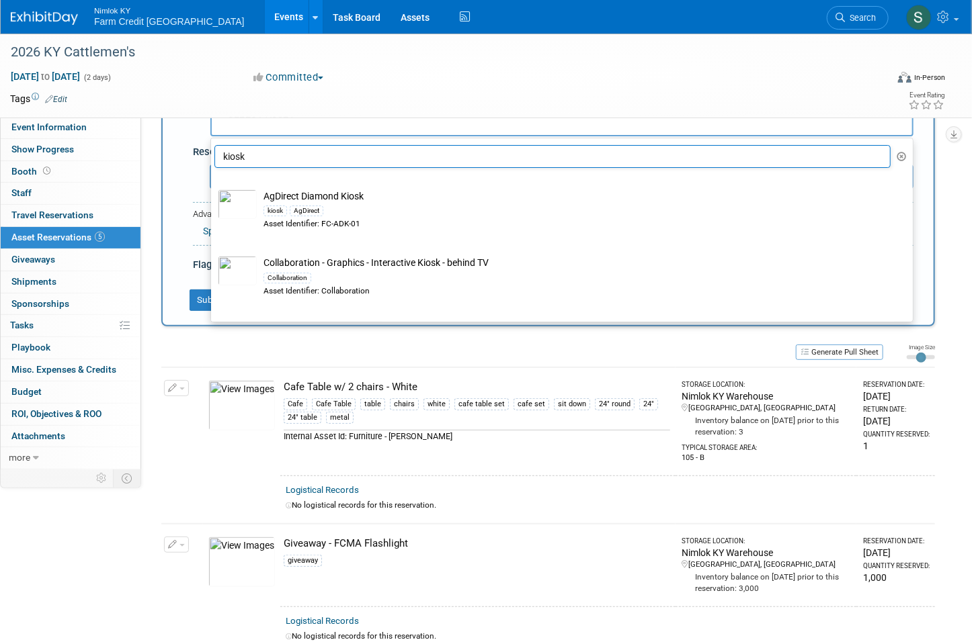
click at [275, 153] on input "kiosk" at bounding box center [552, 156] width 676 height 23
type input "k"
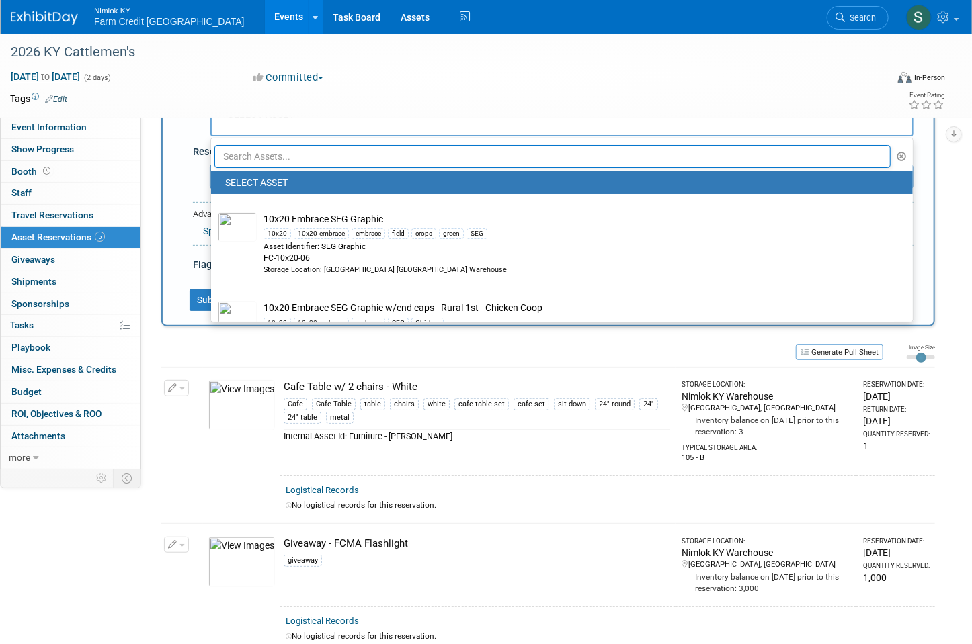
click at [679, 12] on div "Nimlok KY Farm Credit Mid America Events Add Event Bulk Upload Events Shareable…" at bounding box center [477, 17] width 933 height 34
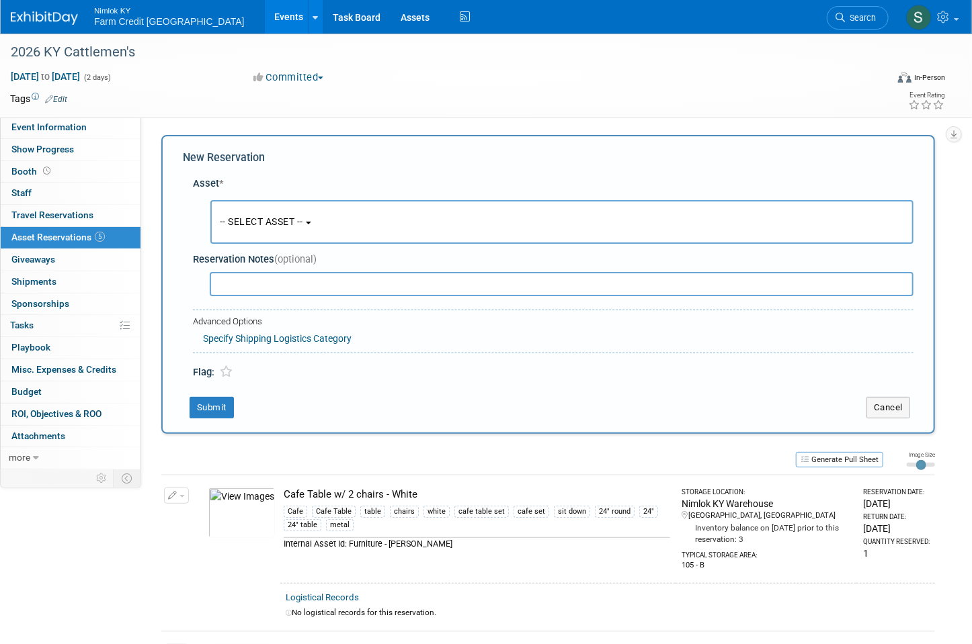
click at [278, 232] on button "-- SELECT ASSET --" at bounding box center [561, 222] width 703 height 44
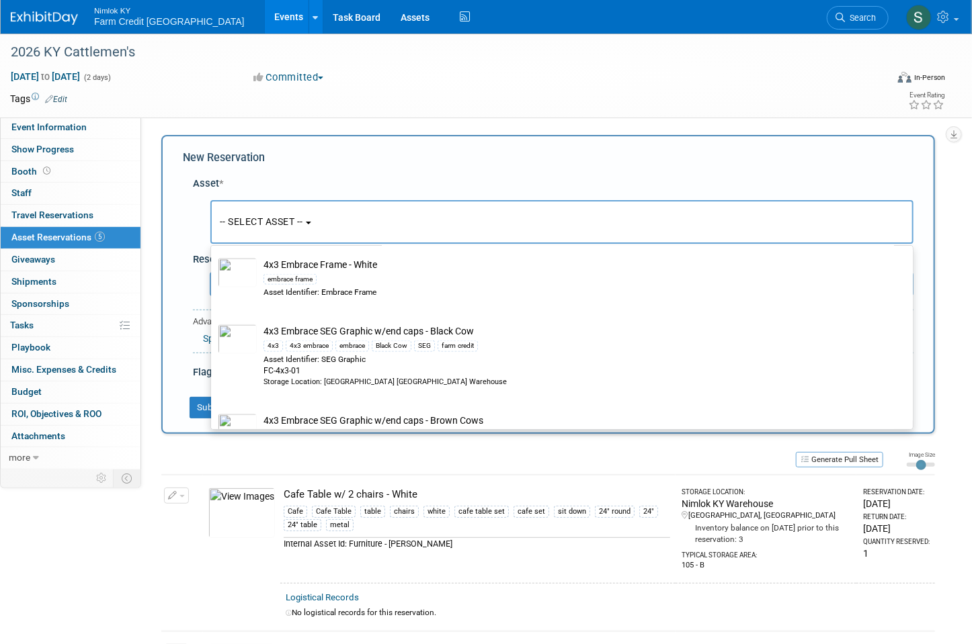
scroll to position [1021, 0]
click at [290, 220] on span "-- SELECT ASSET --" at bounding box center [261, 221] width 83 height 11
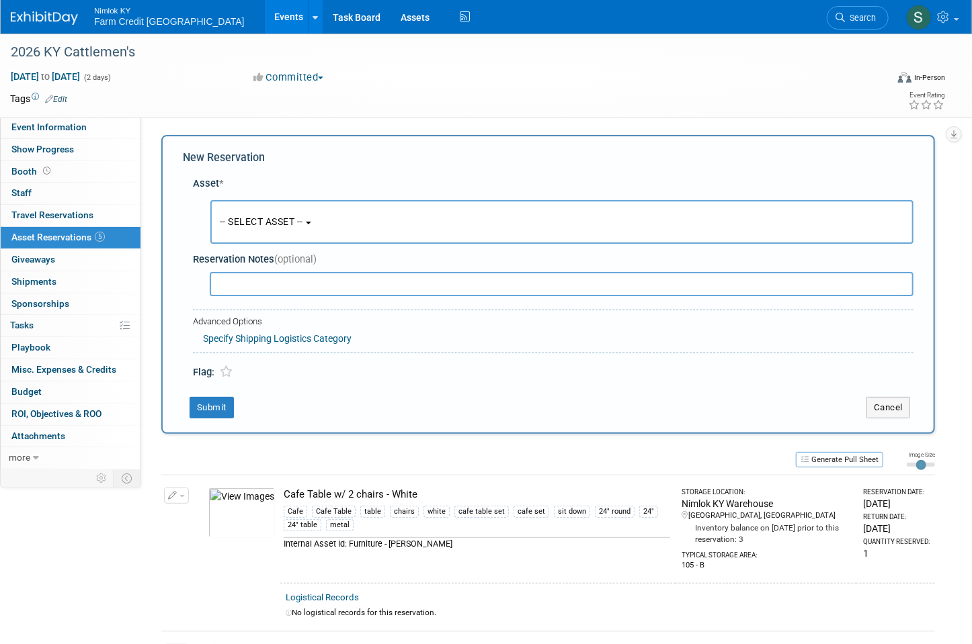
click at [290, 222] on span "-- SELECT ASSET --" at bounding box center [261, 221] width 83 height 11
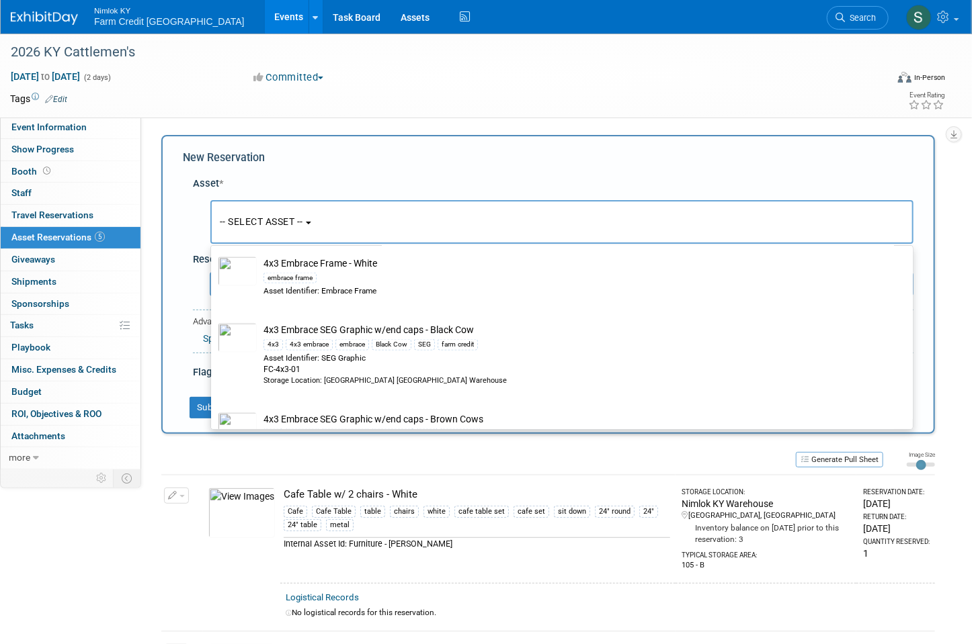
scroll to position [0, 0]
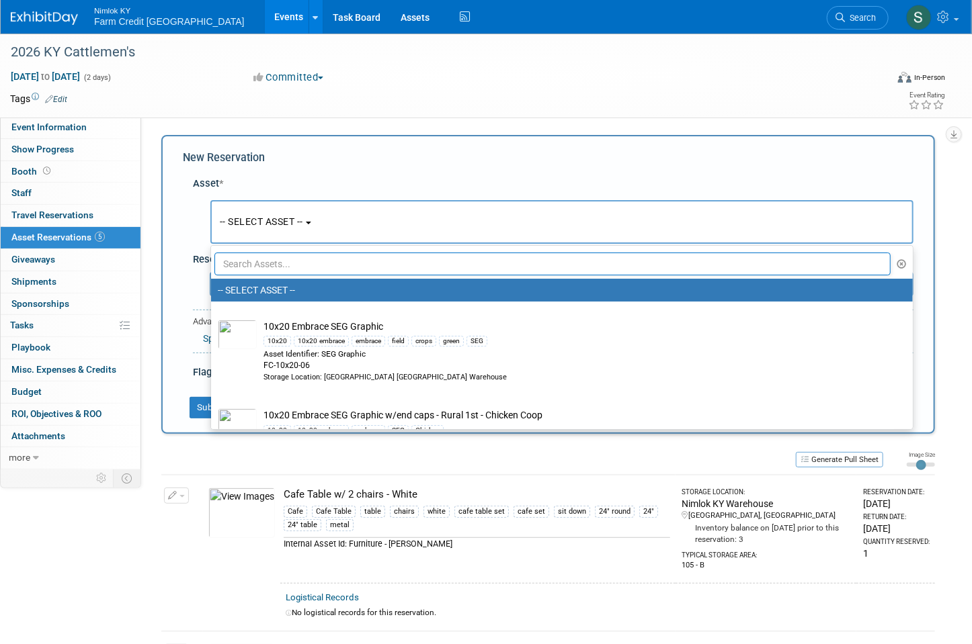
click at [268, 260] on input "text" at bounding box center [552, 264] width 676 height 23
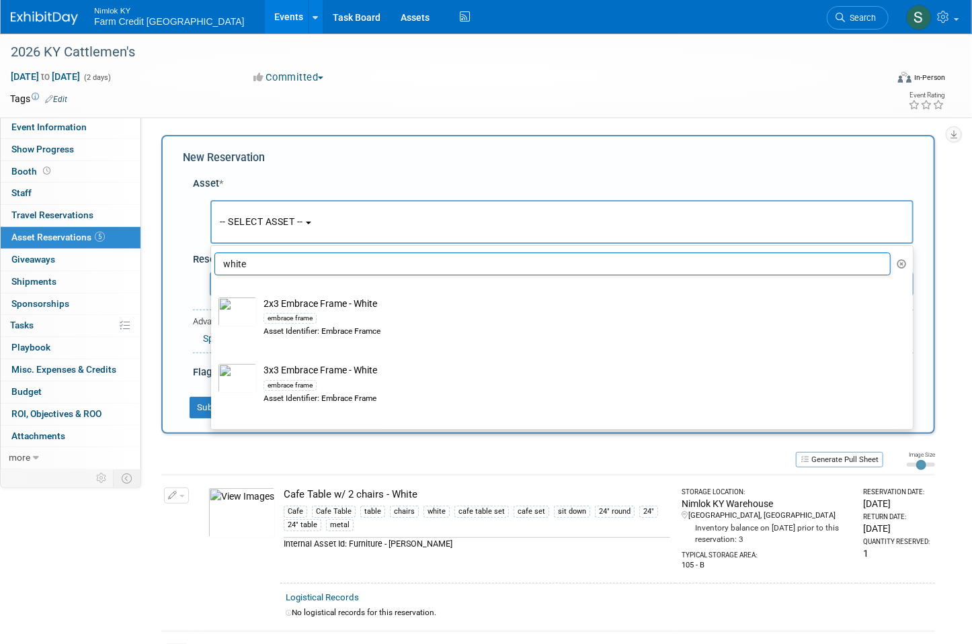
type input "white"
click at [363, 159] on div "New Reservation" at bounding box center [548, 158] width 730 height 15
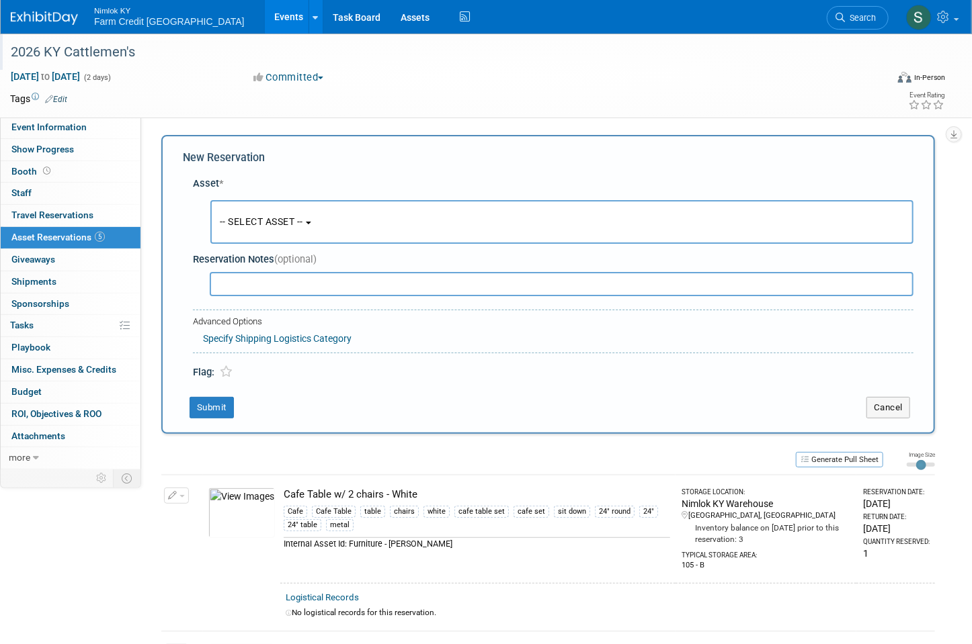
click at [376, 41] on div "2026 KY Cattlemen's" at bounding box center [435, 52] width 859 height 24
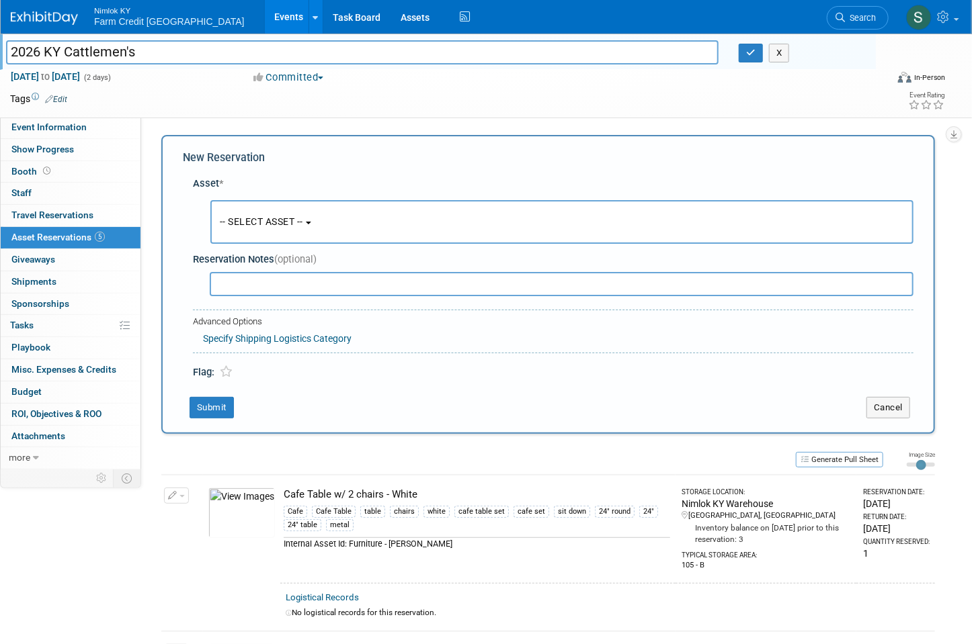
click at [265, 22] on link "Events" at bounding box center [289, 17] width 49 height 34
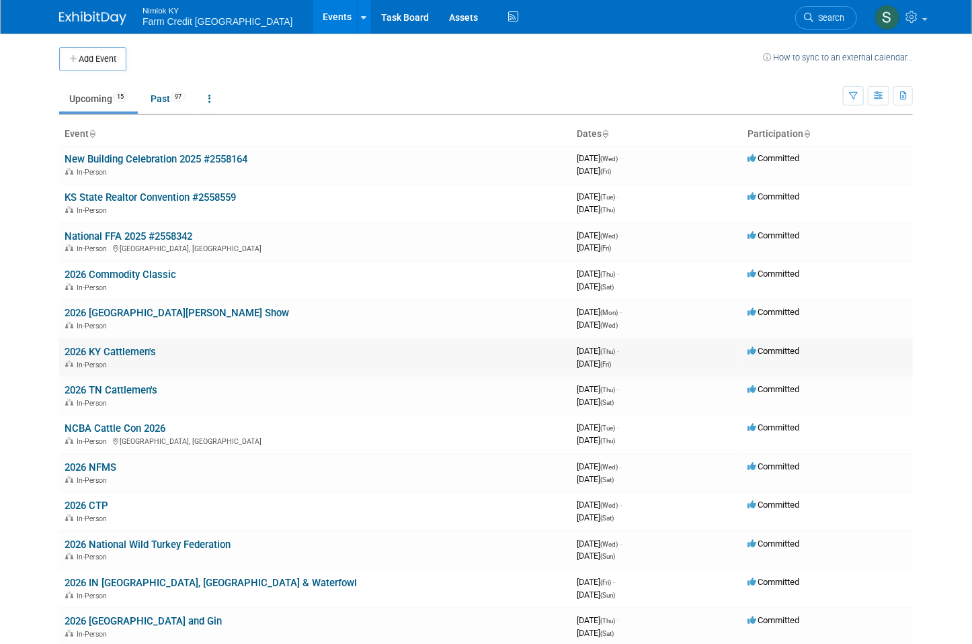
click at [130, 371] on td "2026 KY Cattlemen's In-Person" at bounding box center [315, 358] width 512 height 38
click at [121, 389] on link "2026 TN Cattlemen's" at bounding box center [111, 390] width 93 height 12
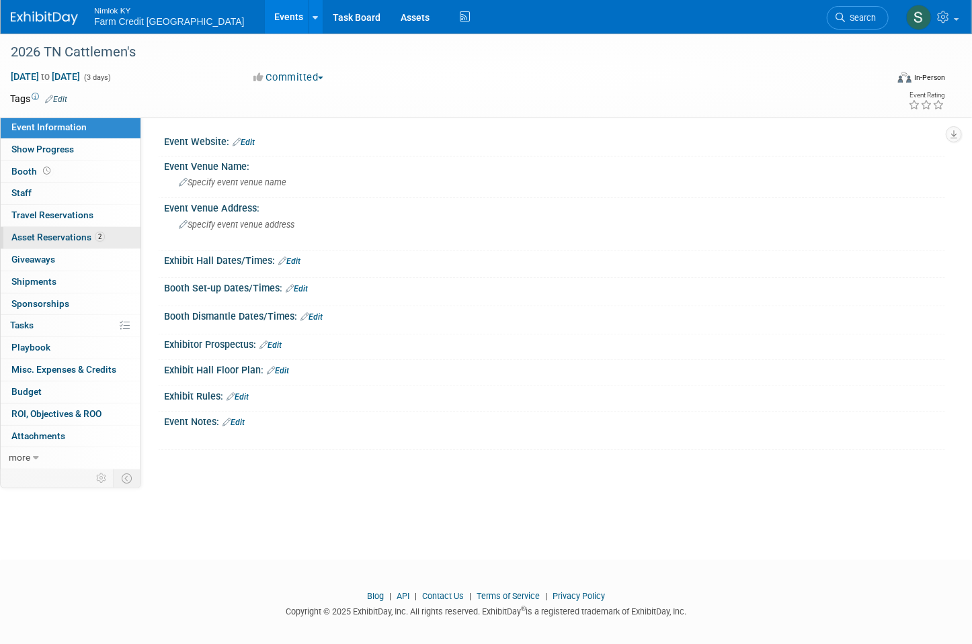
click at [53, 232] on span "Asset Reservations 2" at bounding box center [57, 237] width 93 height 11
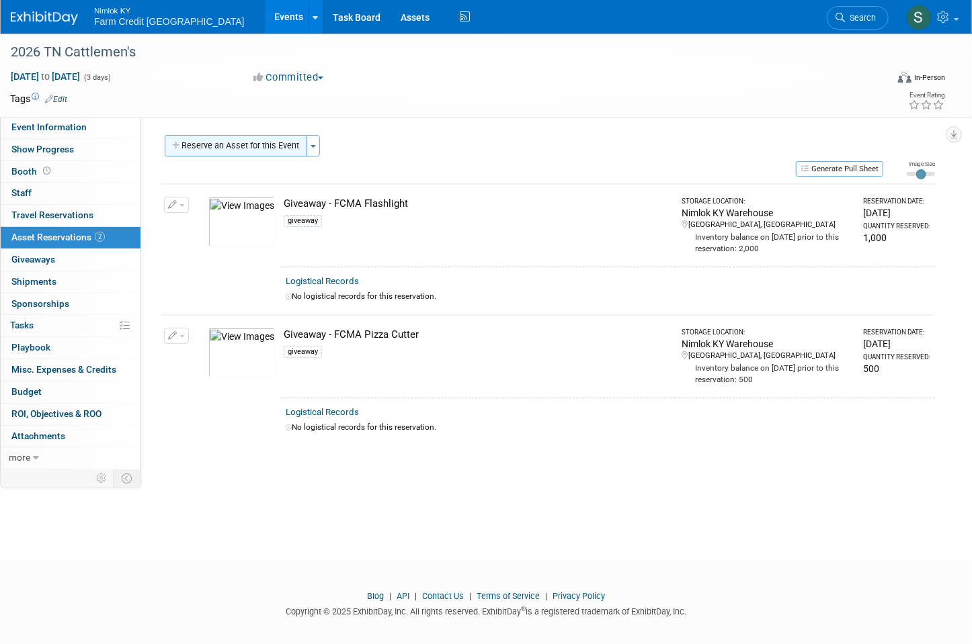
click at [223, 148] on button "Reserve an Asset for this Event" at bounding box center [236, 146] width 142 height 22
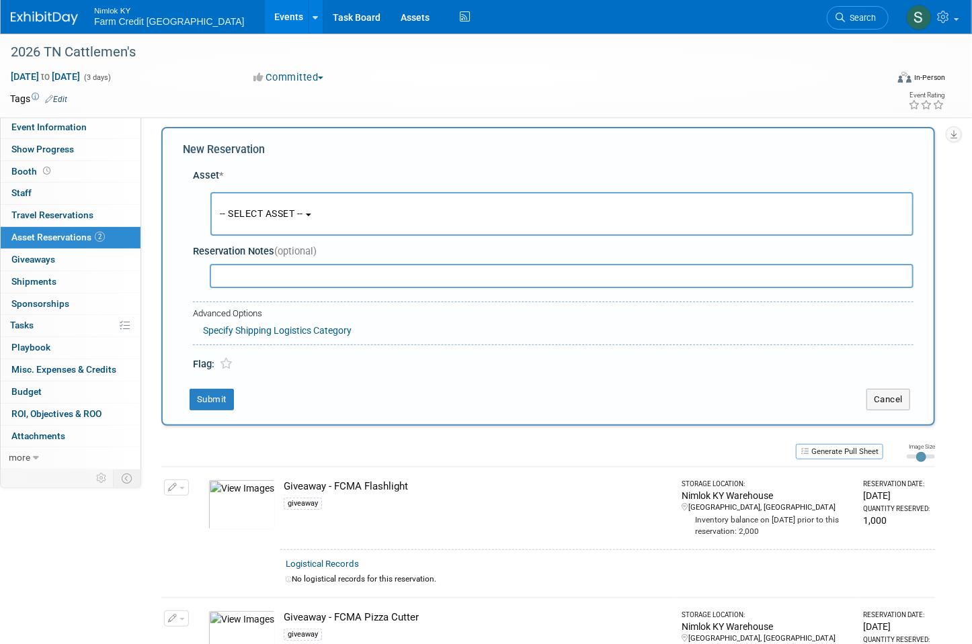
scroll to position [12, 0]
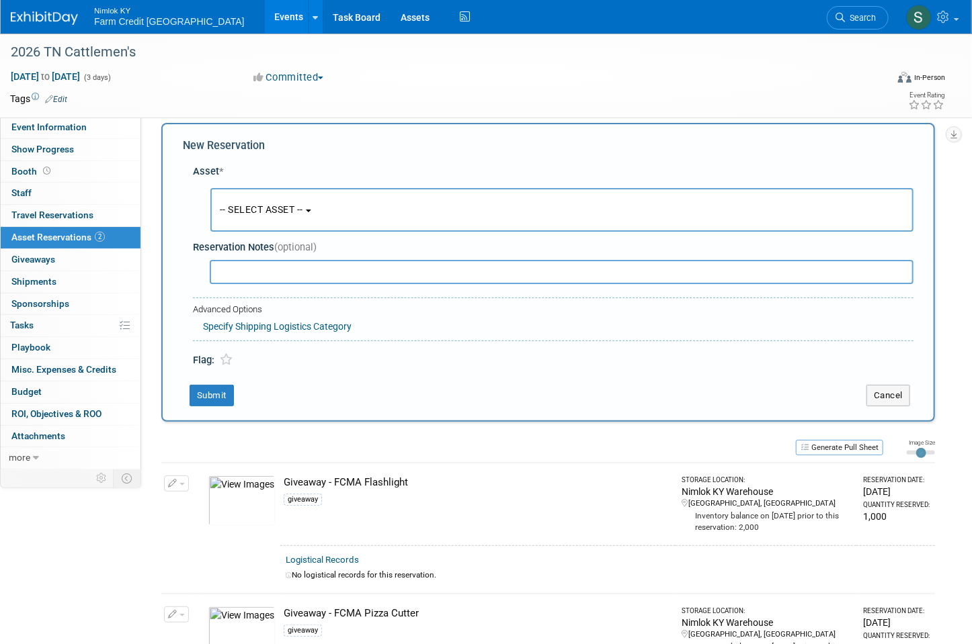
click at [291, 222] on button "-- SELECT ASSET --" at bounding box center [561, 210] width 703 height 44
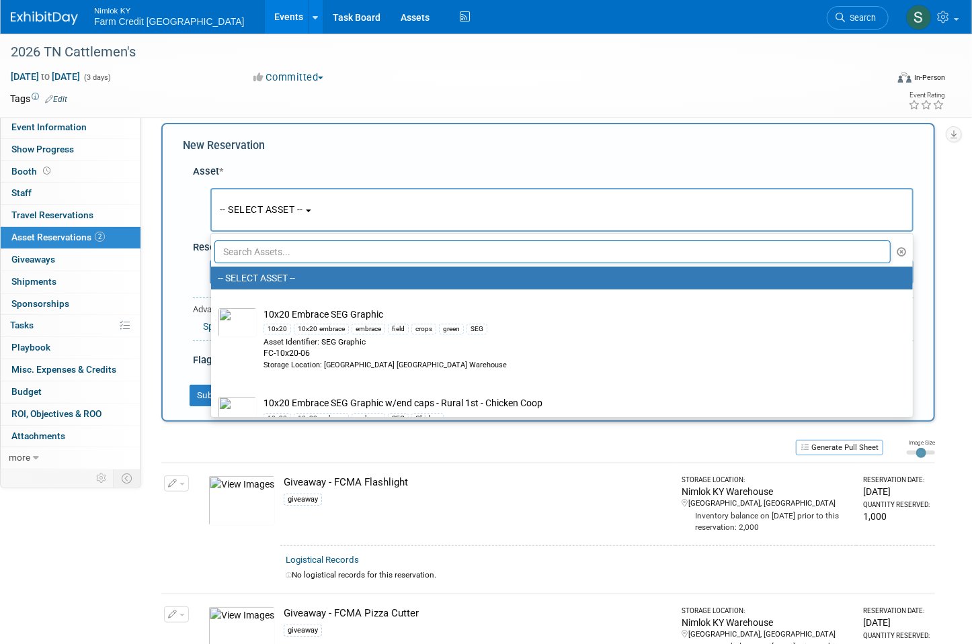
click at [290, 255] on input "text" at bounding box center [552, 252] width 676 height 23
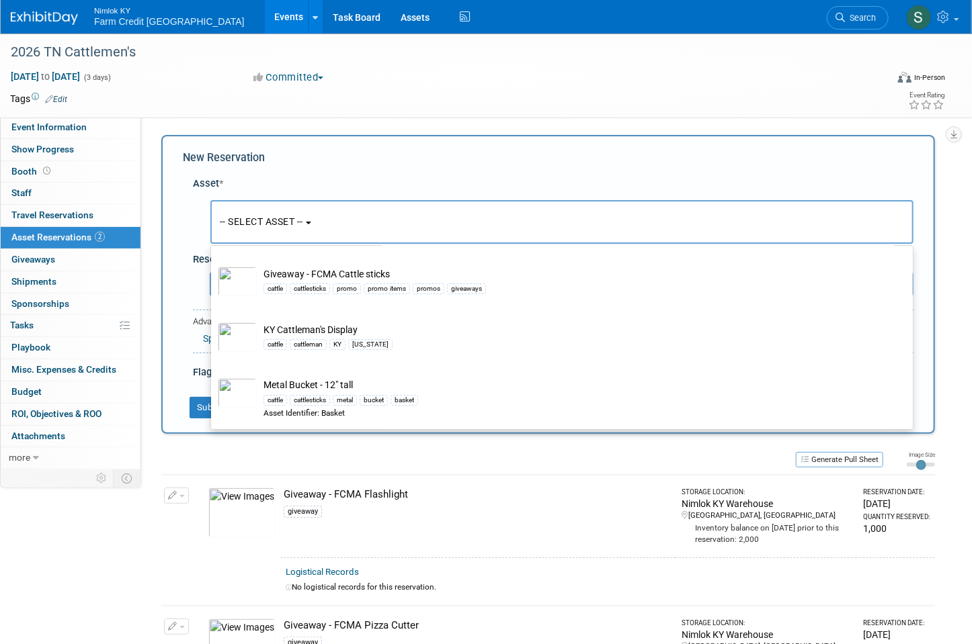
scroll to position [0, 0]
type input "cattle"
click at [336, 226] on button "-- SELECT ASSET --" at bounding box center [561, 222] width 703 height 44
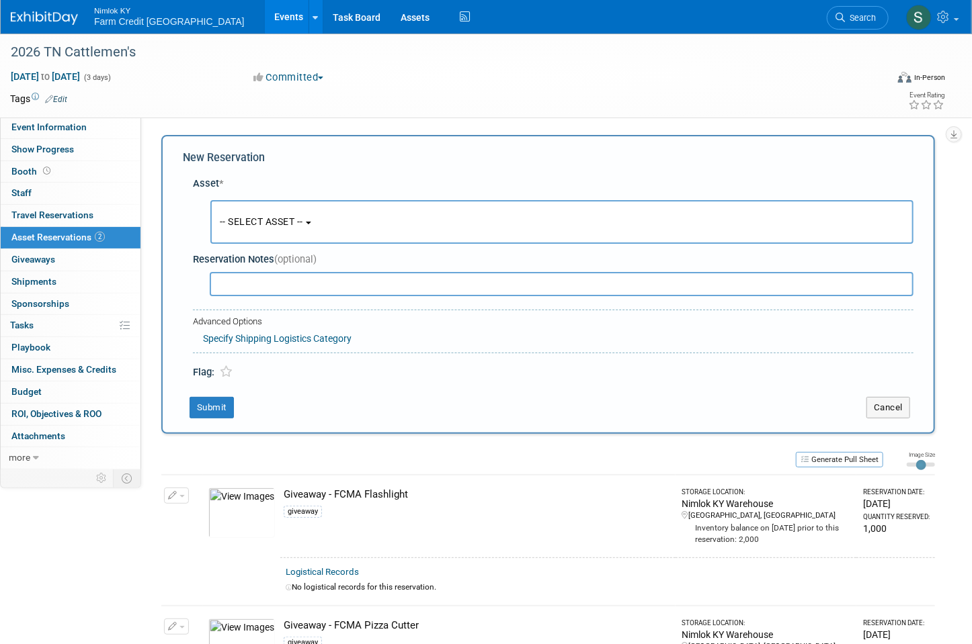
click at [315, 220] on button "-- SELECT ASSET --" at bounding box center [561, 222] width 703 height 44
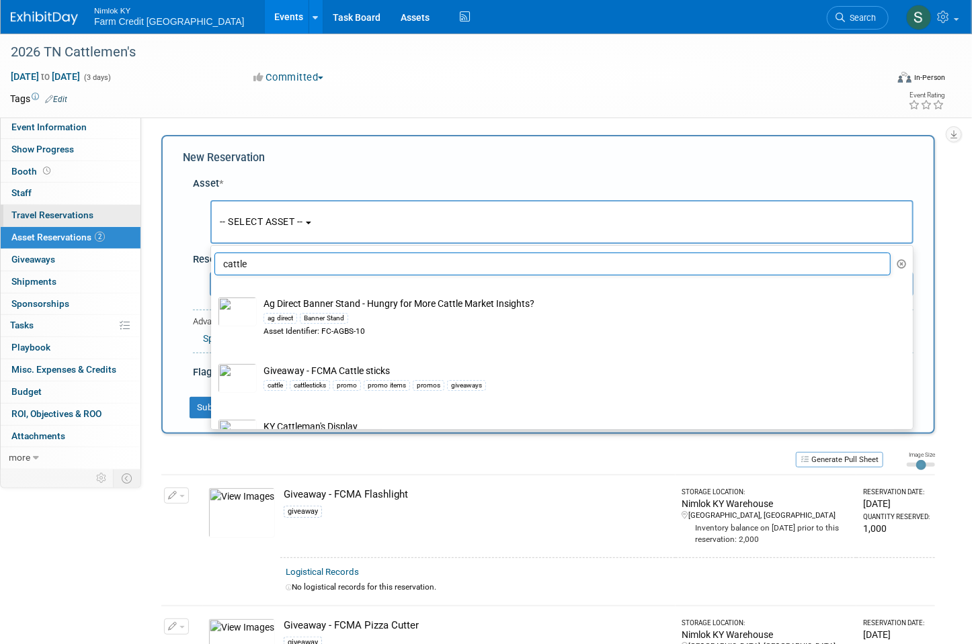
drag, startPoint x: 277, startPoint y: 263, endPoint x: 41, endPoint y: 216, distance: 240.5
click at [41, 216] on div "Event Information Event Info Show Progress Show Progress Booth Booth 0 Staff 0 …" at bounding box center [486, 385] width 972 height 703
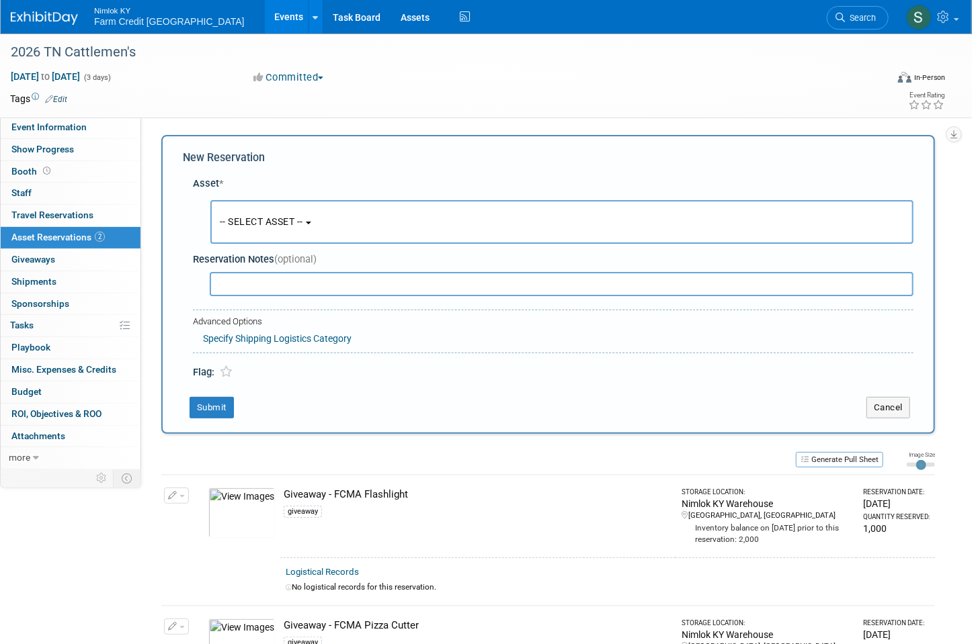
click at [344, 218] on button "-- SELECT ASSET --" at bounding box center [561, 222] width 703 height 44
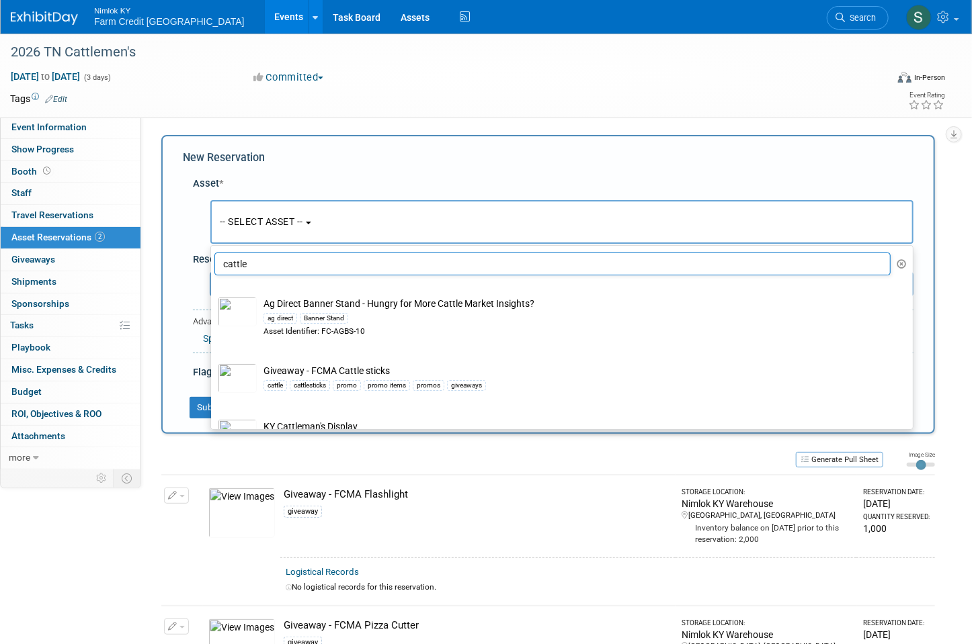
click at [897, 266] on icon "button" at bounding box center [902, 263] width 10 height 9
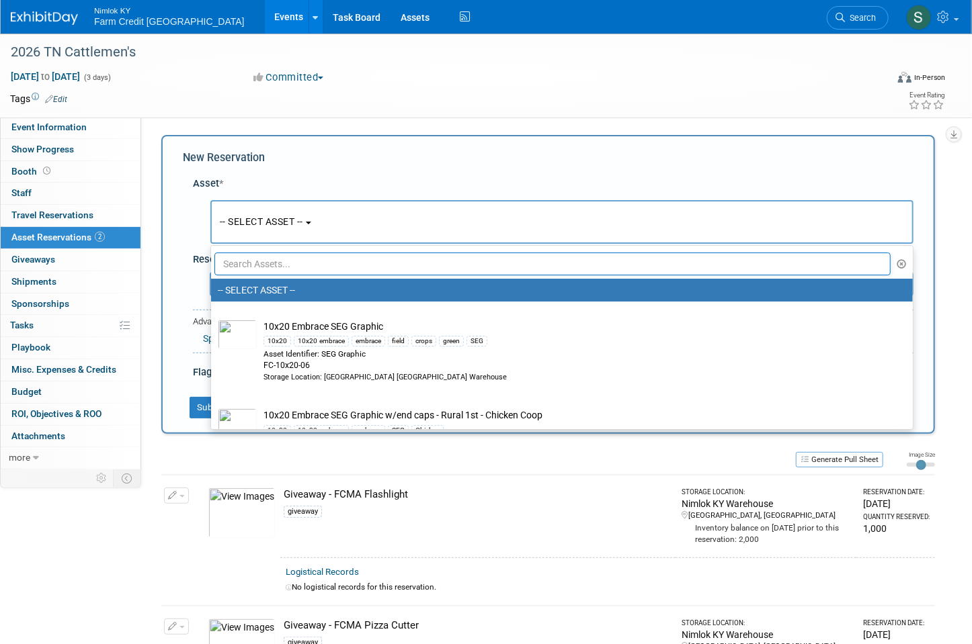
click at [327, 261] on input "text" at bounding box center [552, 264] width 676 height 23
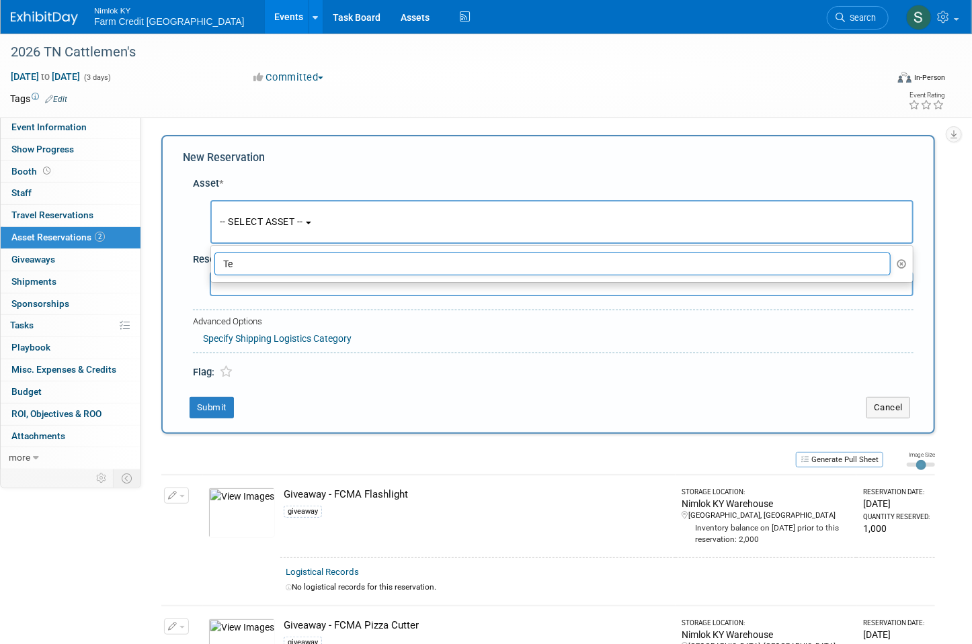
type input "T"
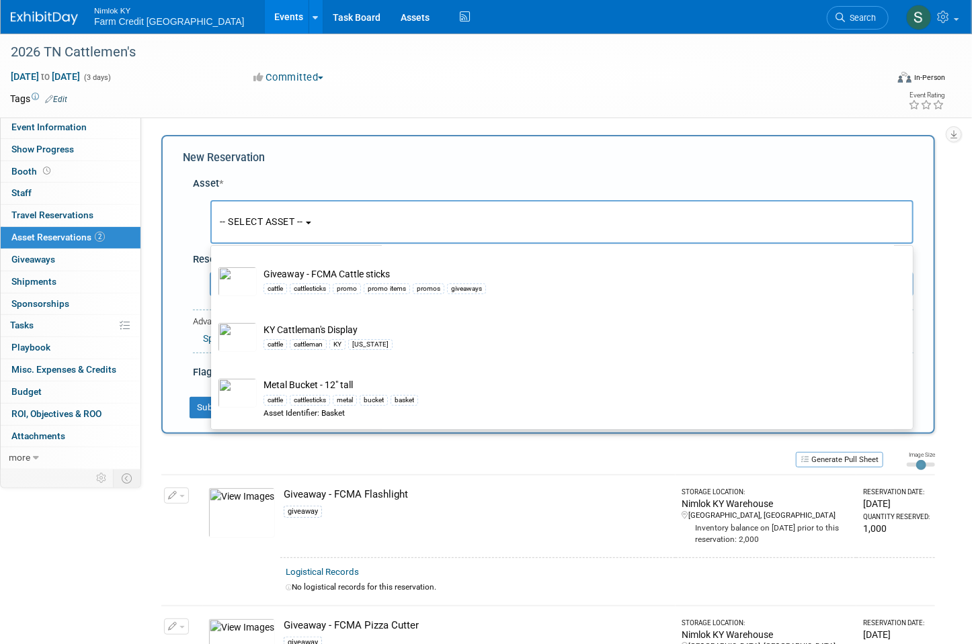
type input "Cattle"
click at [385, 100] on td at bounding box center [426, 98] width 718 height 13
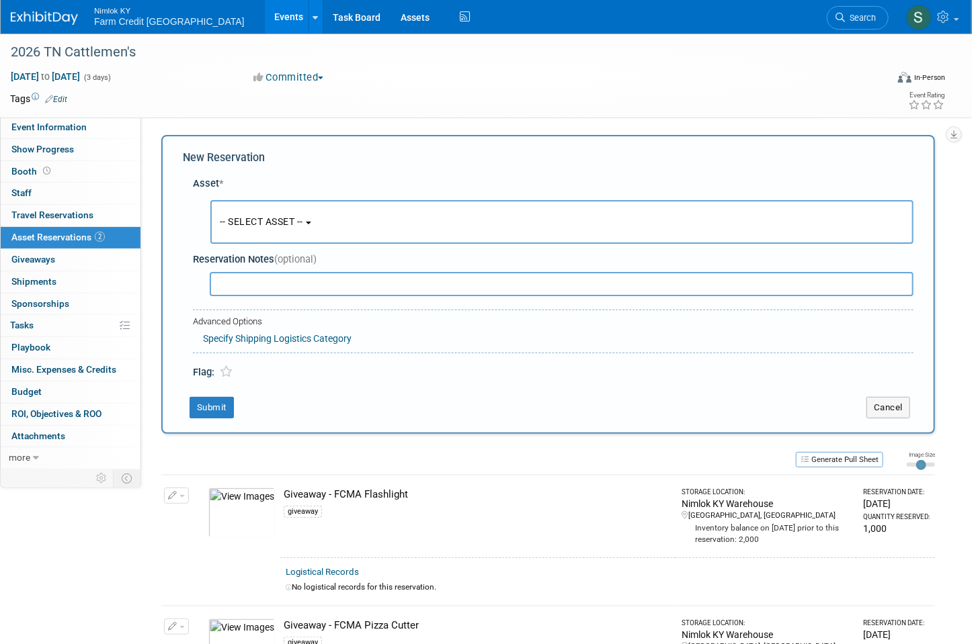
drag, startPoint x: 439, startPoint y: 86, endPoint x: 425, endPoint y: 97, distance: 17.7
click at [439, 86] on div "Jan 22, 2026 to Jan 24, 2026 (3 days) Jan 22, 2026 to Jan 24, 2026 Committed Co…" at bounding box center [477, 80] width 955 height 20
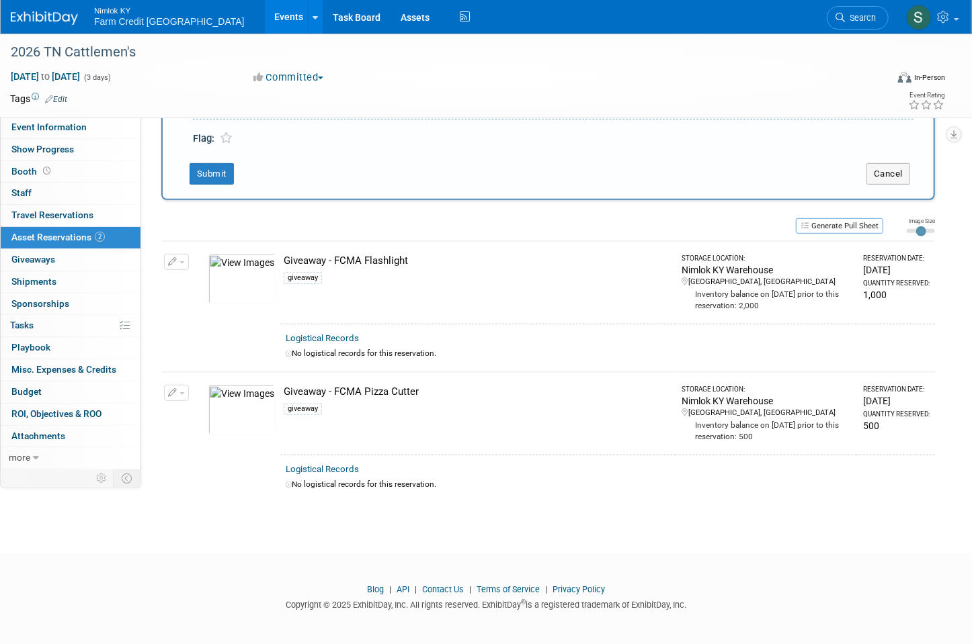
scroll to position [180, 0]
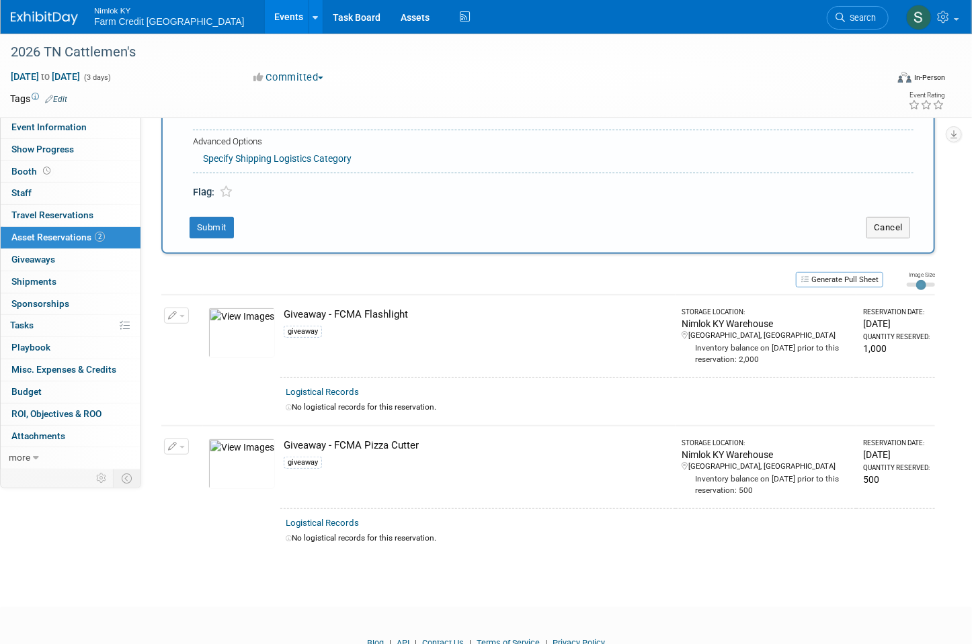
click at [265, 16] on link "Events" at bounding box center [289, 17] width 49 height 34
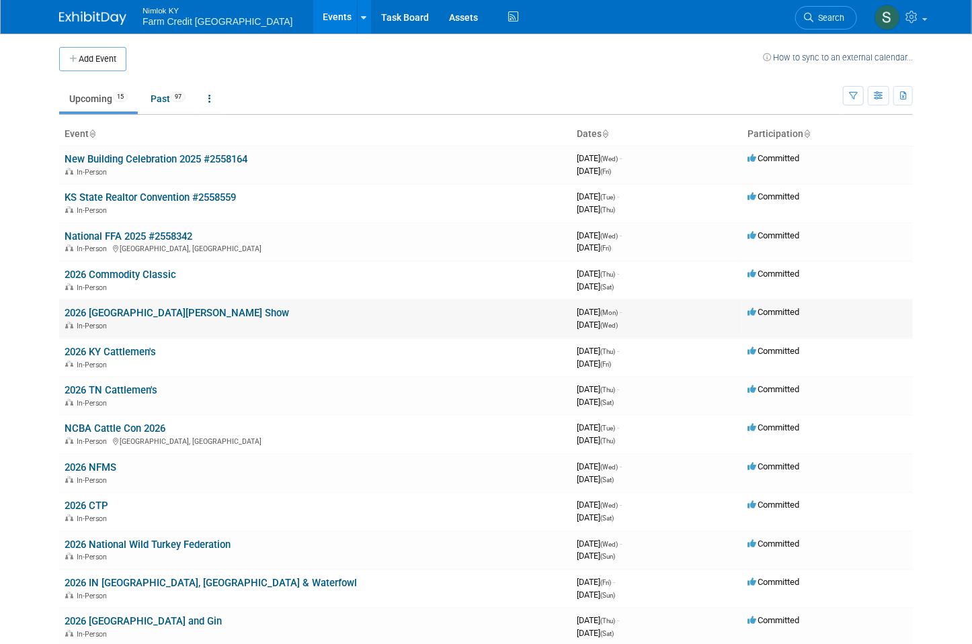
click at [135, 312] on link "2026 [GEOGRAPHIC_DATA][PERSON_NAME] Show" at bounding box center [177, 313] width 224 height 12
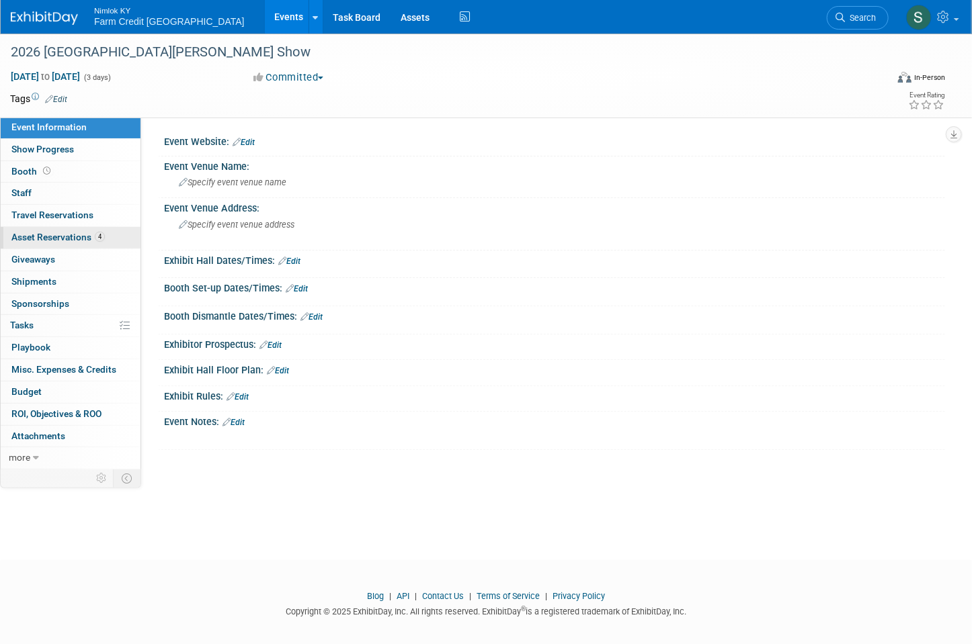
click at [67, 236] on span "Asset Reservations 4" at bounding box center [57, 237] width 93 height 11
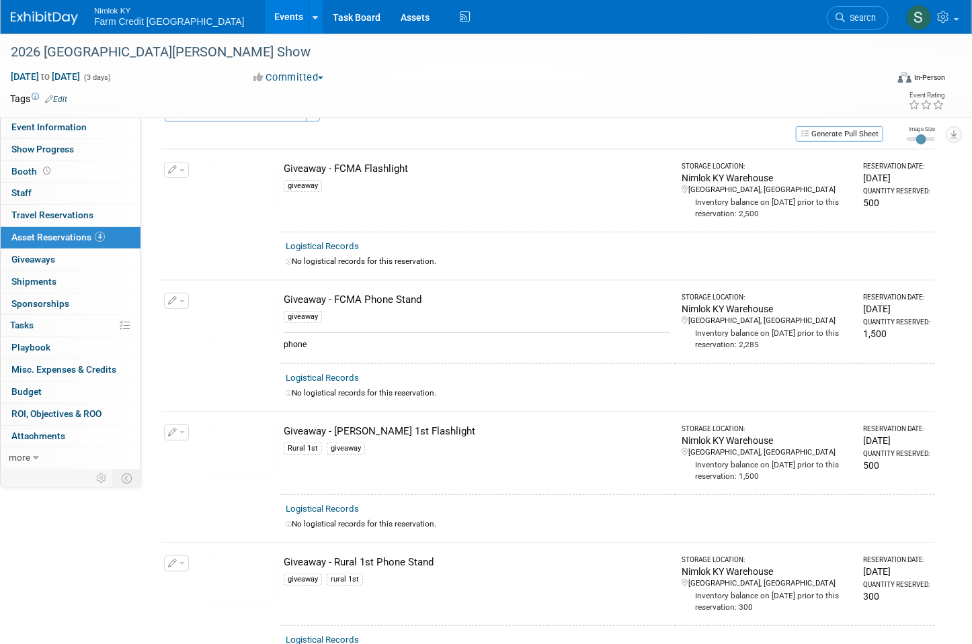
scroll to position [54, 0]
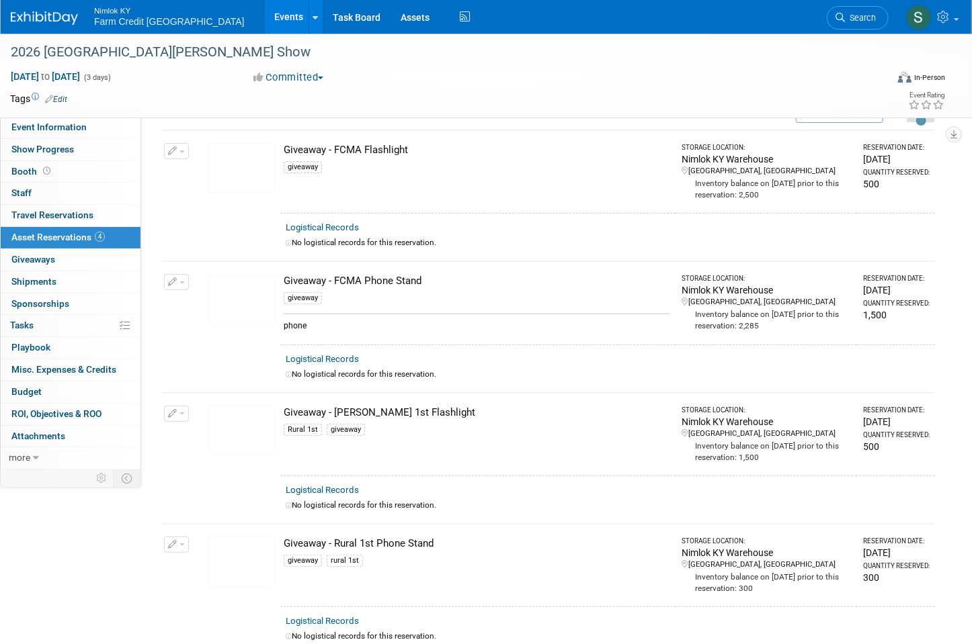
click at [38, 235] on span "Asset Reservations 4" at bounding box center [57, 237] width 93 height 11
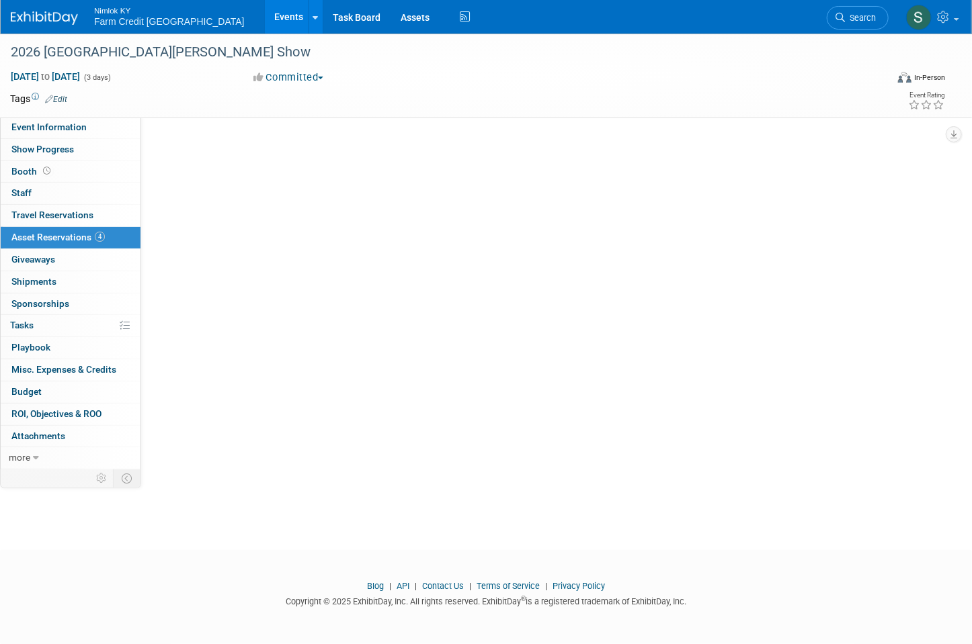
scroll to position [0, 0]
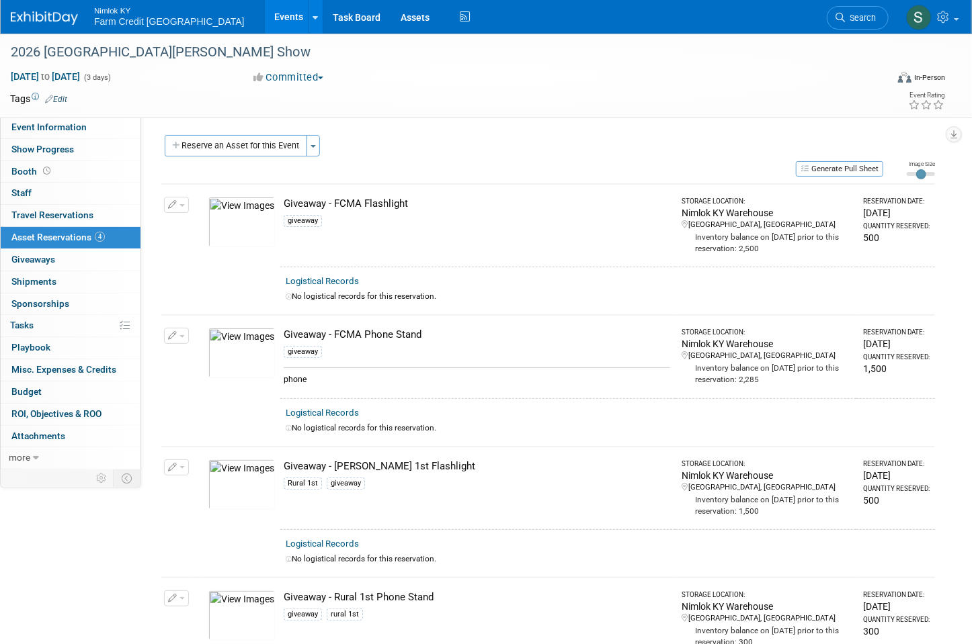
click at [265, 23] on link "Events" at bounding box center [289, 17] width 49 height 34
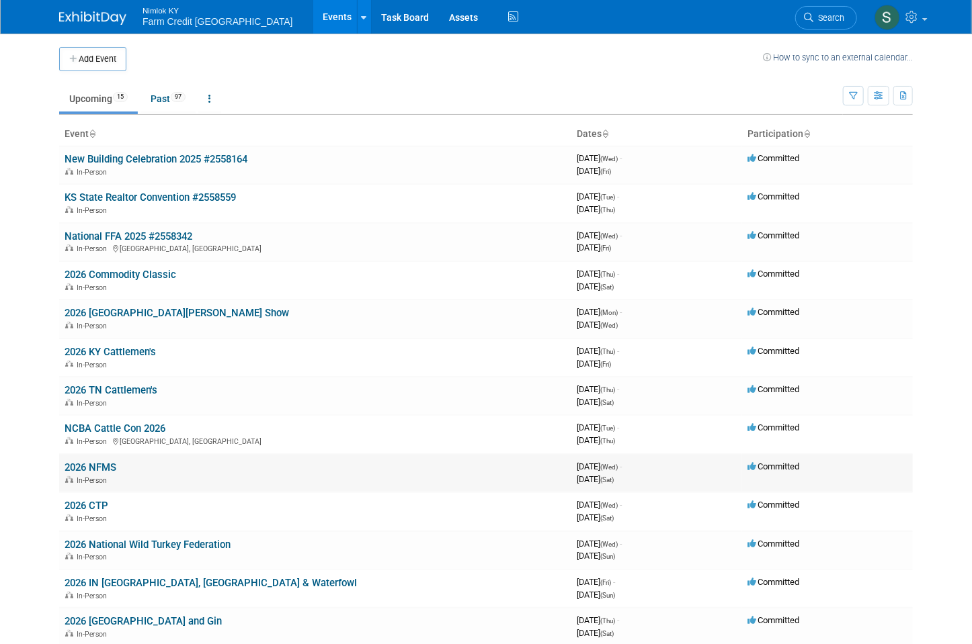
click at [72, 464] on link "2026 NFMS" at bounding box center [91, 468] width 52 height 12
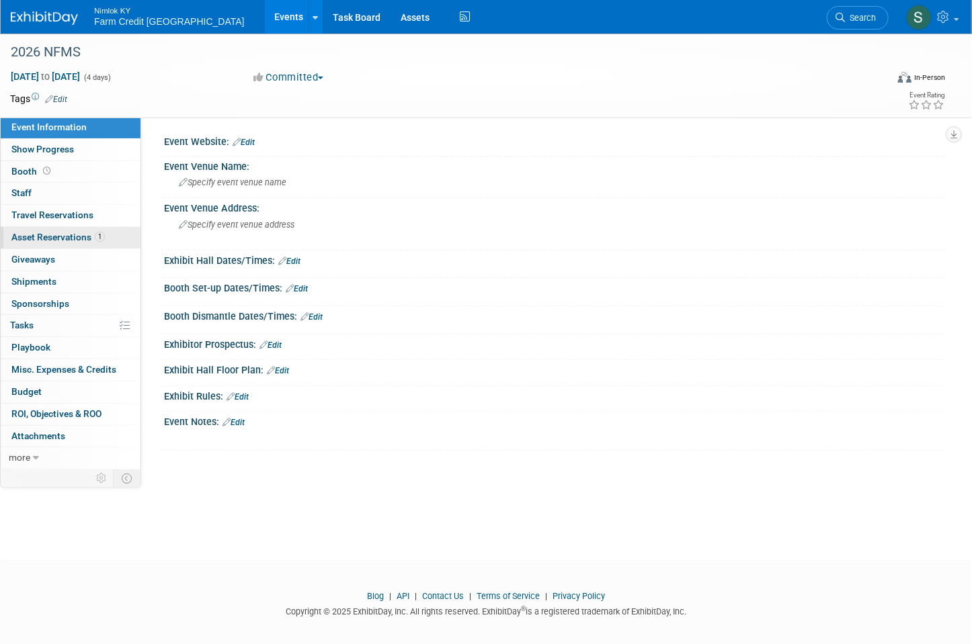
click at [74, 240] on span "Asset Reservations 1" at bounding box center [57, 237] width 93 height 11
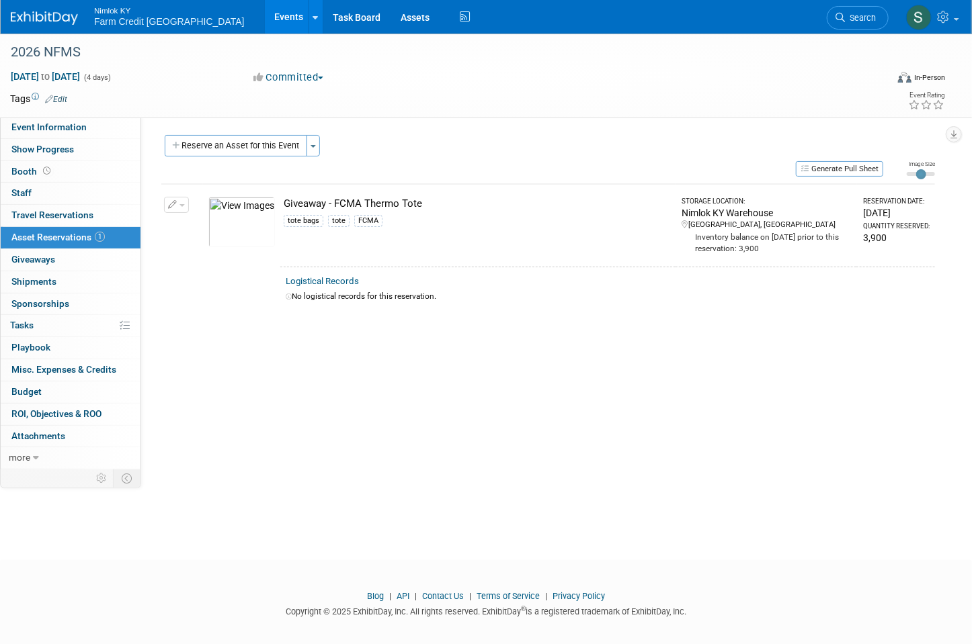
click at [250, 229] on img at bounding box center [241, 222] width 67 height 50
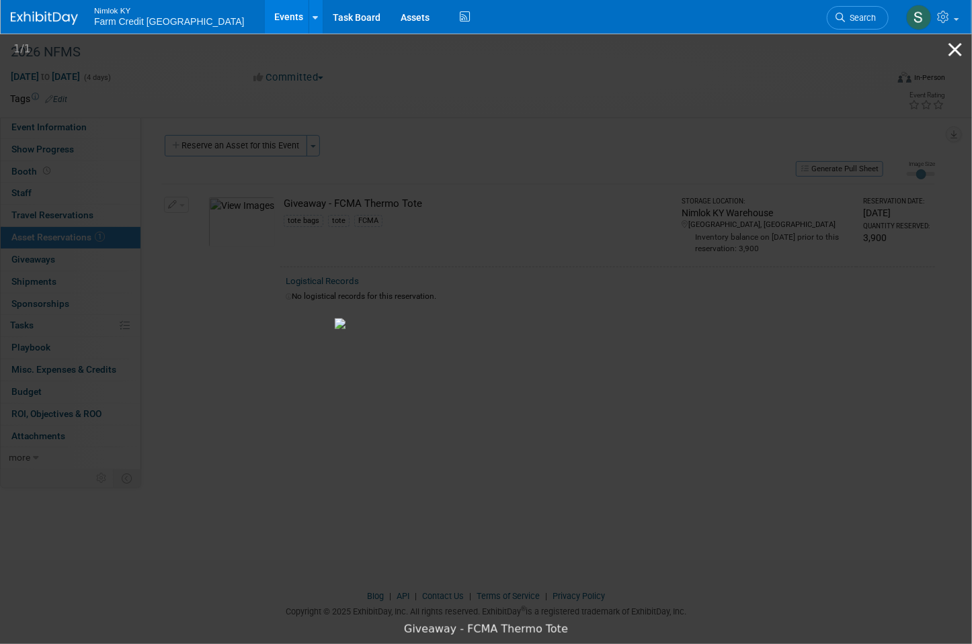
click at [950, 43] on button "Close gallery" at bounding box center [955, 50] width 34 height 32
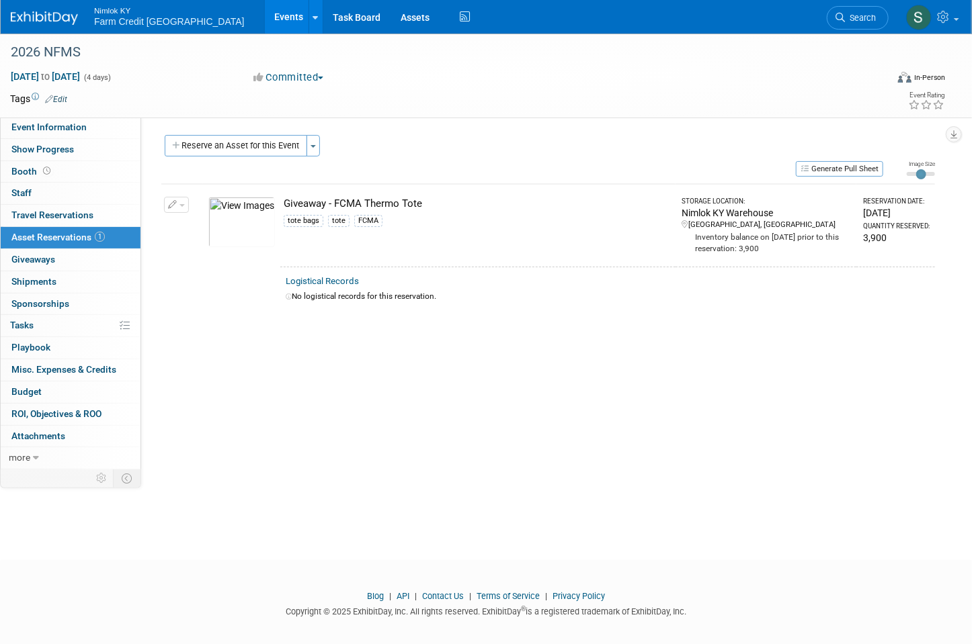
click at [265, 11] on link "Events" at bounding box center [289, 17] width 49 height 34
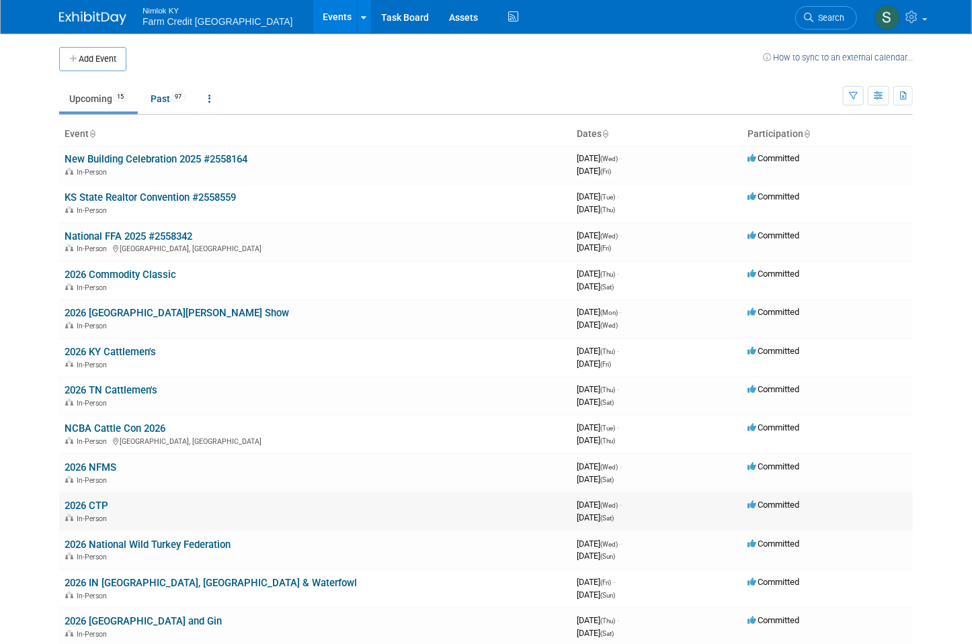
click at [86, 505] on link "2026 CTP" at bounding box center [87, 506] width 44 height 12
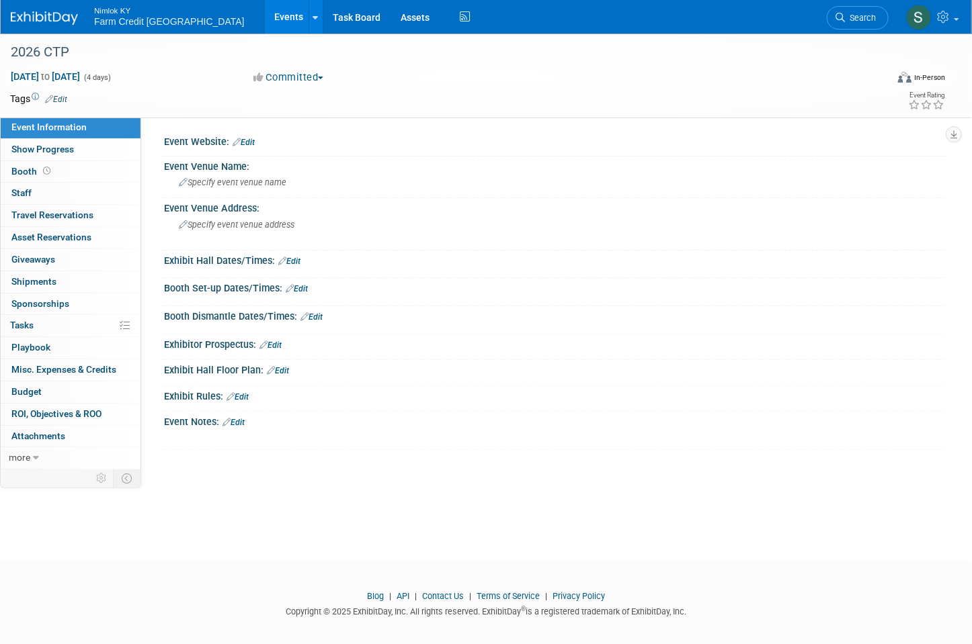
click at [265, 17] on link "Events" at bounding box center [289, 17] width 49 height 34
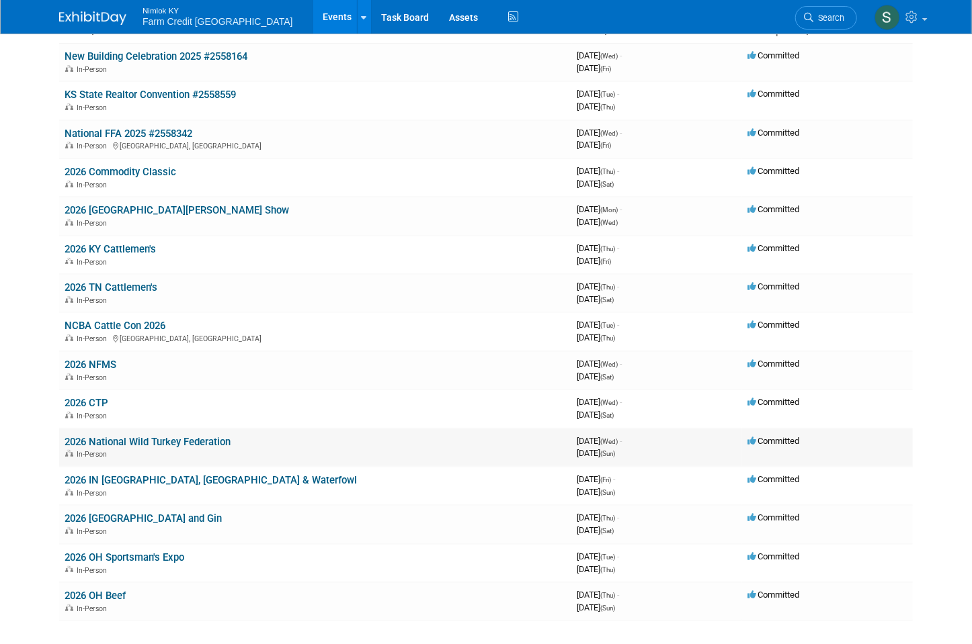
scroll to position [108, 0]
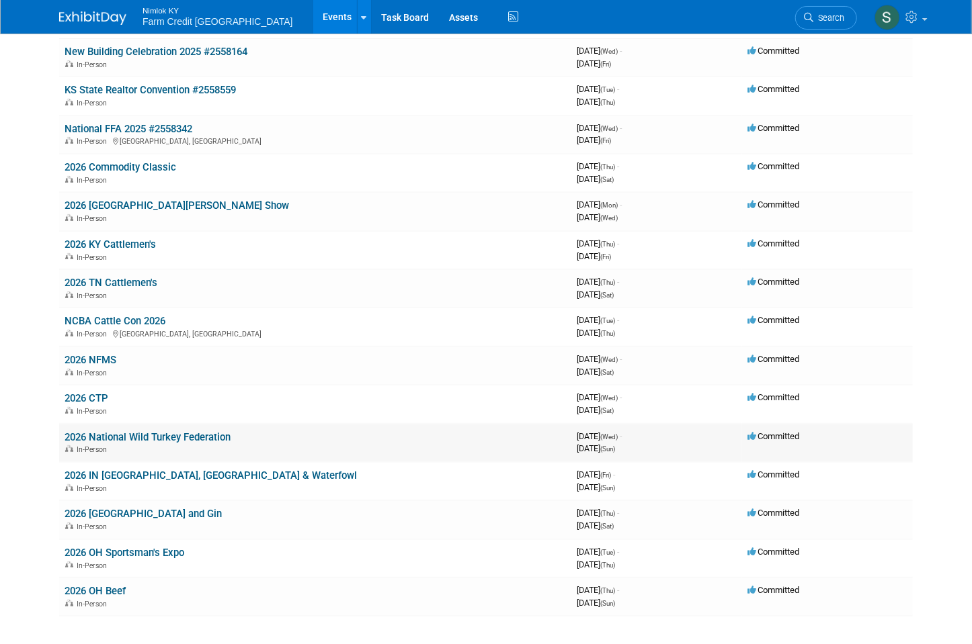
click at [144, 436] on link "2026 National Wild Turkey Federation" at bounding box center [148, 437] width 166 height 12
click at [130, 475] on link "2026 IN [GEOGRAPHIC_DATA], [GEOGRAPHIC_DATA] & Waterfowl" at bounding box center [211, 476] width 292 height 12
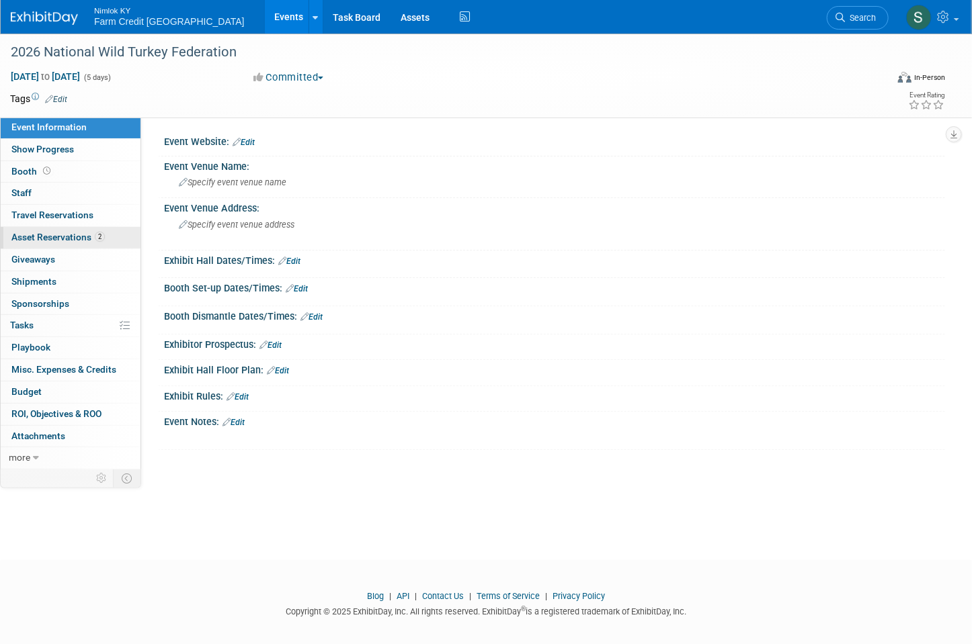
click at [47, 231] on link "2 Asset Reservations 2" at bounding box center [71, 238] width 140 height 22
click at [116, 229] on link "2 Asset Reservations 2" at bounding box center [71, 238] width 140 height 22
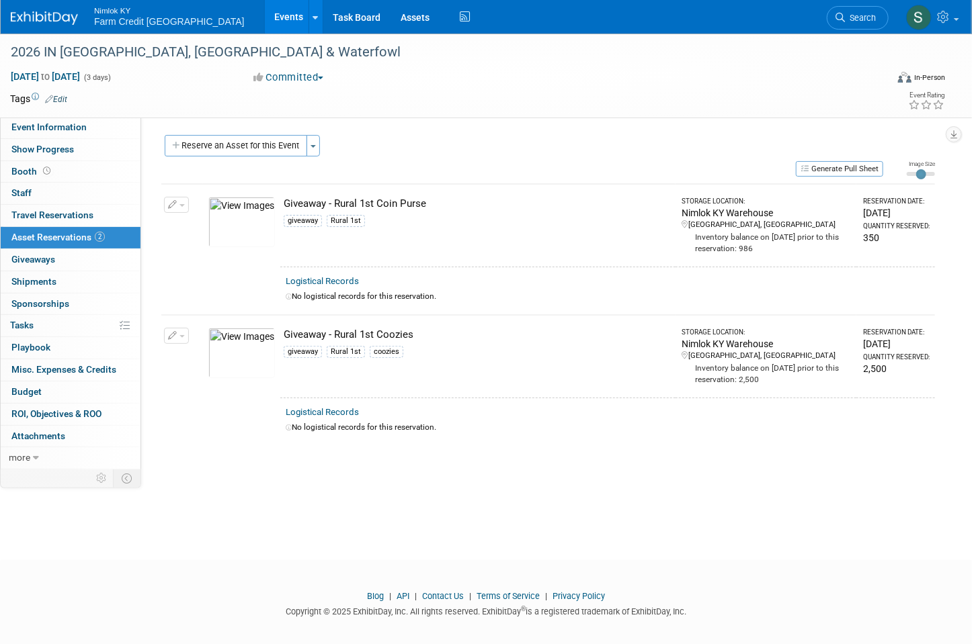
click at [265, 19] on link "Events" at bounding box center [289, 17] width 49 height 34
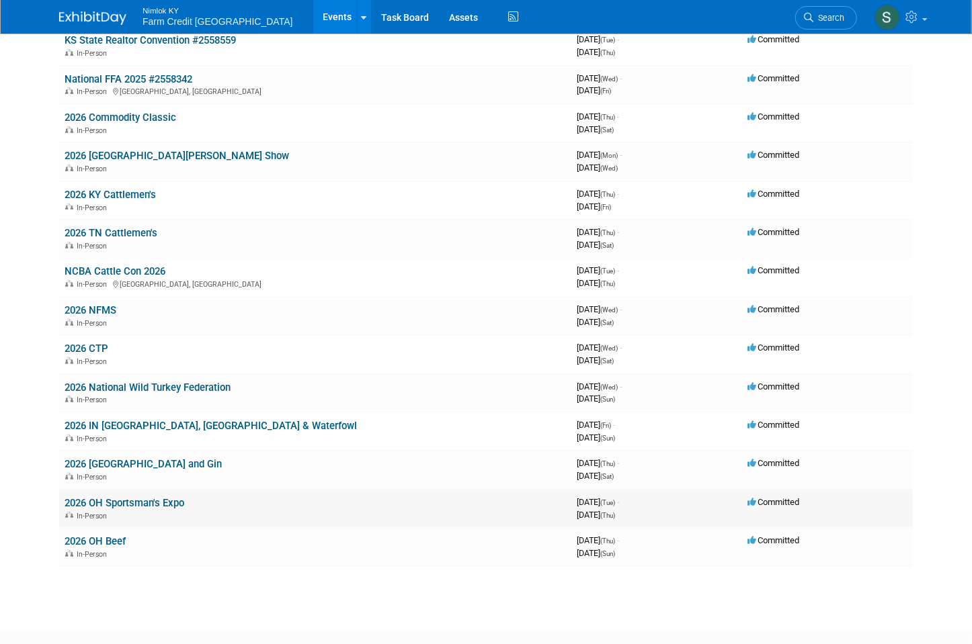
scroll to position [161, 0]
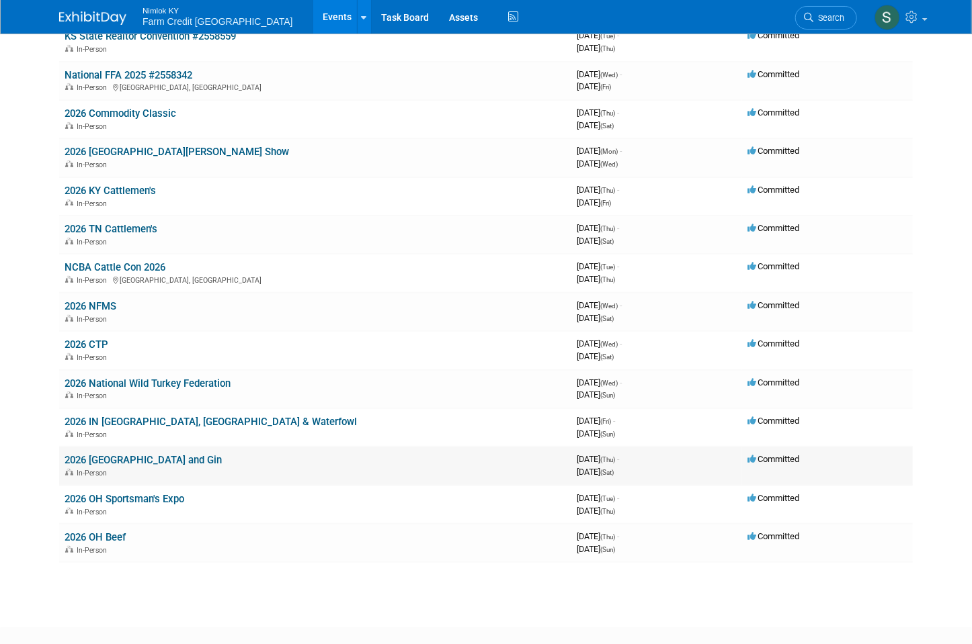
click at [132, 454] on link "2026 [GEOGRAPHIC_DATA] and Gin" at bounding box center [143, 460] width 157 height 12
click at [90, 494] on link "2026 OH Sportsman's Expo" at bounding box center [125, 499] width 120 height 12
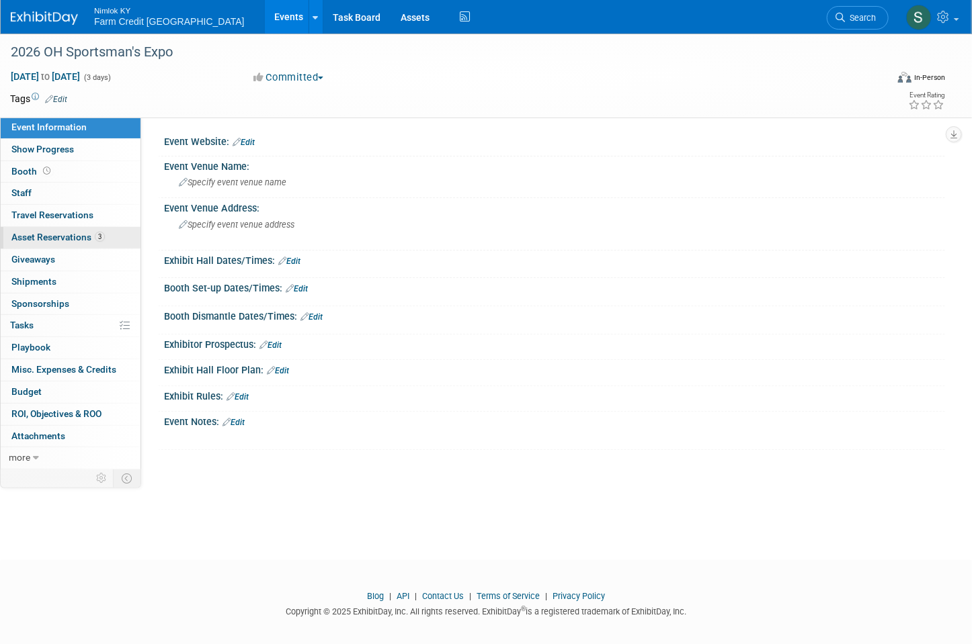
click at [87, 239] on span "Asset Reservations 3" at bounding box center [57, 237] width 93 height 11
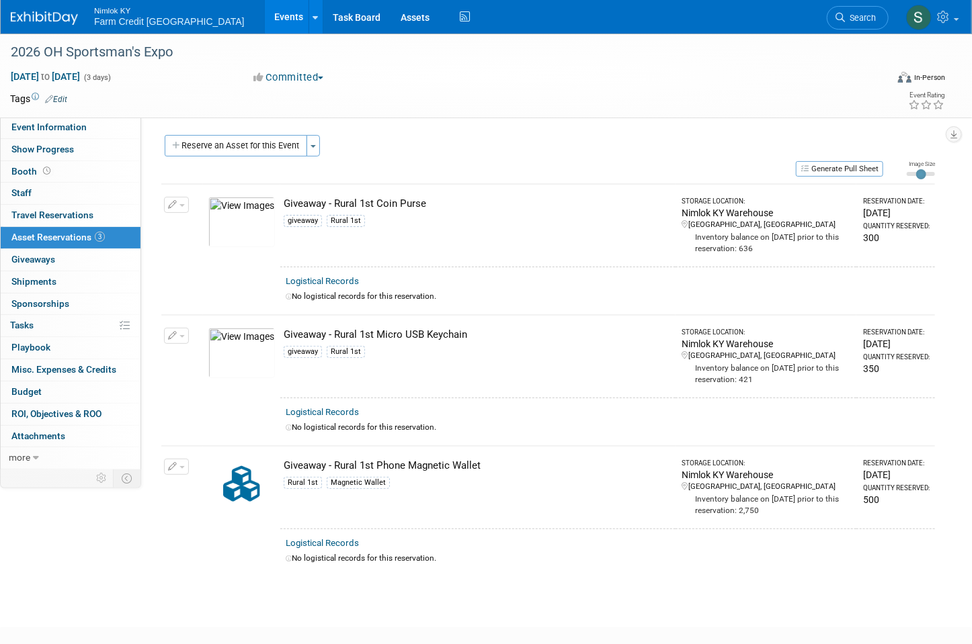
click at [408, 97] on td at bounding box center [426, 98] width 718 height 13
click at [265, 19] on link "Events" at bounding box center [289, 17] width 49 height 34
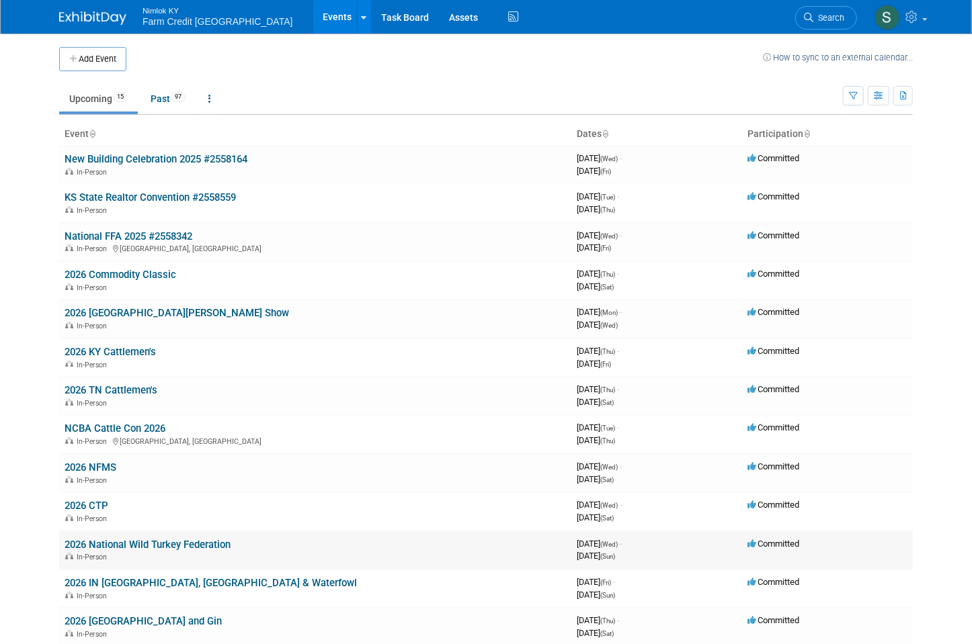
drag, startPoint x: 93, startPoint y: 550, endPoint x: 99, endPoint y: 556, distance: 9.5
drag, startPoint x: 99, startPoint y: 556, endPoint x: 341, endPoint y: 92, distance: 523.5
click at [349, 83] on td "Upcoming 15 Past 97 All Events 112 Past and Upcoming Grouped Annually Events gr…" at bounding box center [450, 93] width 783 height 44
